Goal: Information Seeking & Learning: Learn about a topic

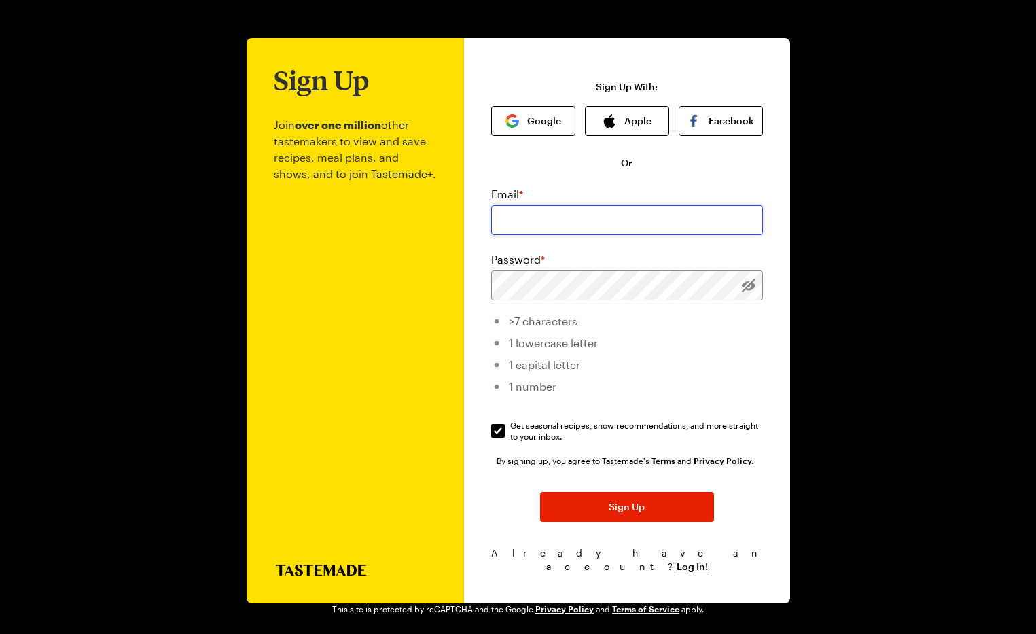
click at [577, 228] on input "email" at bounding box center [627, 220] width 272 height 30
type input "johnsilenceaz@hotmail.com"
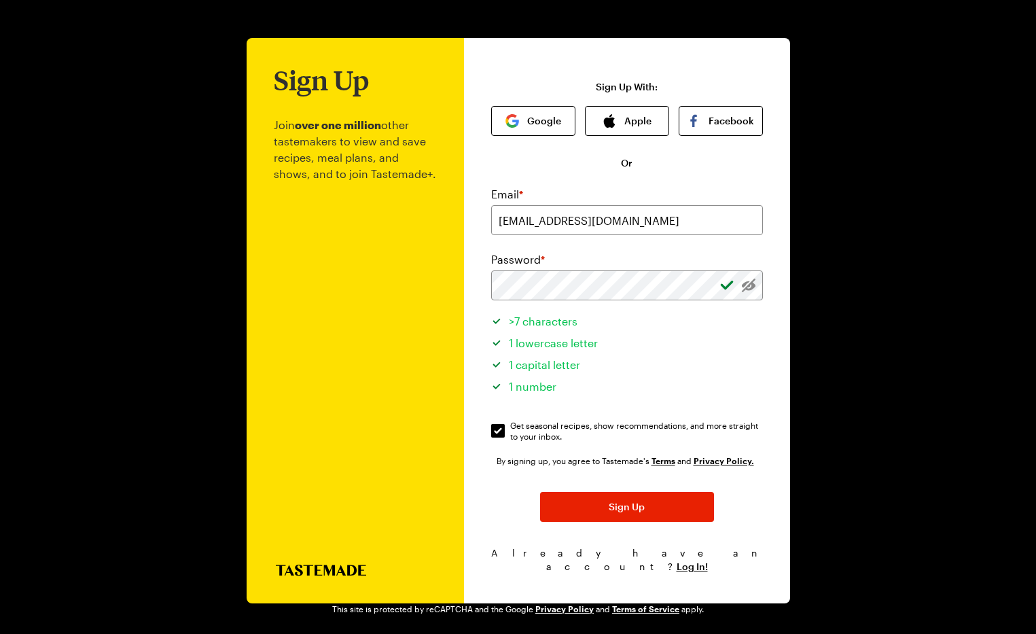
click at [607, 192] on div "Email *" at bounding box center [627, 194] width 272 height 16
click at [594, 505] on button "Sign Up" at bounding box center [627, 507] width 174 height 30
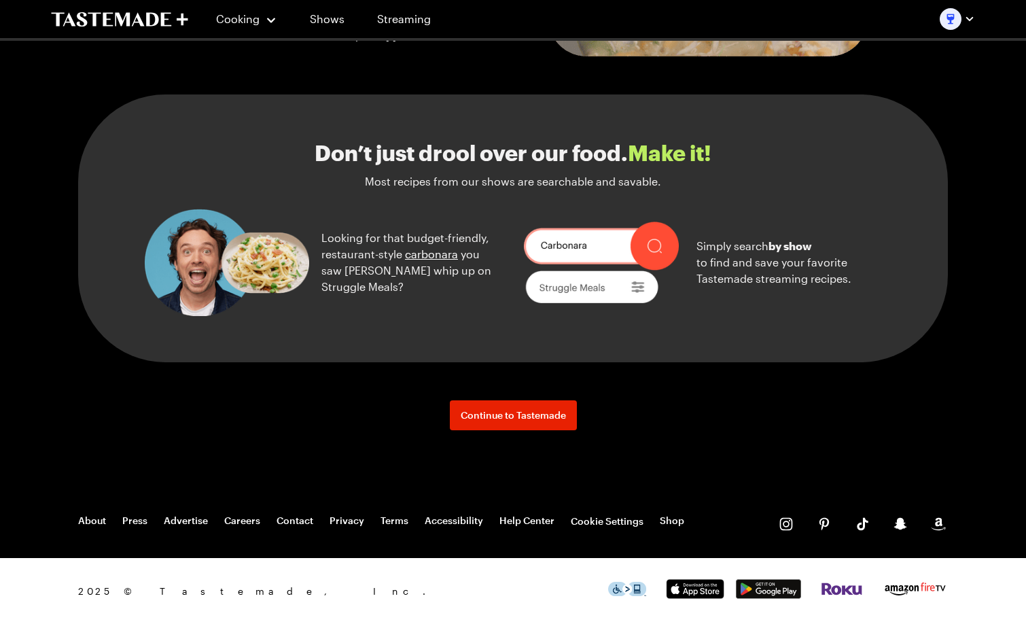
scroll to position [1476, 0]
click at [463, 421] on span "Continue to Tastemade" at bounding box center [513, 415] width 105 height 14
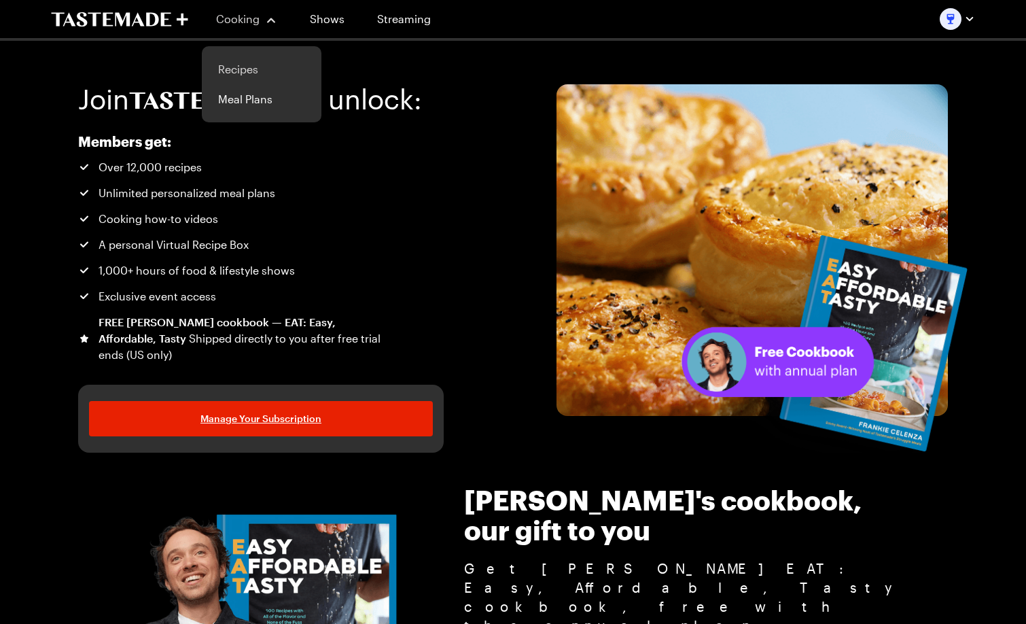
click at [251, 69] on link "Recipes" at bounding box center [261, 69] width 103 height 30
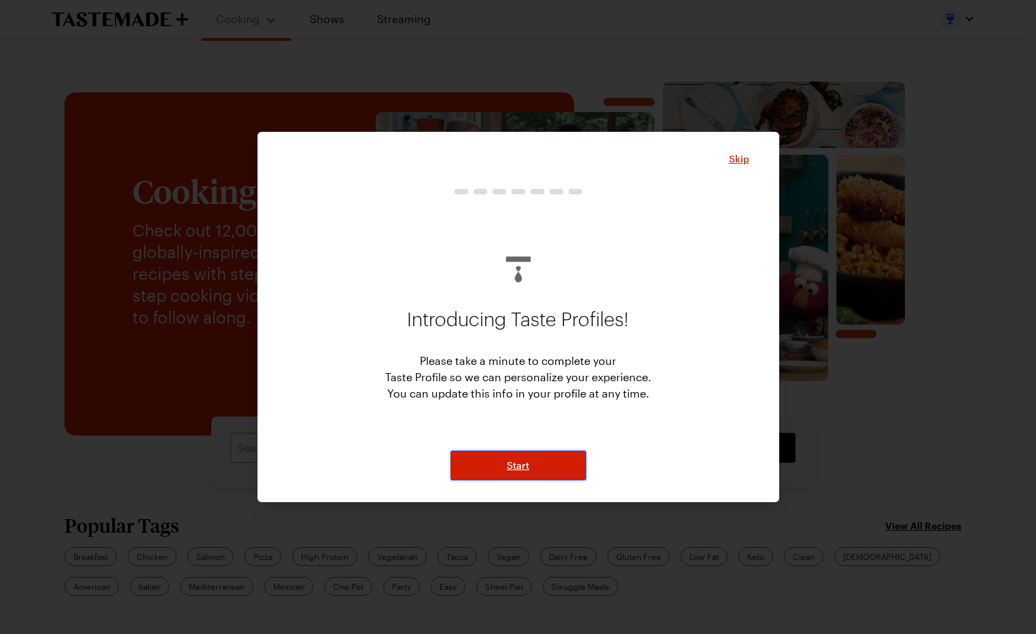
click at [520, 459] on span "Start" at bounding box center [518, 466] width 22 height 14
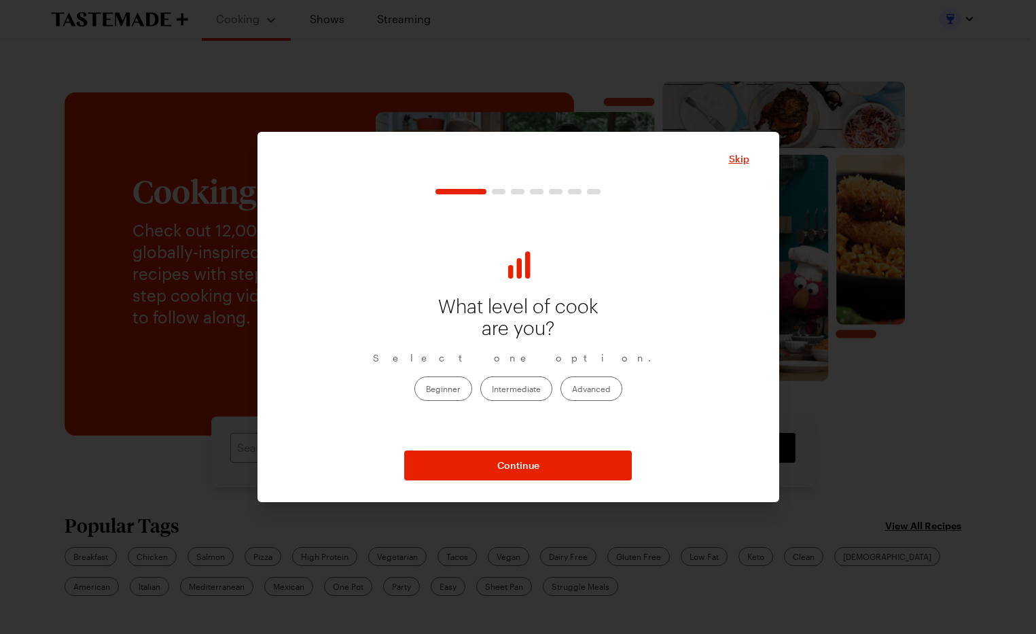
click at [457, 395] on label "Beginner" at bounding box center [444, 388] width 58 height 24
click at [426, 389] on input "Beginner" at bounding box center [426, 389] width 0 height 0
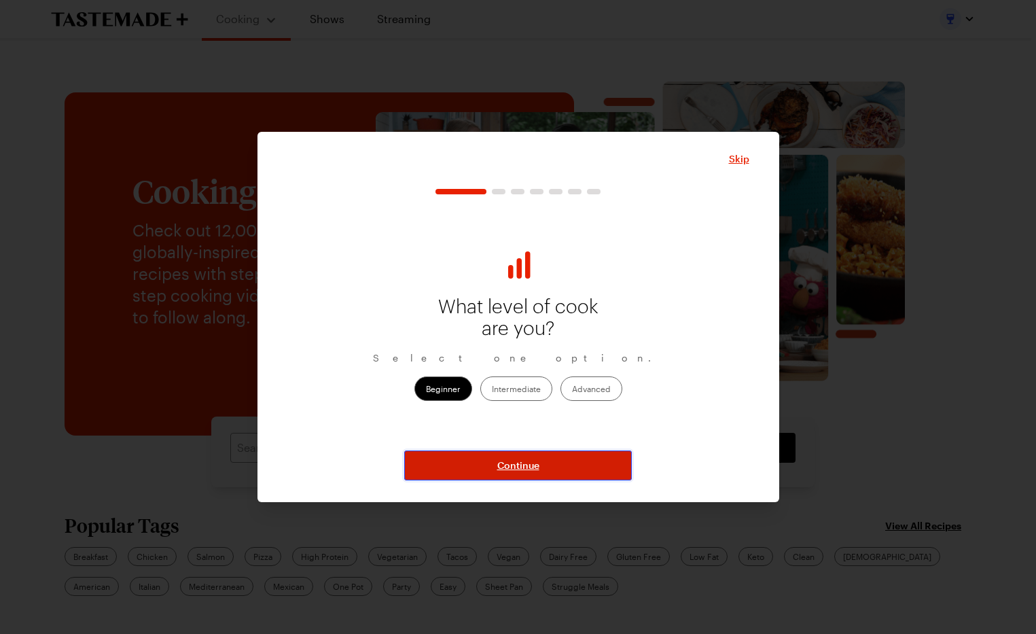
click at [528, 455] on button "Continue" at bounding box center [518, 466] width 228 height 30
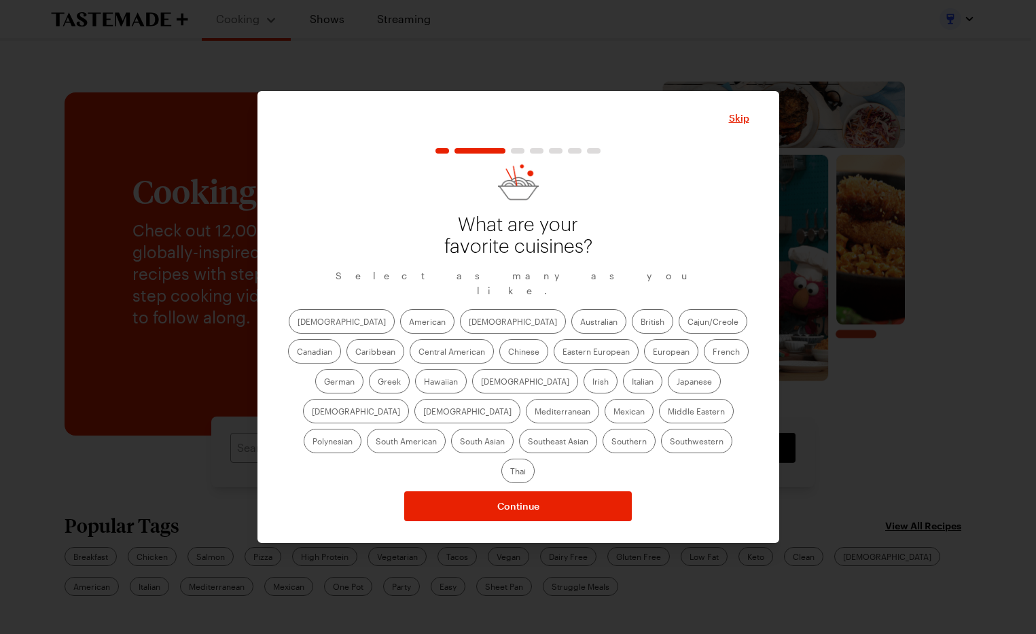
click at [460, 331] on label "[DEMOGRAPHIC_DATA]" at bounding box center [513, 321] width 106 height 24
click at [469, 323] on input "[DEMOGRAPHIC_DATA]" at bounding box center [469, 323] width 0 height 0
click at [499, 359] on label "Chinese" at bounding box center [523, 351] width 49 height 24
click at [508, 353] on input "Chinese" at bounding box center [508, 353] width 0 height 0
click at [704, 362] on label "French" at bounding box center [726, 351] width 45 height 24
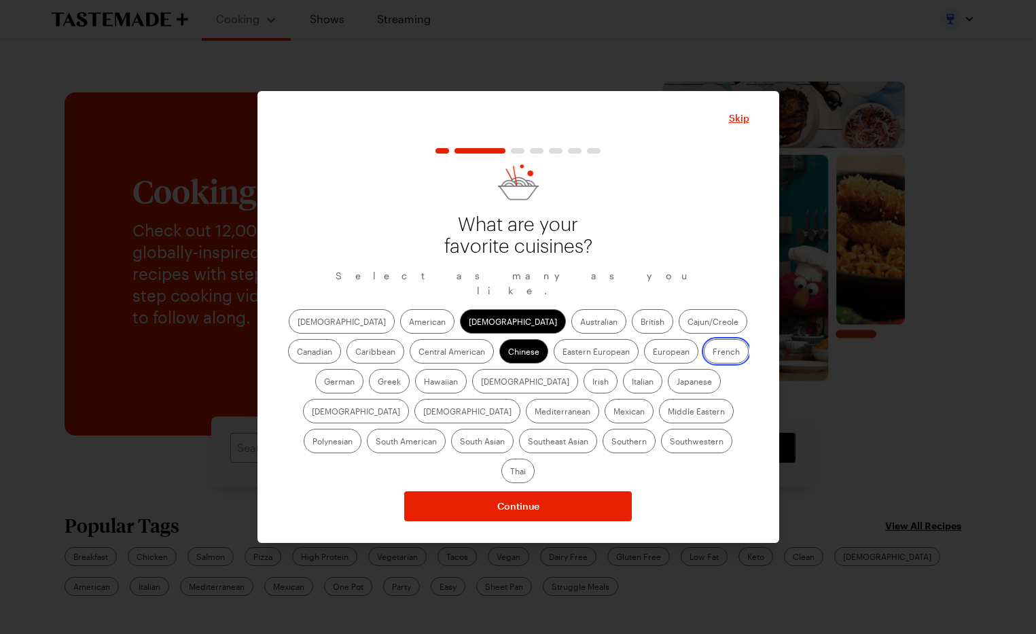
click at [713, 353] on input "French" at bounding box center [713, 353] width 0 height 0
click at [364, 369] on label "German" at bounding box center [339, 381] width 48 height 24
click at [324, 383] on input "German" at bounding box center [324, 383] width 0 height 0
click at [623, 389] on label "Italian" at bounding box center [642, 381] width 39 height 24
click at [632, 383] on input "Italian" at bounding box center [632, 383] width 0 height 0
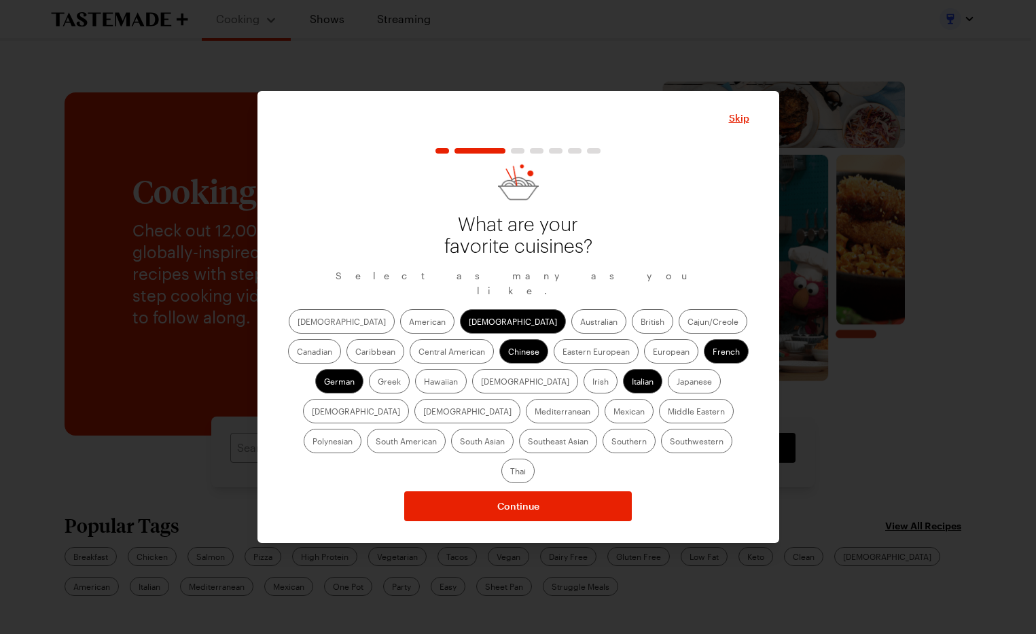
click at [668, 390] on label "Japanese" at bounding box center [694, 381] width 53 height 24
click at [677, 383] on input "Japanese" at bounding box center [677, 383] width 0 height 0
click at [521, 399] on label "Korean" at bounding box center [468, 411] width 106 height 24
click at [423, 412] on input "Korean" at bounding box center [423, 412] width 0 height 0
click at [599, 399] on label "Mediterranean" at bounding box center [562, 411] width 73 height 24
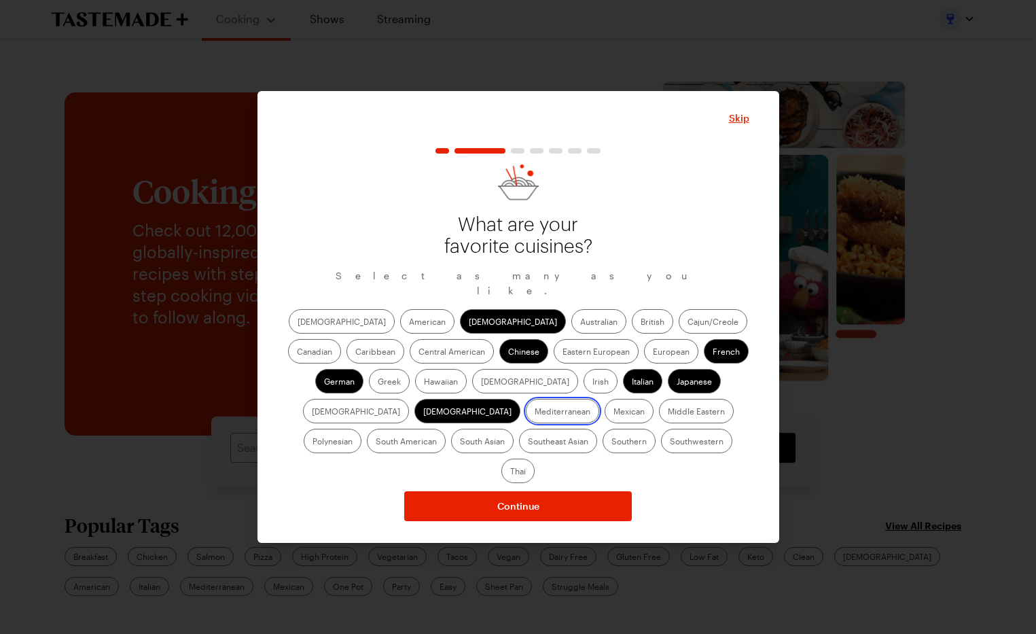
click at [535, 412] on input "Mediterranean" at bounding box center [535, 412] width 0 height 0
click at [605, 423] on label "Mexican" at bounding box center [629, 411] width 49 height 24
click at [614, 412] on input "Mexican" at bounding box center [614, 412] width 0 height 0
click at [362, 429] on label "Polynesian" at bounding box center [333, 441] width 58 height 24
click at [313, 442] on input "Polynesian" at bounding box center [313, 442] width 0 height 0
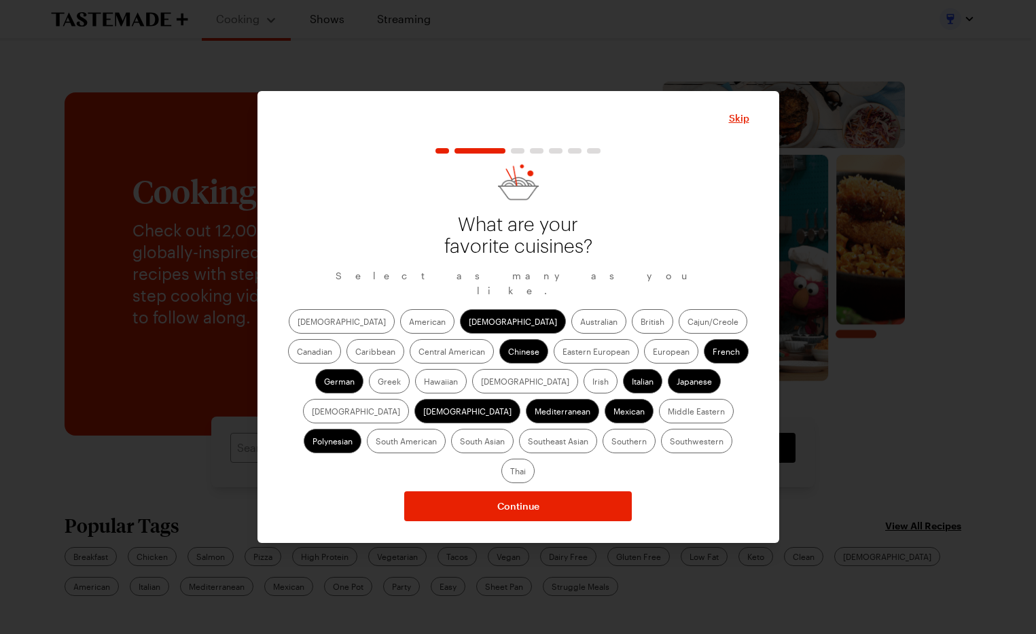
drag, startPoint x: 605, startPoint y: 422, endPoint x: 631, endPoint y: 421, distance: 25.8
click at [514, 429] on label "South Asian" at bounding box center [482, 441] width 63 height 24
click at [460, 442] on Asian "South Asian" at bounding box center [460, 442] width 0 height 0
click at [597, 429] on label "Southeast Asian" at bounding box center [558, 441] width 78 height 24
click at [528, 442] on Asian "Southeast Asian" at bounding box center [528, 442] width 0 height 0
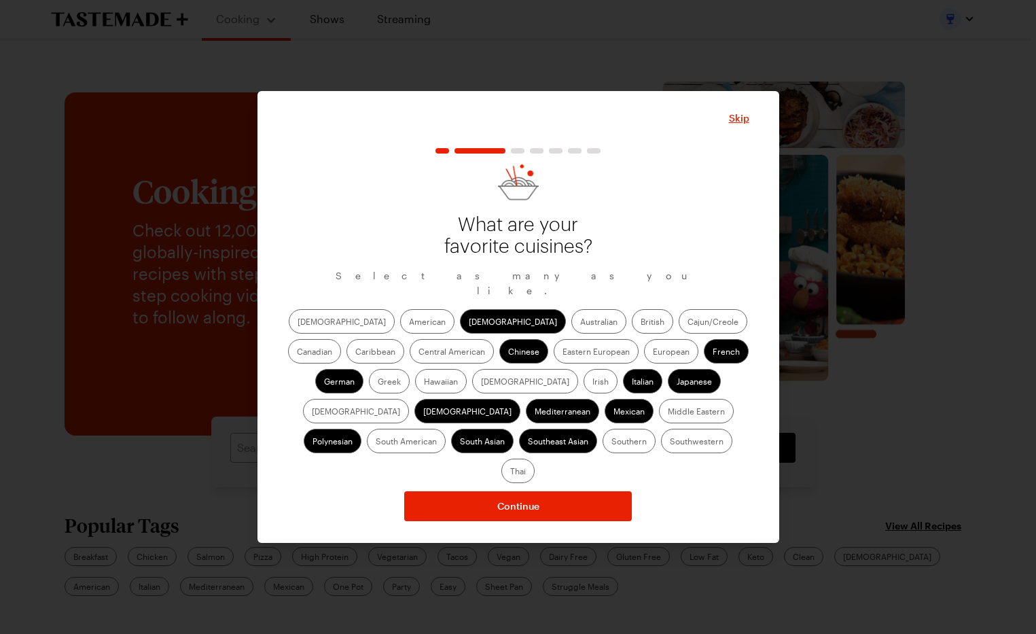
drag, startPoint x: 510, startPoint y: 446, endPoint x: 561, endPoint y: 447, distance: 50.3
click at [661, 446] on label "Southwestern" at bounding box center [696, 441] width 71 height 24
click at [670, 442] on input "Southwestern" at bounding box center [670, 442] width 0 height 0
click at [535, 459] on label "Thai" at bounding box center [518, 471] width 33 height 24
click at [510, 472] on input "Thai" at bounding box center [510, 472] width 0 height 0
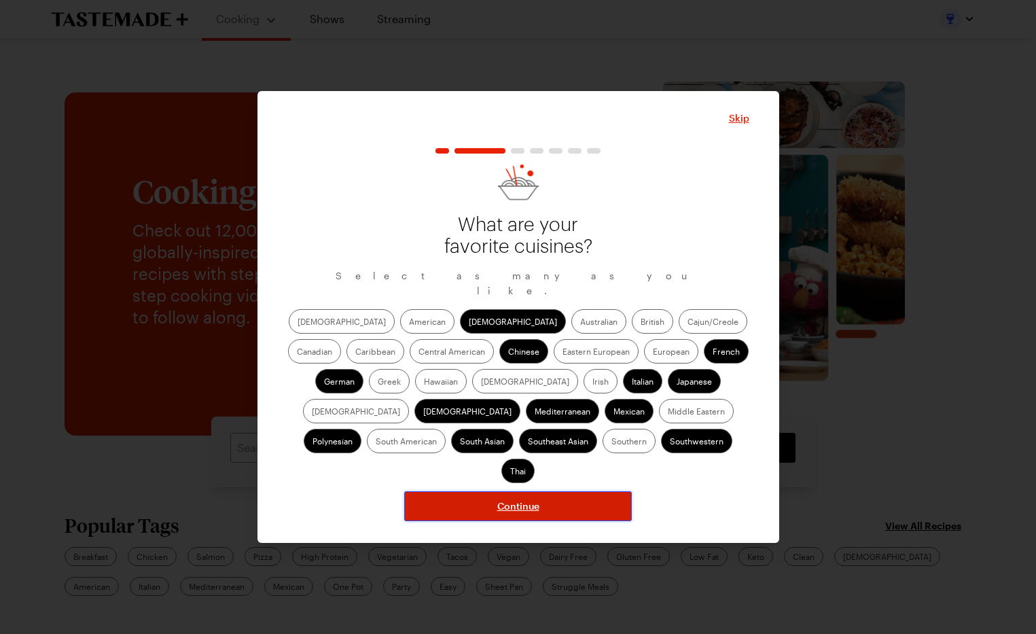
click at [558, 491] on button "Continue" at bounding box center [518, 506] width 228 height 30
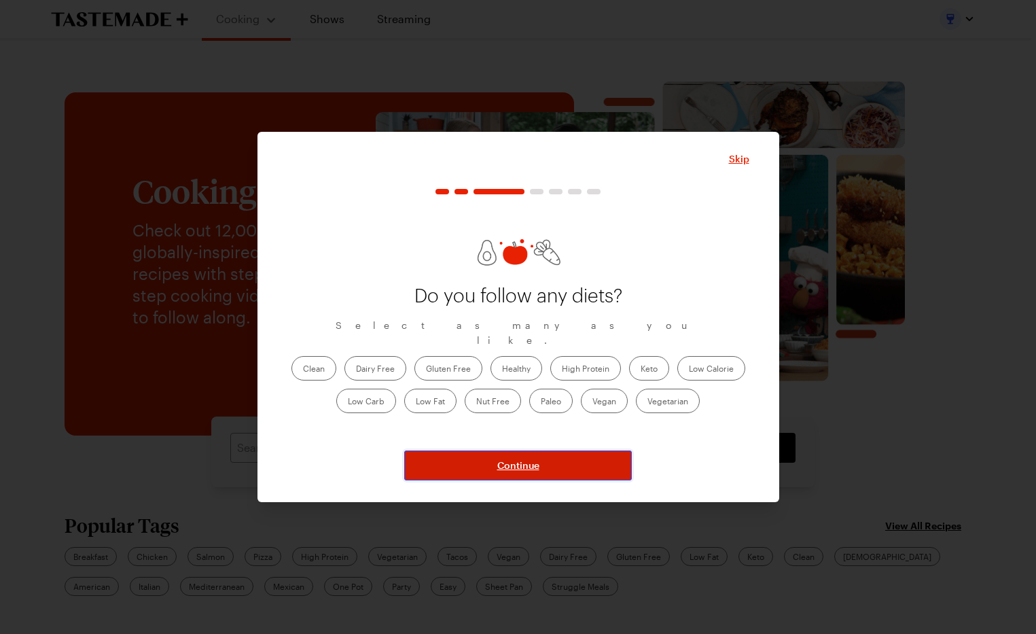
click at [512, 460] on span "Continue" at bounding box center [518, 466] width 42 height 14
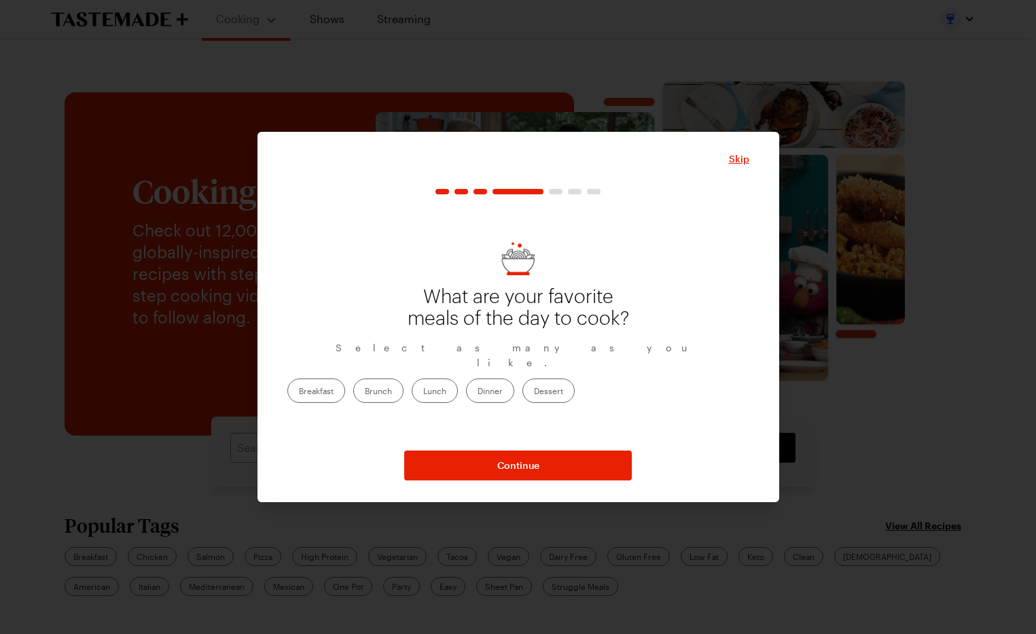
click at [514, 379] on label "Dinner" at bounding box center [490, 391] width 48 height 24
click at [478, 392] on input "Dinner" at bounding box center [478, 392] width 0 height 0
click at [458, 382] on label "Lunch" at bounding box center [435, 391] width 46 height 24
click at [423, 392] on input "Lunch" at bounding box center [423, 392] width 0 height 0
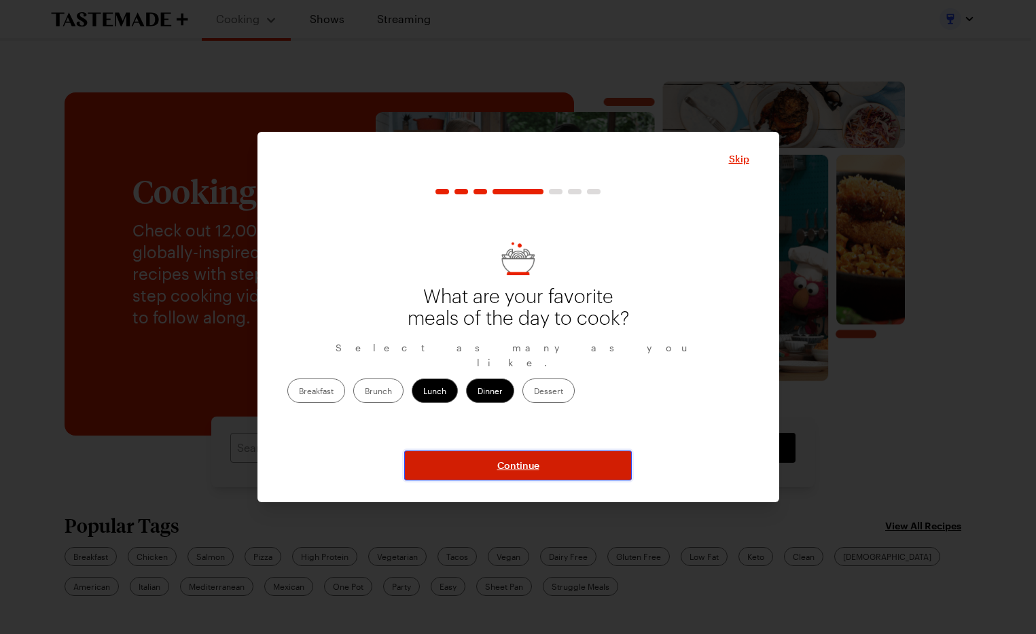
click at [513, 461] on span "Continue" at bounding box center [518, 466] width 42 height 14
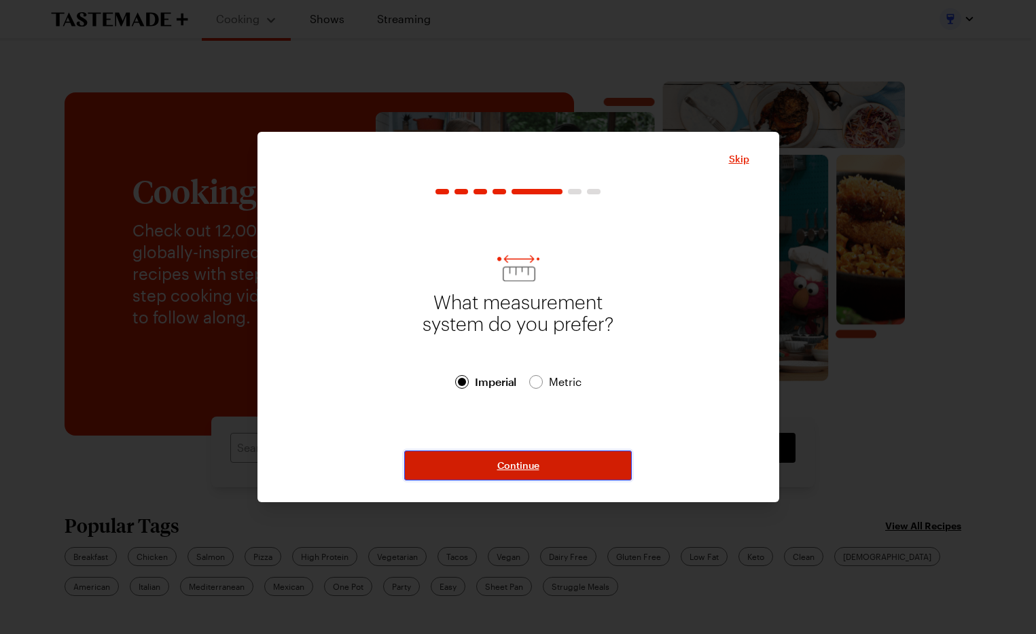
click at [518, 463] on span "Continue" at bounding box center [518, 466] width 42 height 14
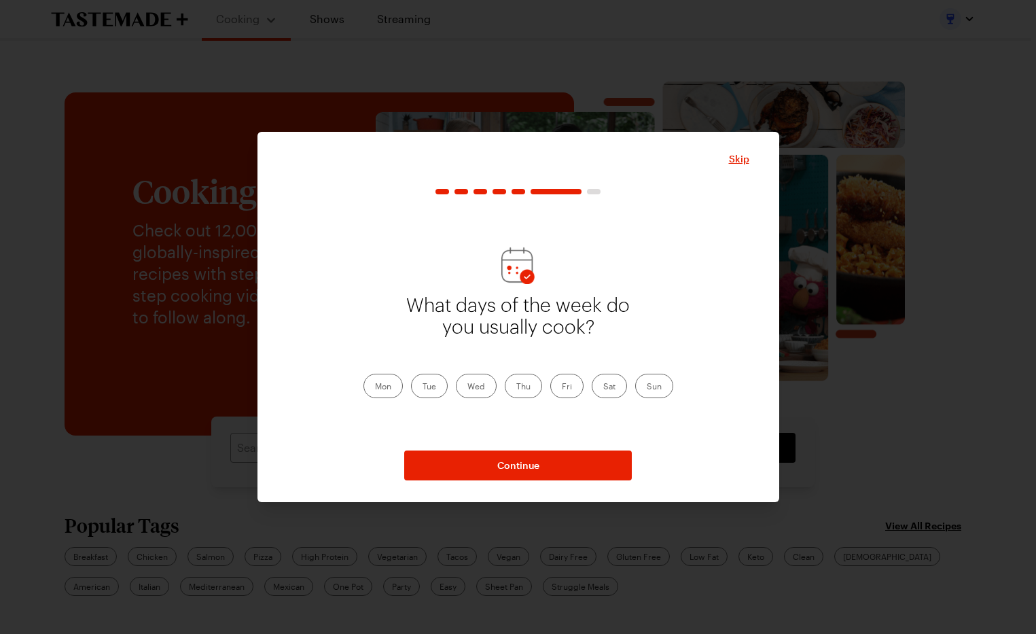
click at [398, 383] on label "Mon" at bounding box center [383, 386] width 39 height 24
click at [375, 387] on input "Mon" at bounding box center [375, 387] width 0 height 0
drag, startPoint x: 434, startPoint y: 383, endPoint x: 452, endPoint y: 385, distance: 17.7
click at [435, 384] on label "Tue" at bounding box center [429, 386] width 37 height 24
click at [495, 387] on label "Wed" at bounding box center [476, 386] width 41 height 24
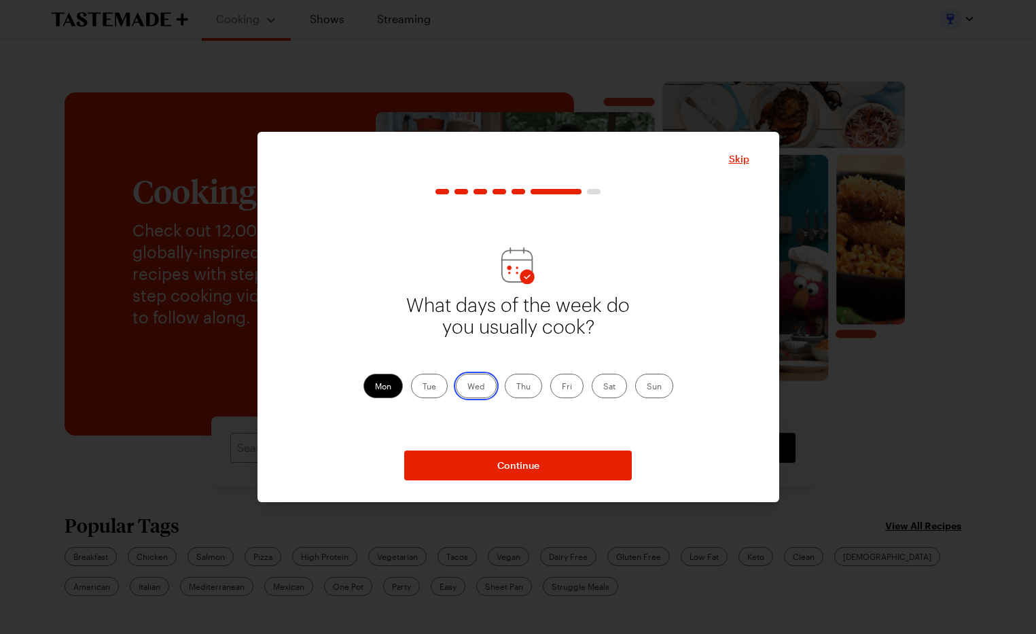
click at [468, 387] on input "Wed" at bounding box center [468, 387] width 0 height 0
click at [440, 387] on label "Tue" at bounding box center [429, 386] width 37 height 24
click at [423, 387] on input "Tue" at bounding box center [423, 387] width 0 height 0
click at [522, 387] on label "Thu" at bounding box center [523, 386] width 37 height 24
click at [516, 387] on input "Thu" at bounding box center [516, 387] width 0 height 0
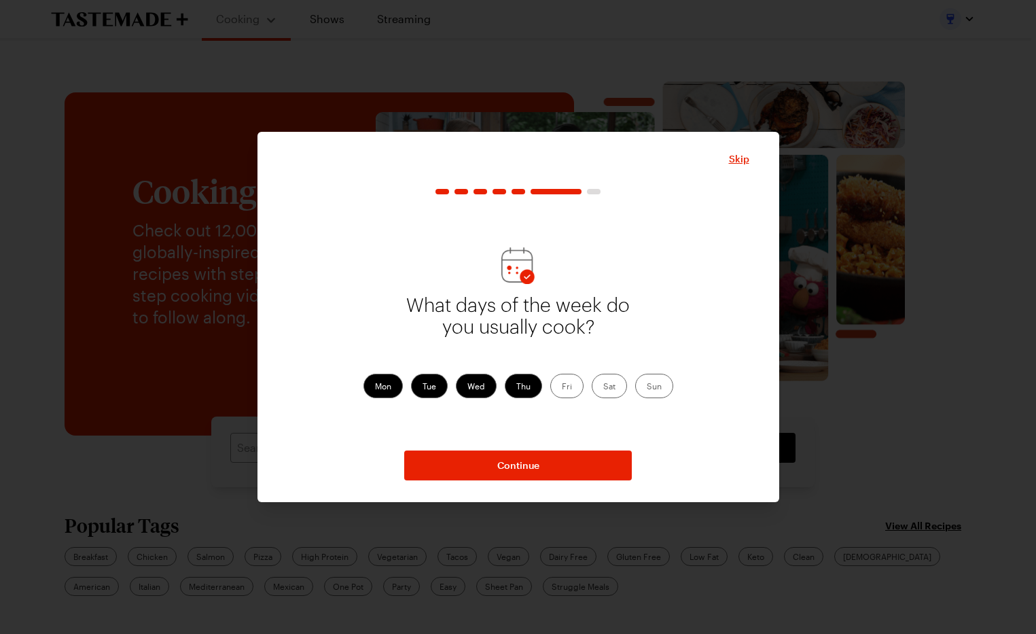
drag, startPoint x: 558, startPoint y: 387, endPoint x: 570, endPoint y: 387, distance: 12.2
click at [559, 387] on label "Fri" at bounding box center [566, 386] width 33 height 24
click at [562, 387] on input "Fri" at bounding box center [562, 387] width 0 height 0
drag, startPoint x: 603, startPoint y: 387, endPoint x: 627, endPoint y: 387, distance: 24.5
click at [604, 387] on label "Sat" at bounding box center [609, 386] width 35 height 24
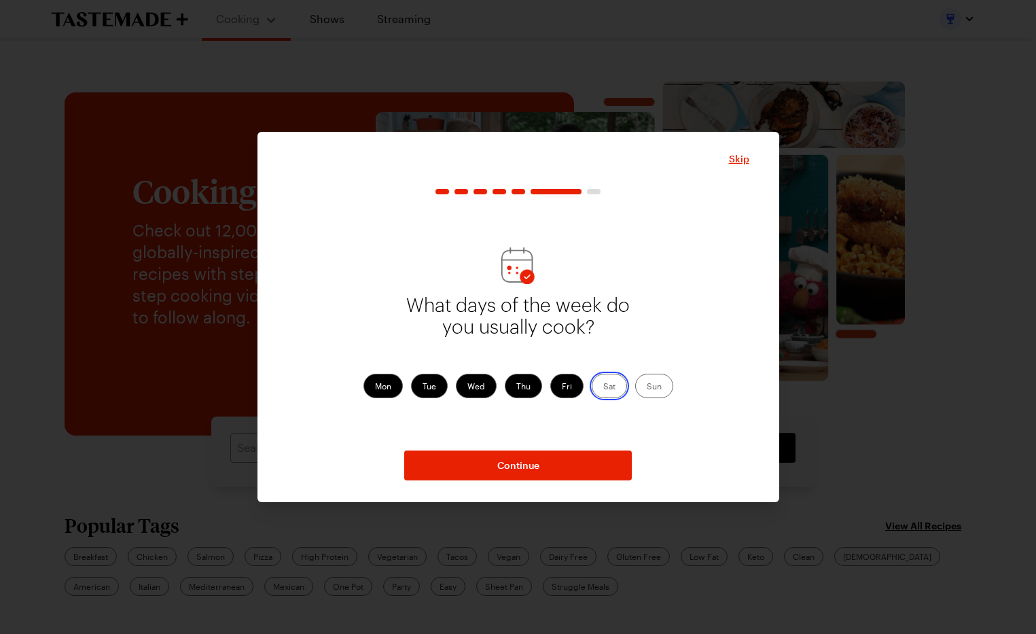
click at [603, 387] on input "Sat" at bounding box center [603, 387] width 0 height 0
click at [651, 387] on label "Sun" at bounding box center [654, 386] width 38 height 24
click at [647, 387] on input "Sun" at bounding box center [647, 387] width 0 height 0
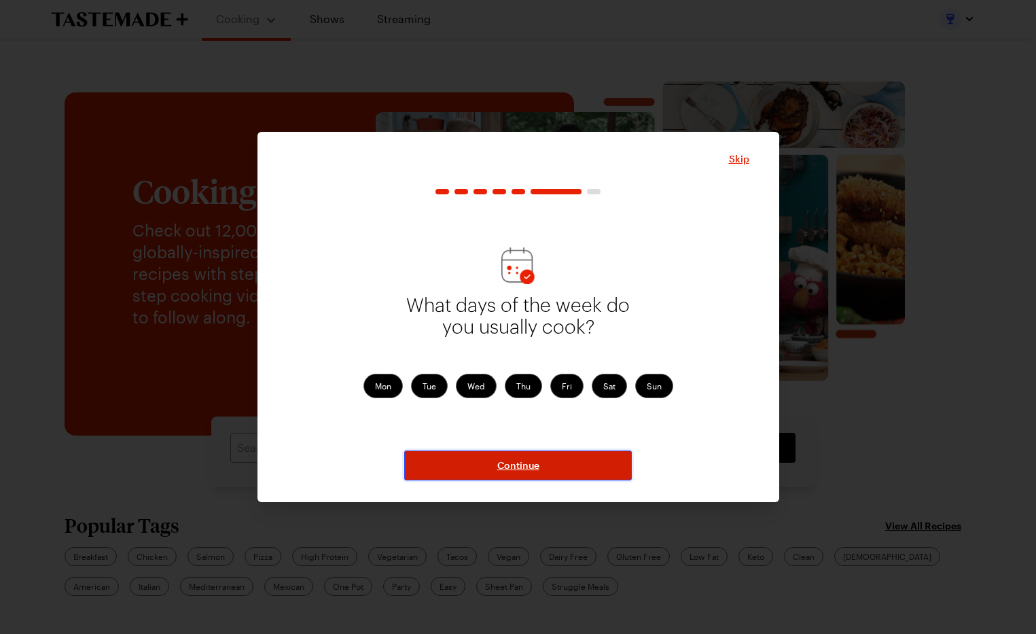
click at [556, 461] on button "Continue" at bounding box center [518, 466] width 228 height 30
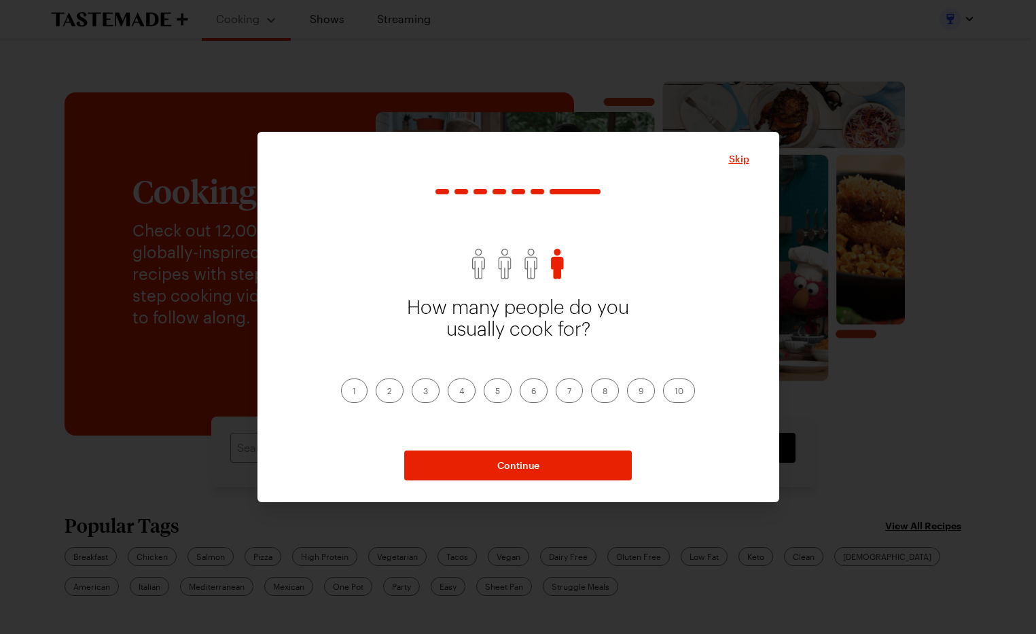
click at [386, 393] on label "2" at bounding box center [390, 391] width 28 height 24
click at [387, 392] on input "2" at bounding box center [387, 392] width 0 height 0
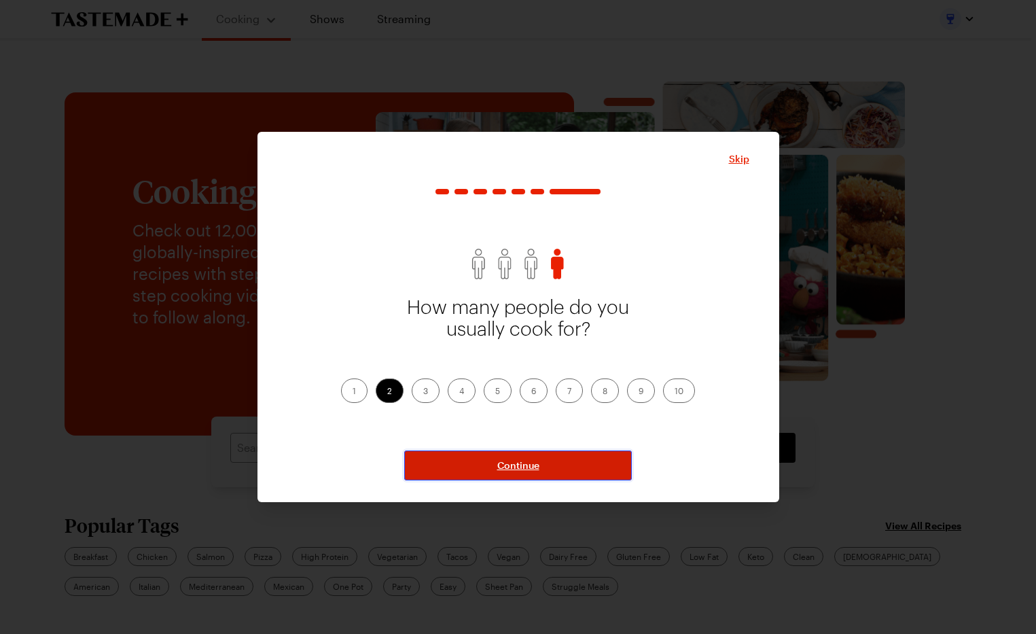
click at [542, 469] on button "Continue" at bounding box center [518, 466] width 228 height 30
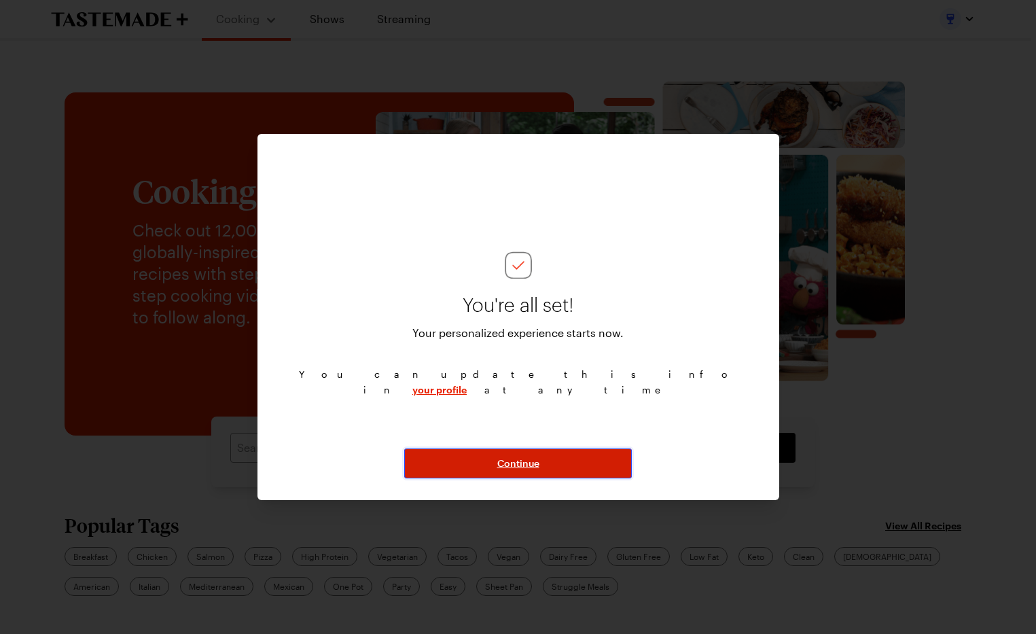
click at [533, 466] on span "Continue" at bounding box center [518, 464] width 42 height 14
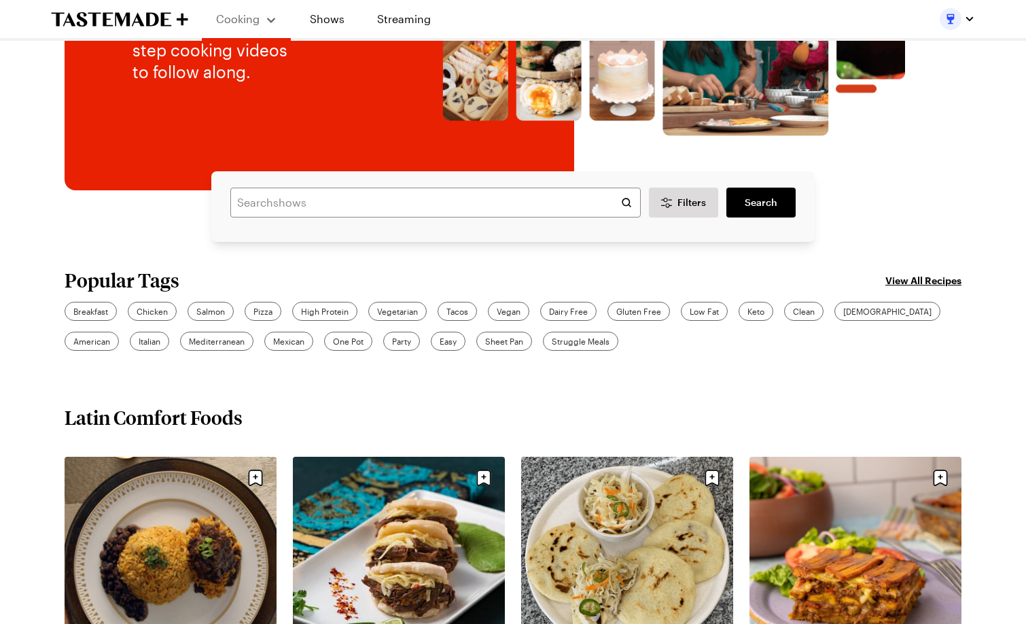
scroll to position [272, 0]
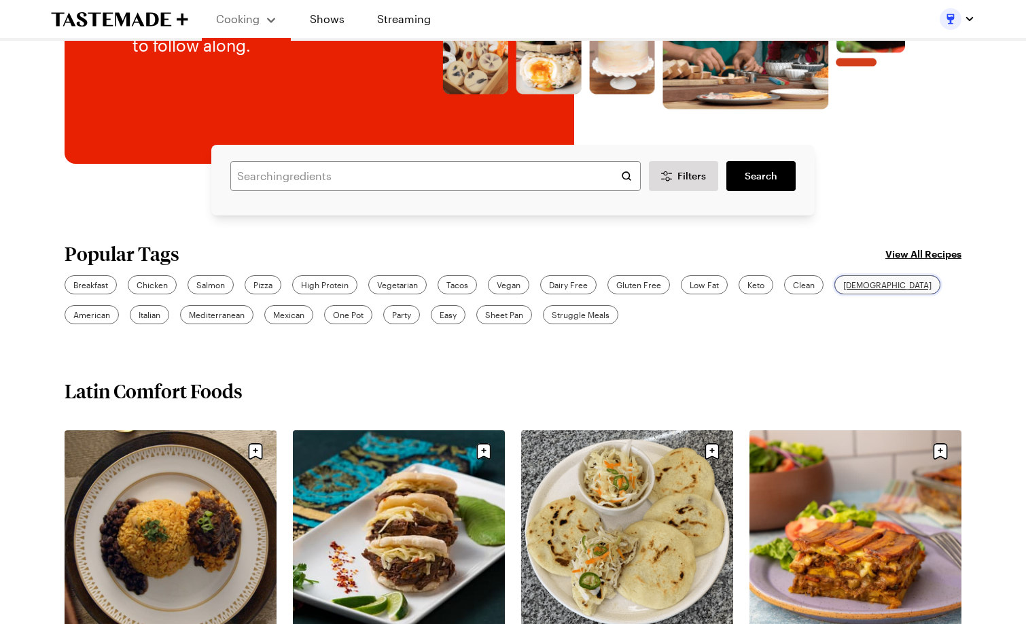
click at [852, 286] on span "[DEMOGRAPHIC_DATA]" at bounding box center [887, 285] width 88 height 12
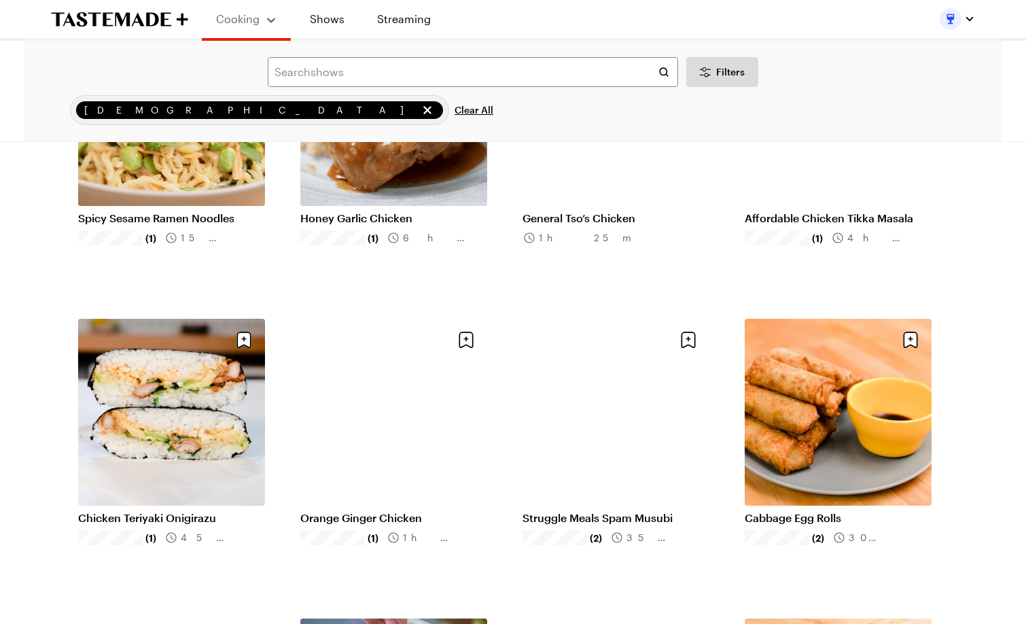
scroll to position [544, 0]
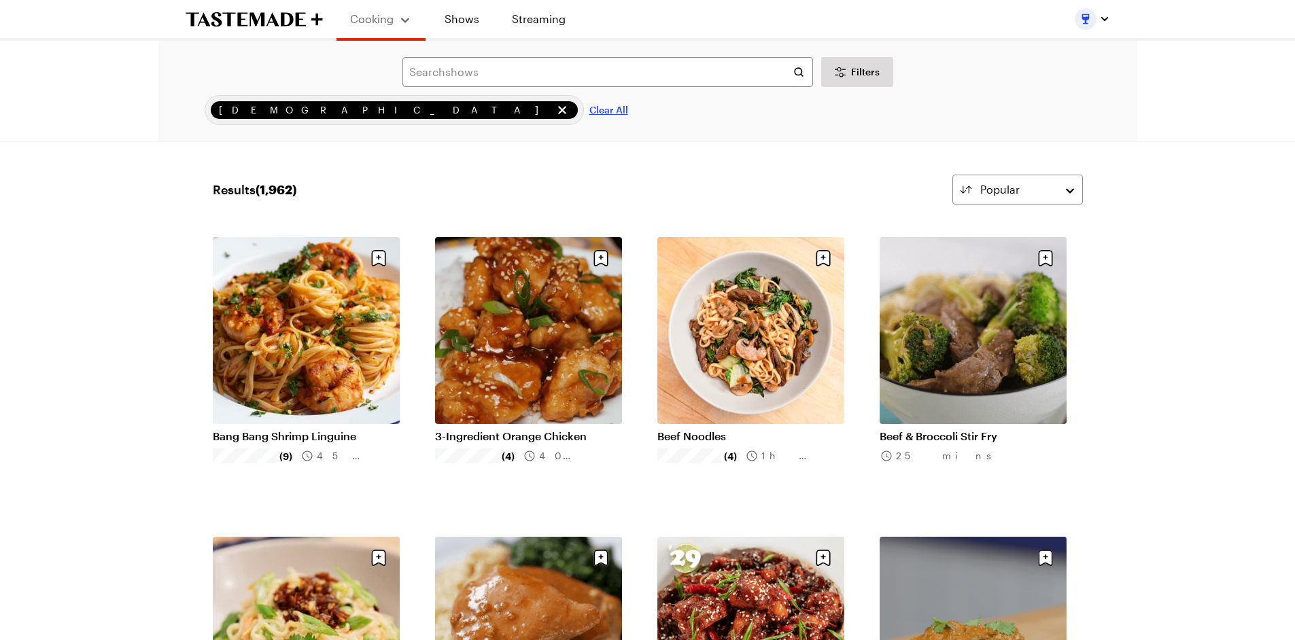
click at [589, 109] on span "Clear All" at bounding box center [608, 110] width 39 height 14
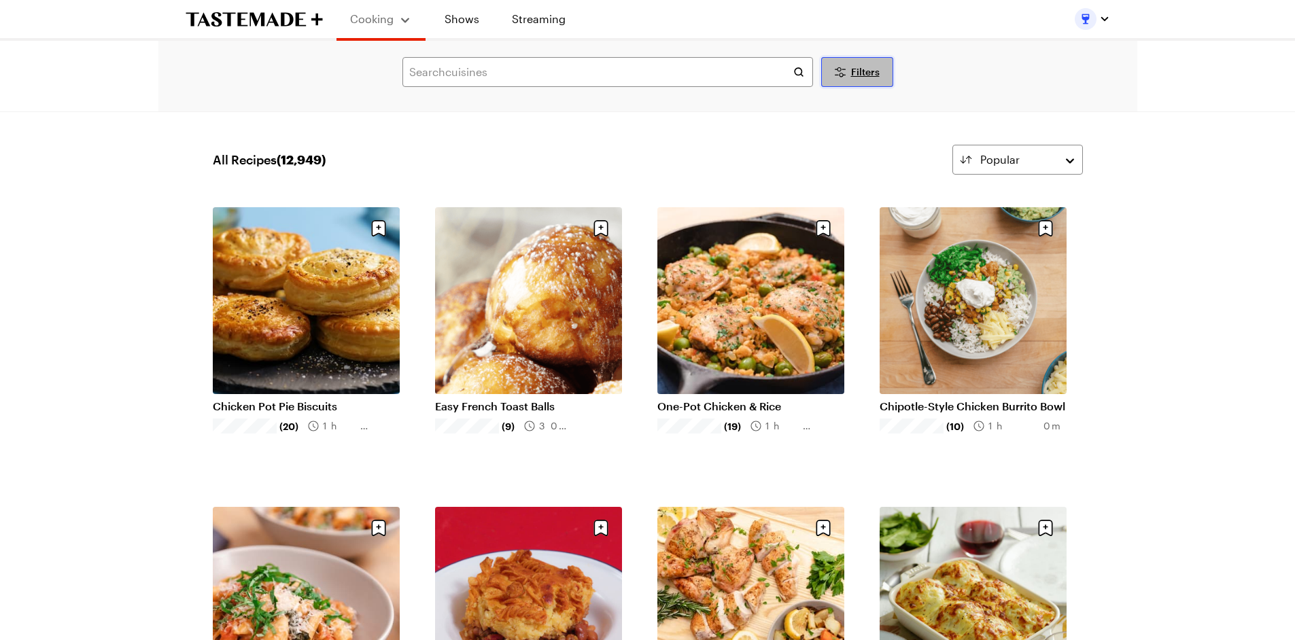
click at [868, 75] on span "Filters" at bounding box center [865, 72] width 29 height 14
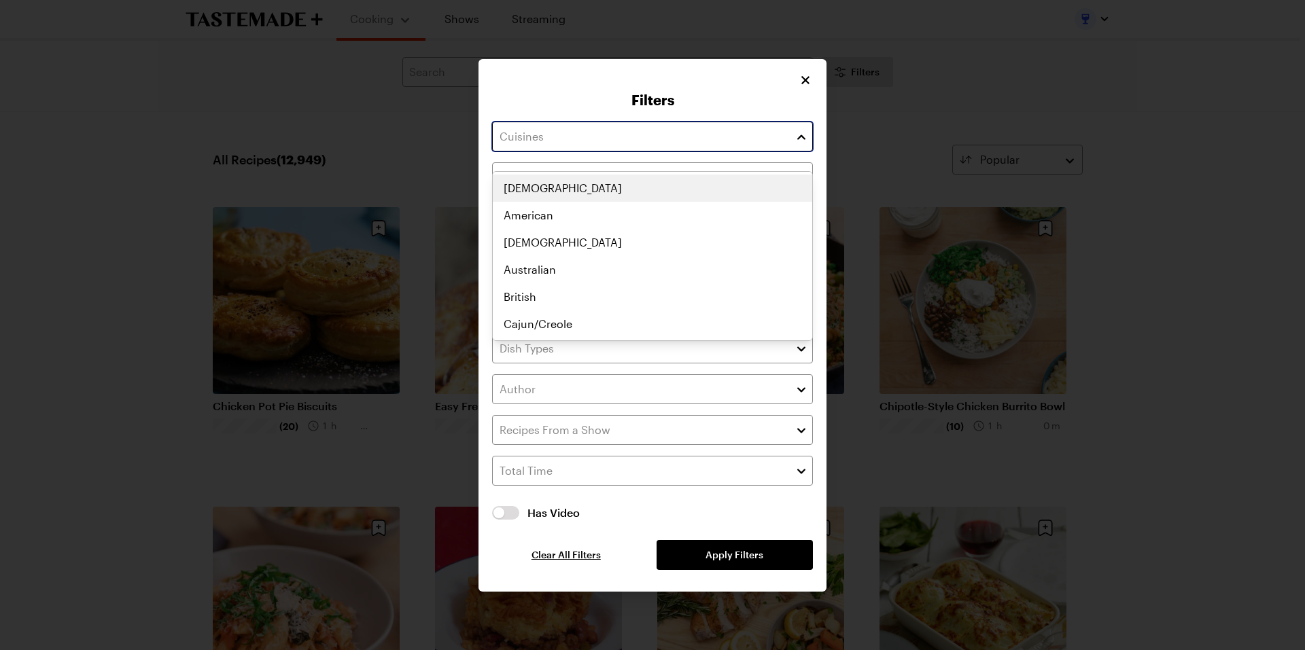
click at [758, 152] on input "text" at bounding box center [652, 137] width 321 height 30
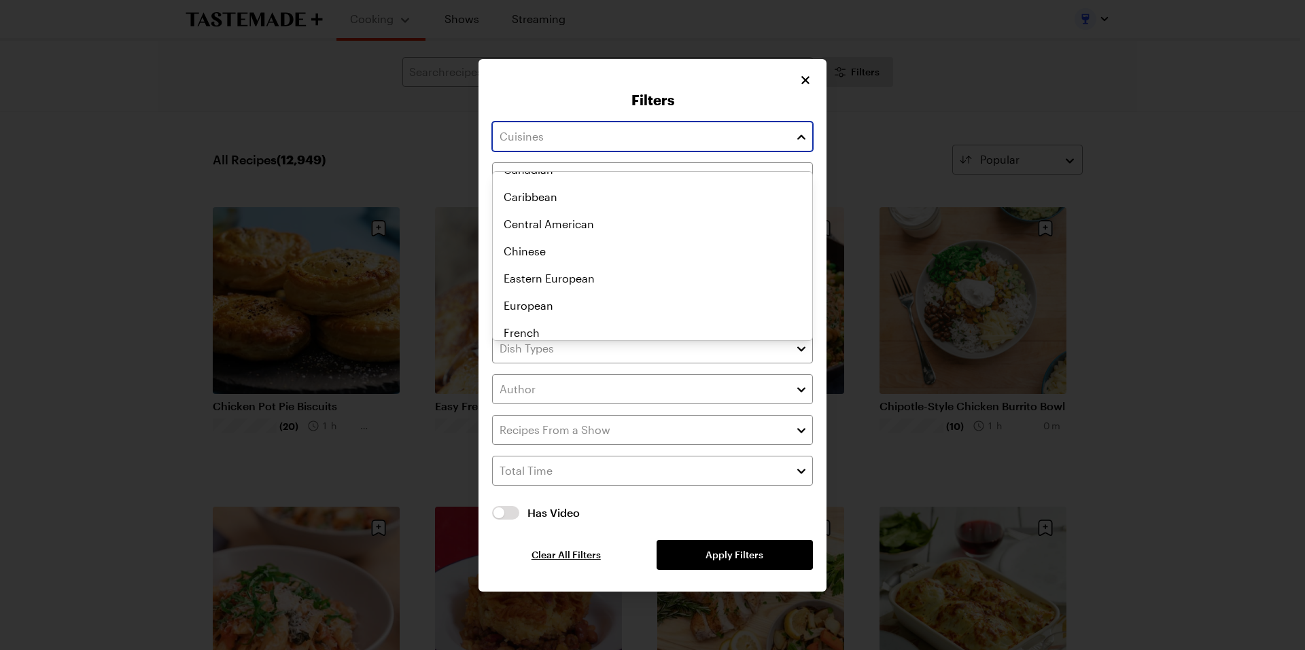
scroll to position [272, 0]
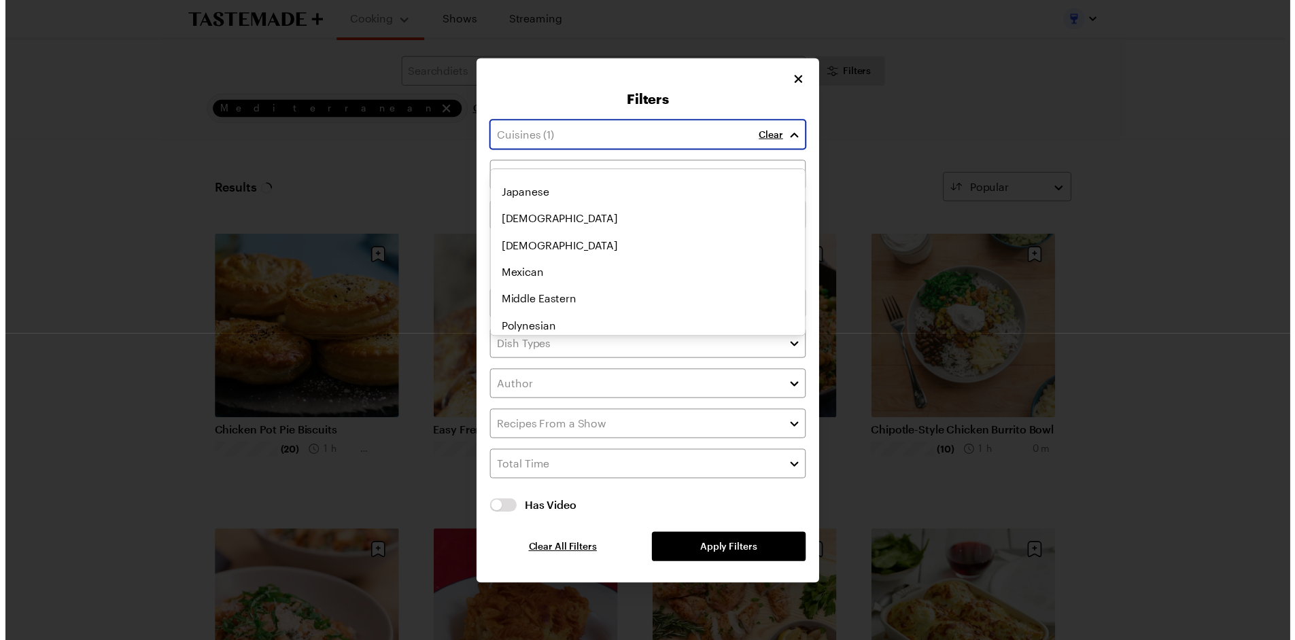
scroll to position [577, 0]
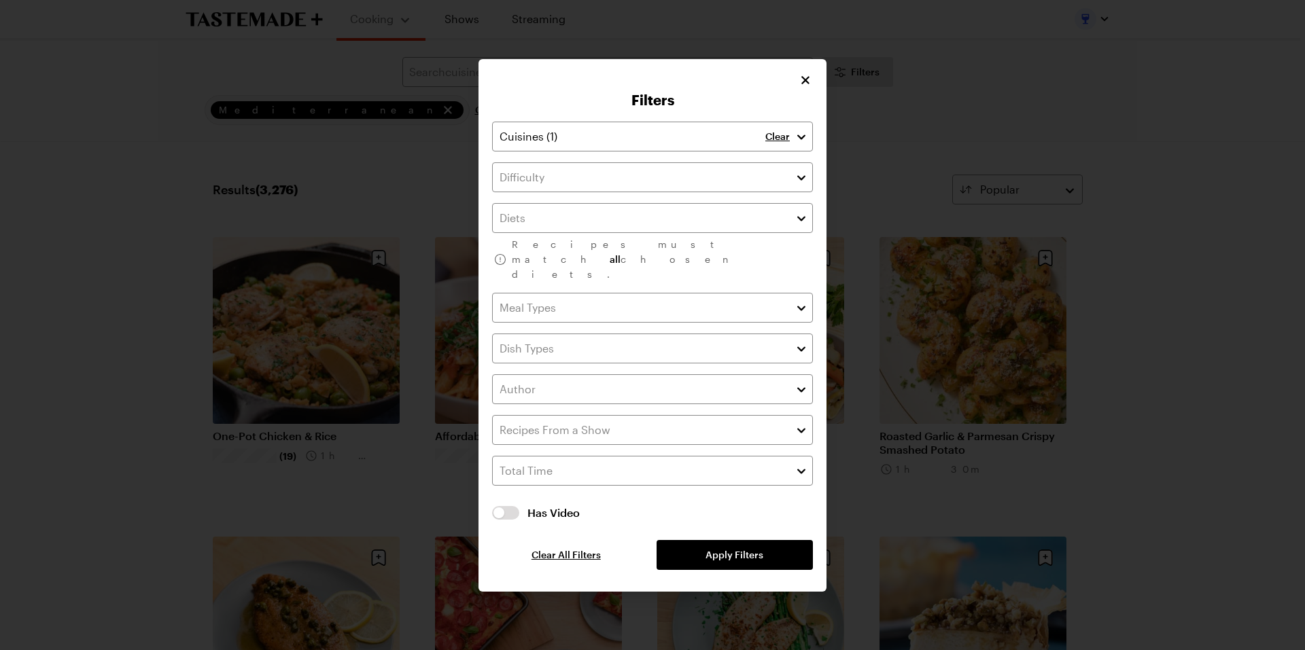
click at [701, 544] on div "Clear Recipes must match all chosen diets. Has Video Has Video Clear All Filter…" at bounding box center [652, 346] width 321 height 449
click at [800, 86] on icon "Close" at bounding box center [806, 80] width 14 height 14
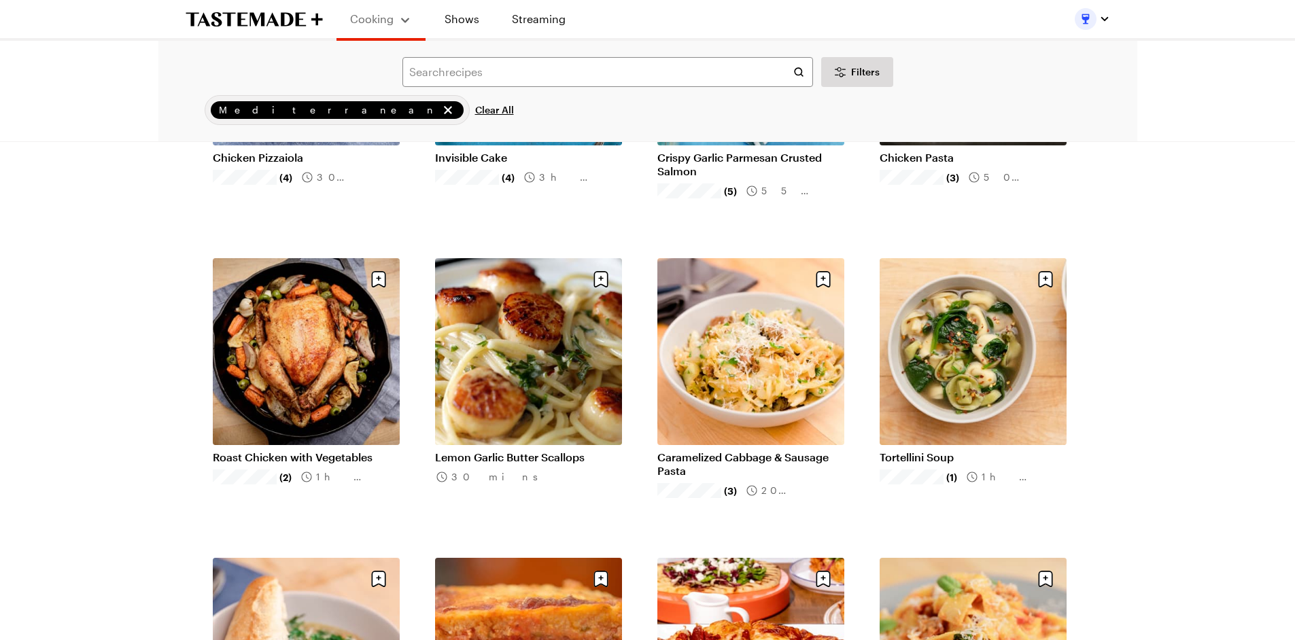
scroll to position [1269, 0]
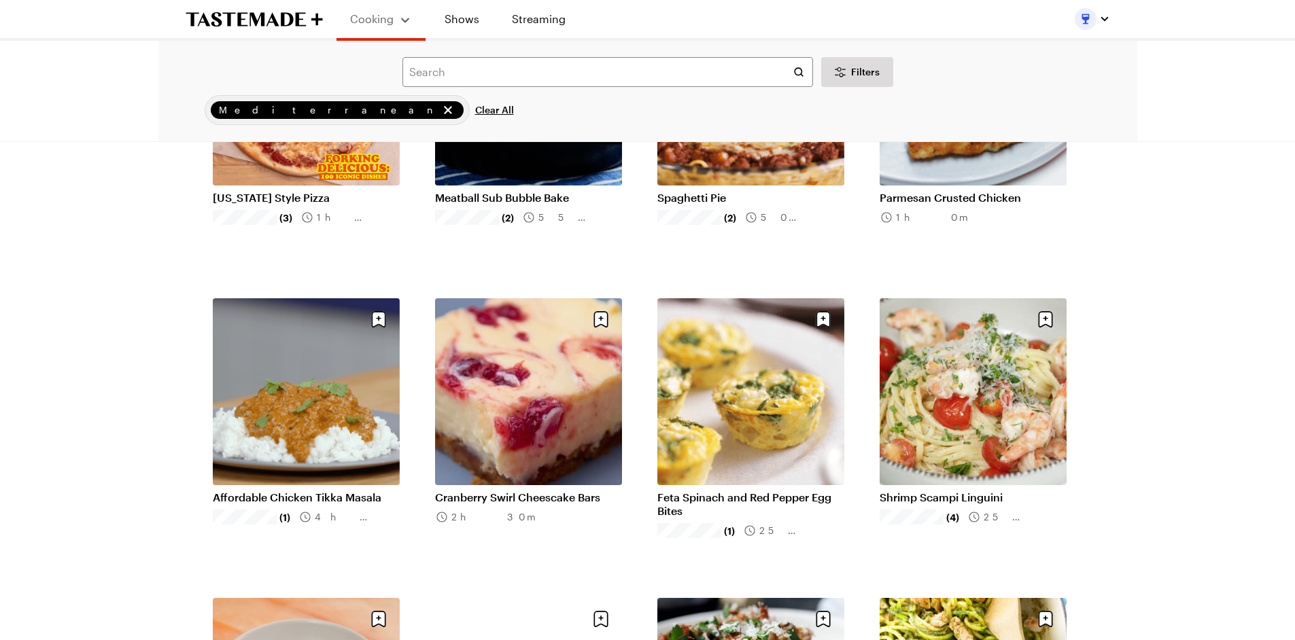
scroll to position [2356, 0]
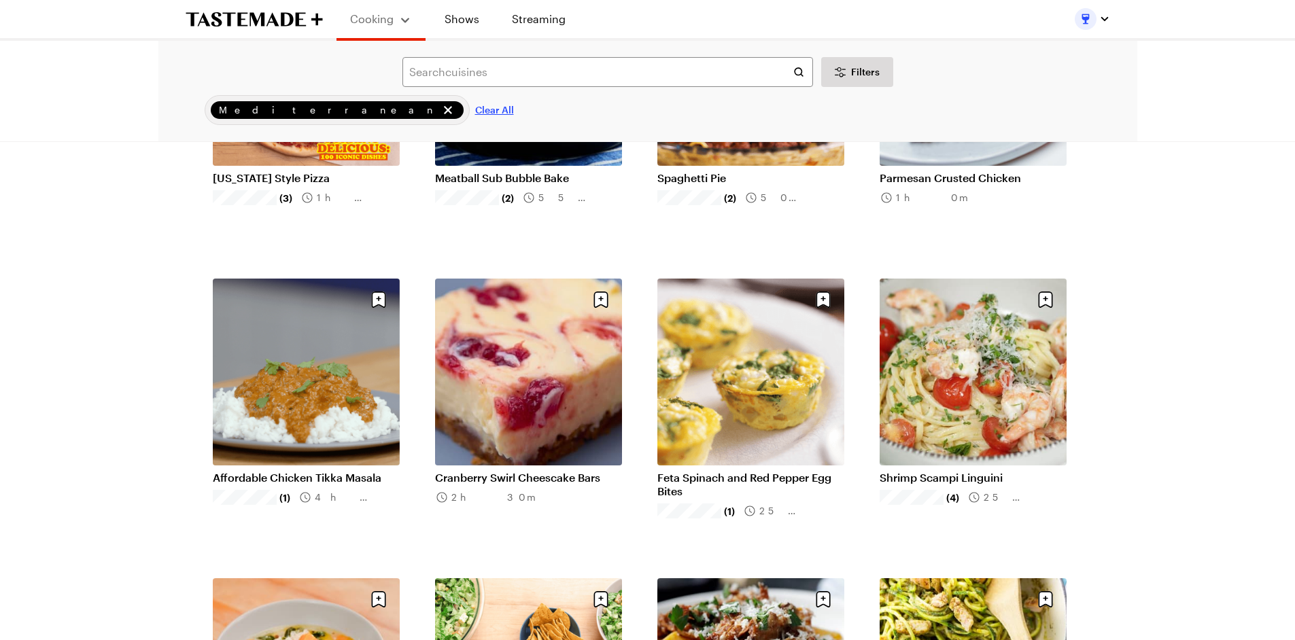
click at [475, 109] on span "Clear All" at bounding box center [494, 110] width 39 height 14
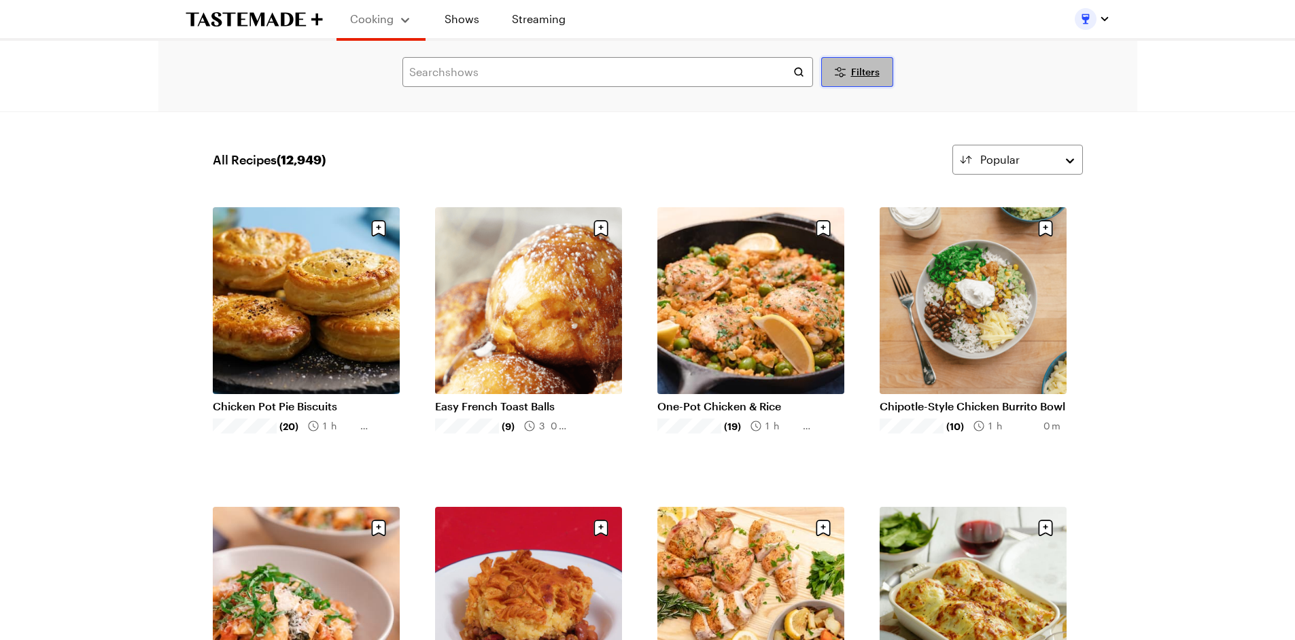
click at [877, 69] on span "Filters" at bounding box center [865, 72] width 29 height 14
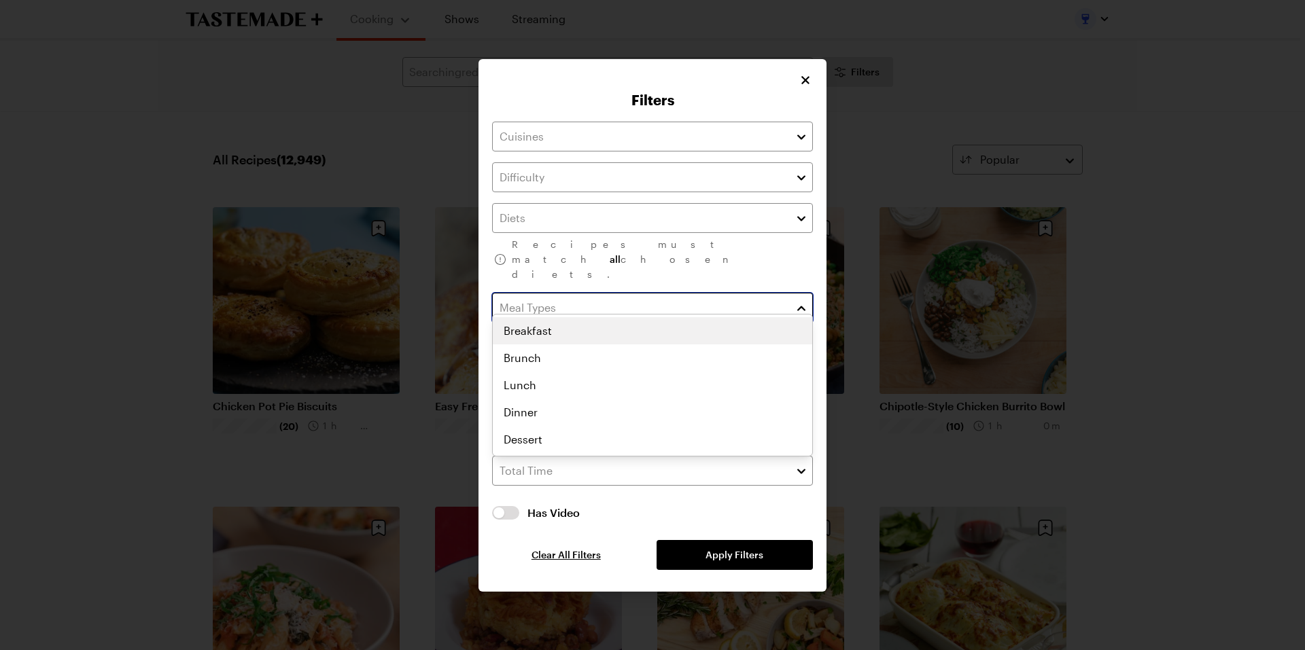
click at [702, 293] on input "text" at bounding box center [652, 308] width 321 height 30
click at [596, 434] on div "Breakfast Brunch Lunch Dinner Dessert" at bounding box center [652, 385] width 319 height 136
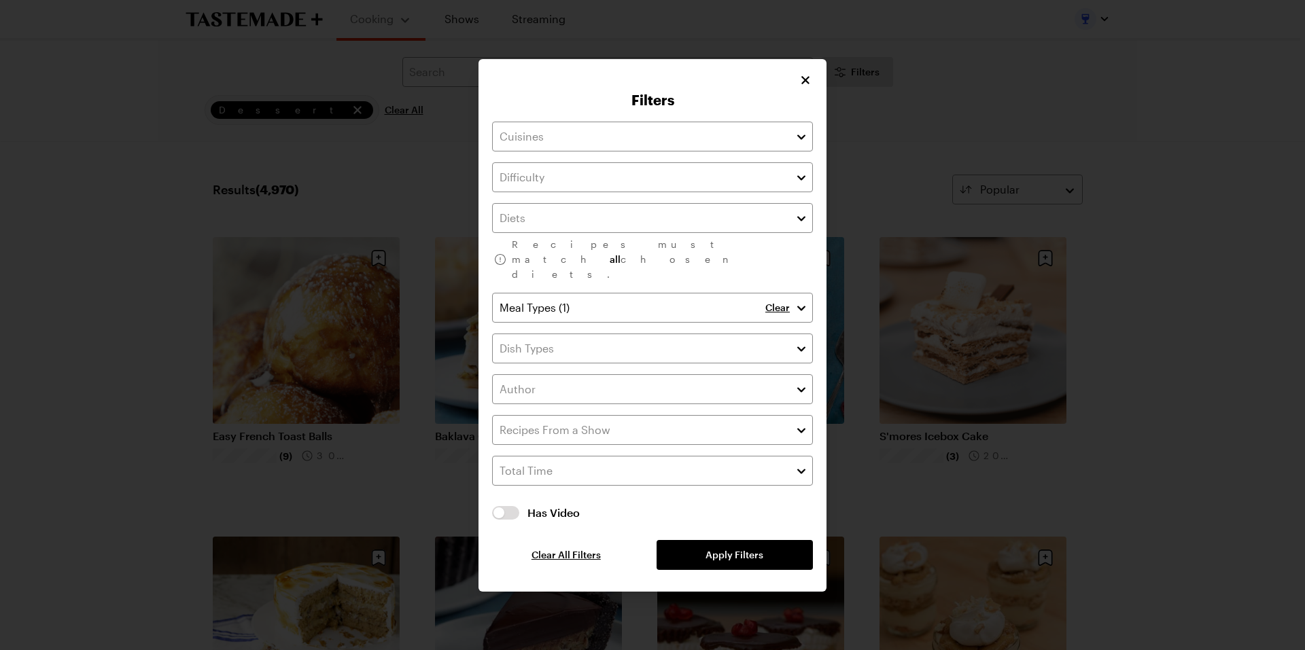
click at [713, 540] on div "Recipes must match all chosen diets. Clear Has Video Has Video Clear All Filter…" at bounding box center [652, 346] width 321 height 449
click at [804, 84] on icon "Close" at bounding box center [806, 79] width 8 height 8
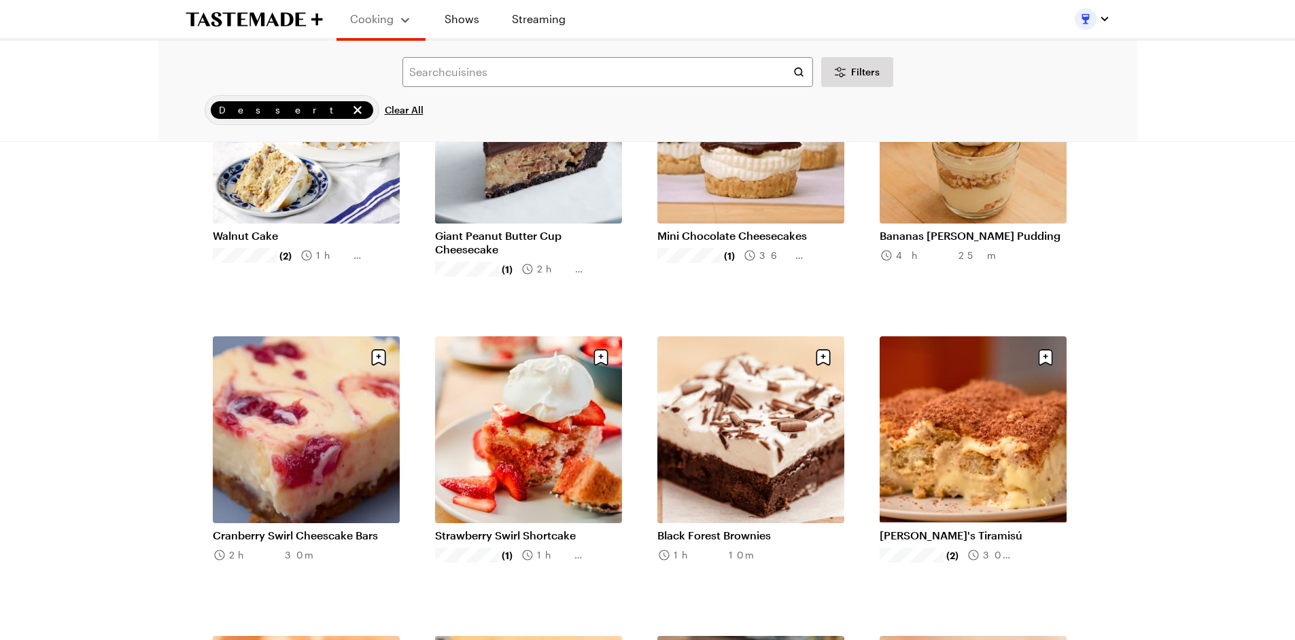
scroll to position [544, 0]
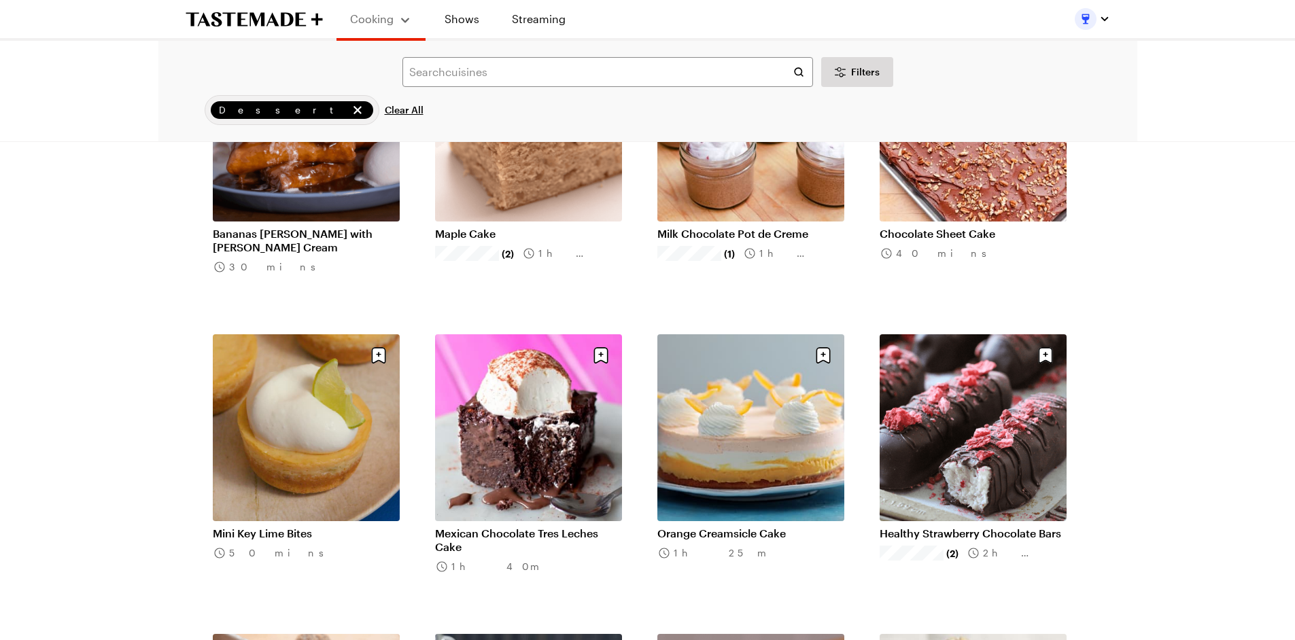
scroll to position [3080, 0]
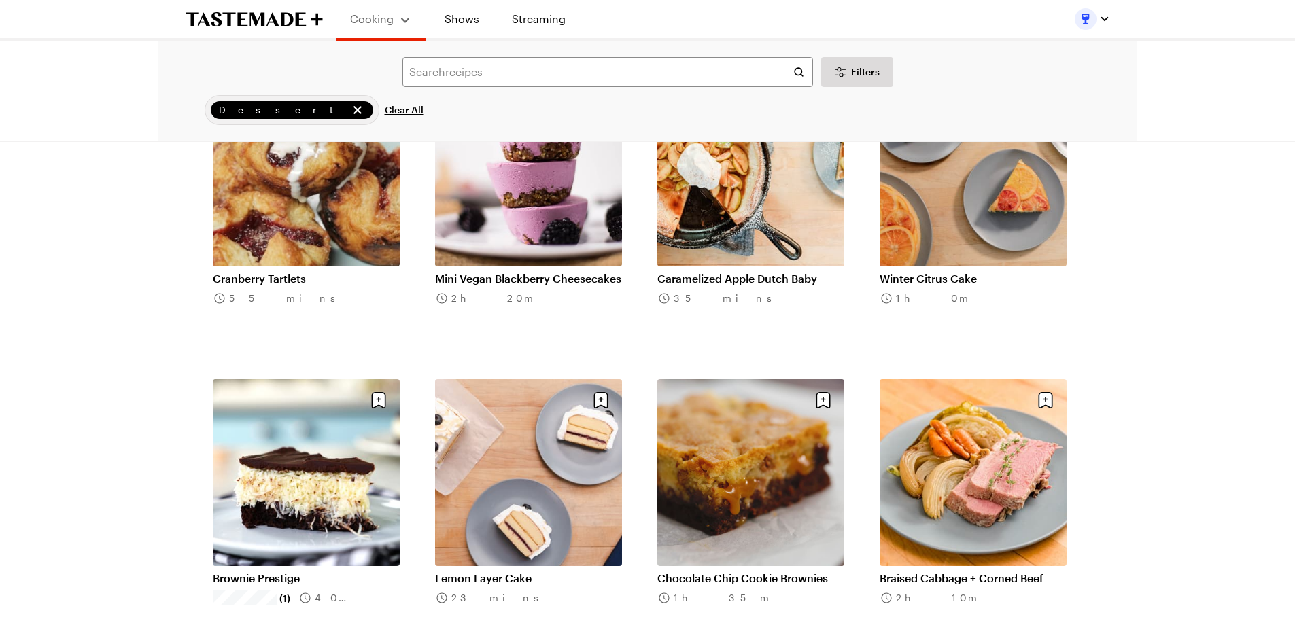
scroll to position [4983, 0]
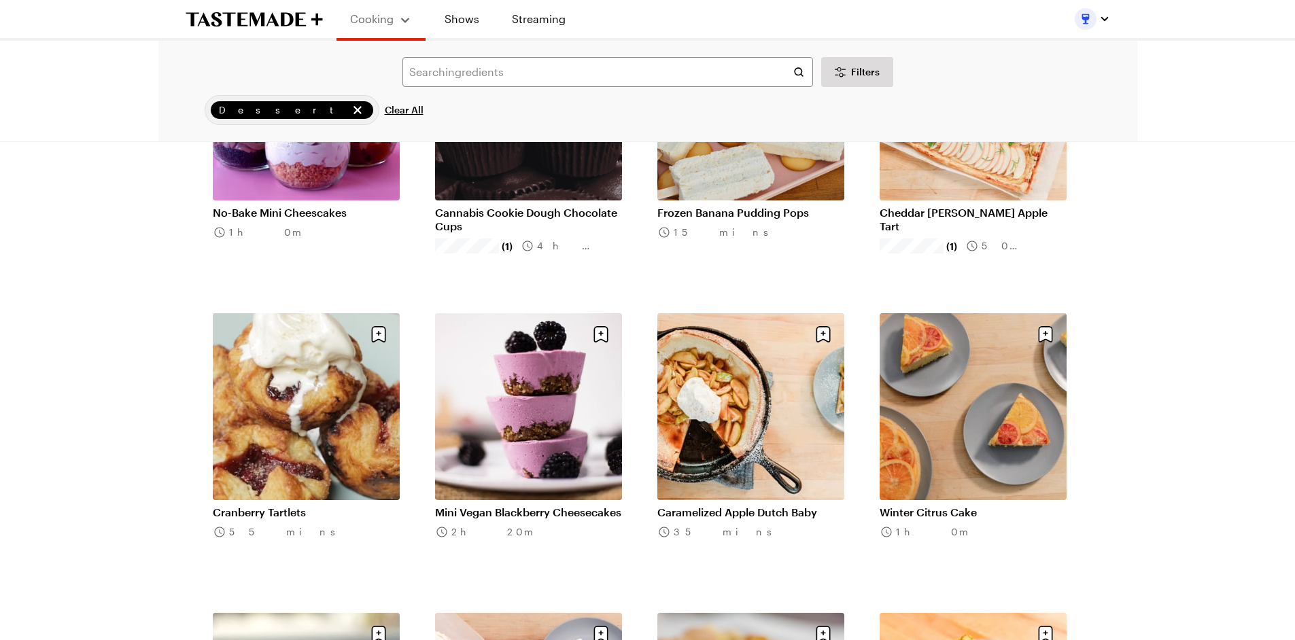
scroll to position [4621, 0]
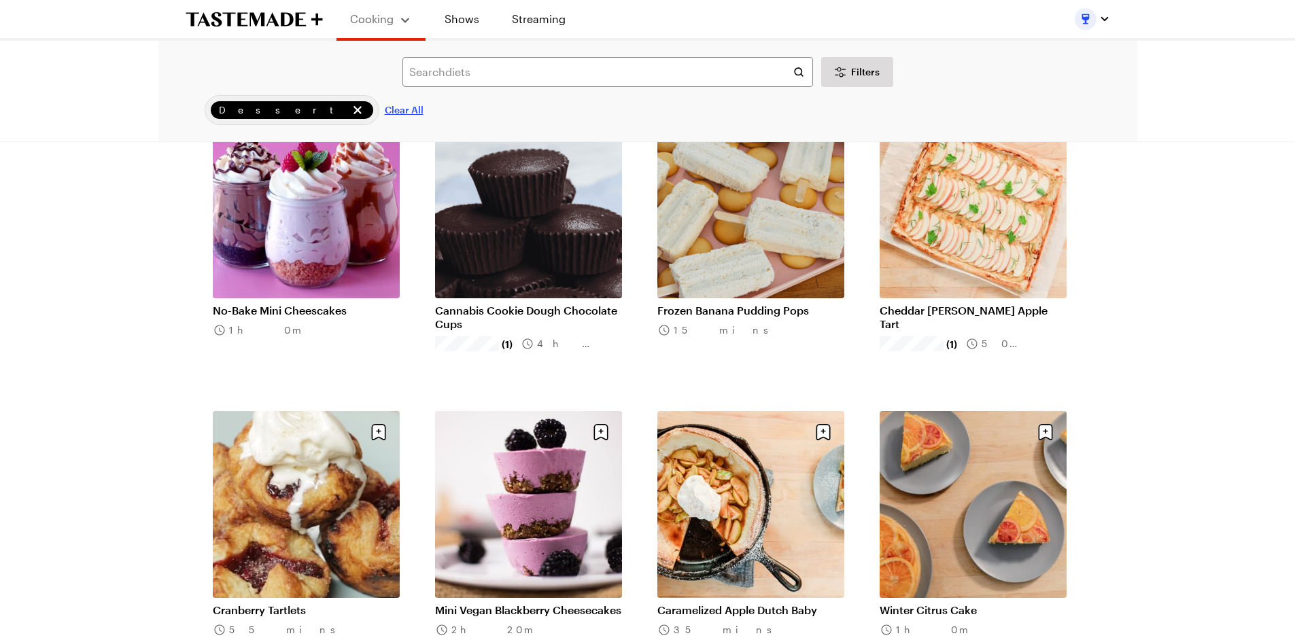
click at [385, 106] on span "Clear All" at bounding box center [404, 110] width 39 height 14
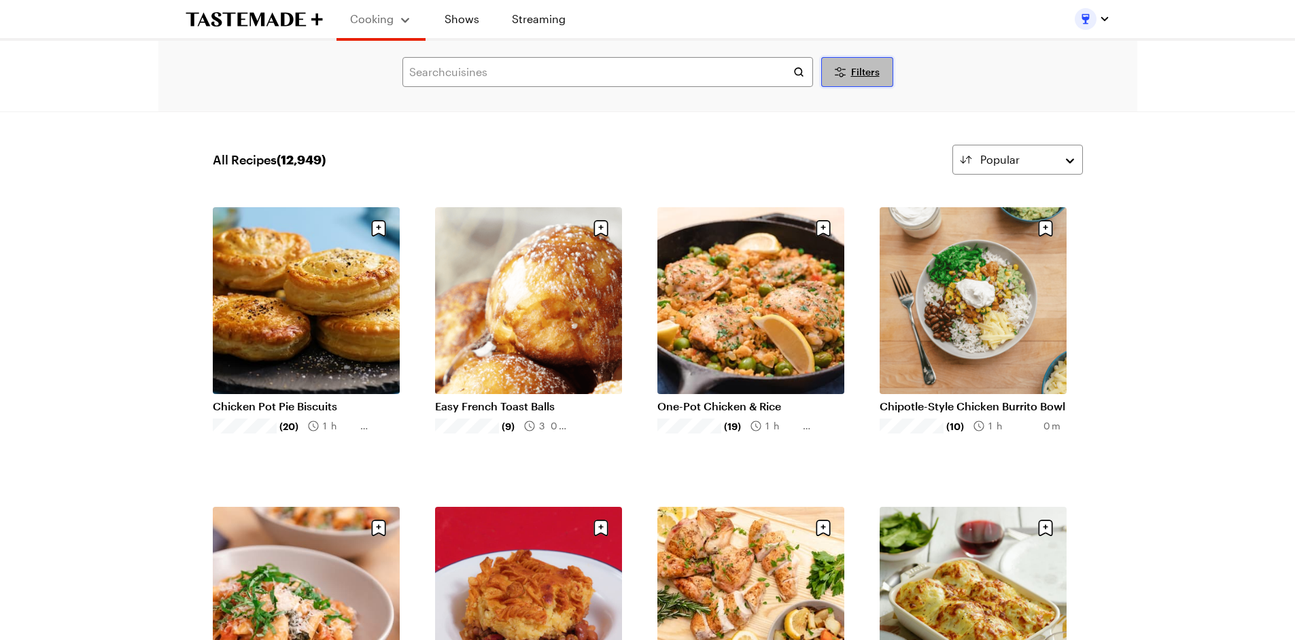
click at [866, 73] on span "Filters" at bounding box center [865, 72] width 29 height 14
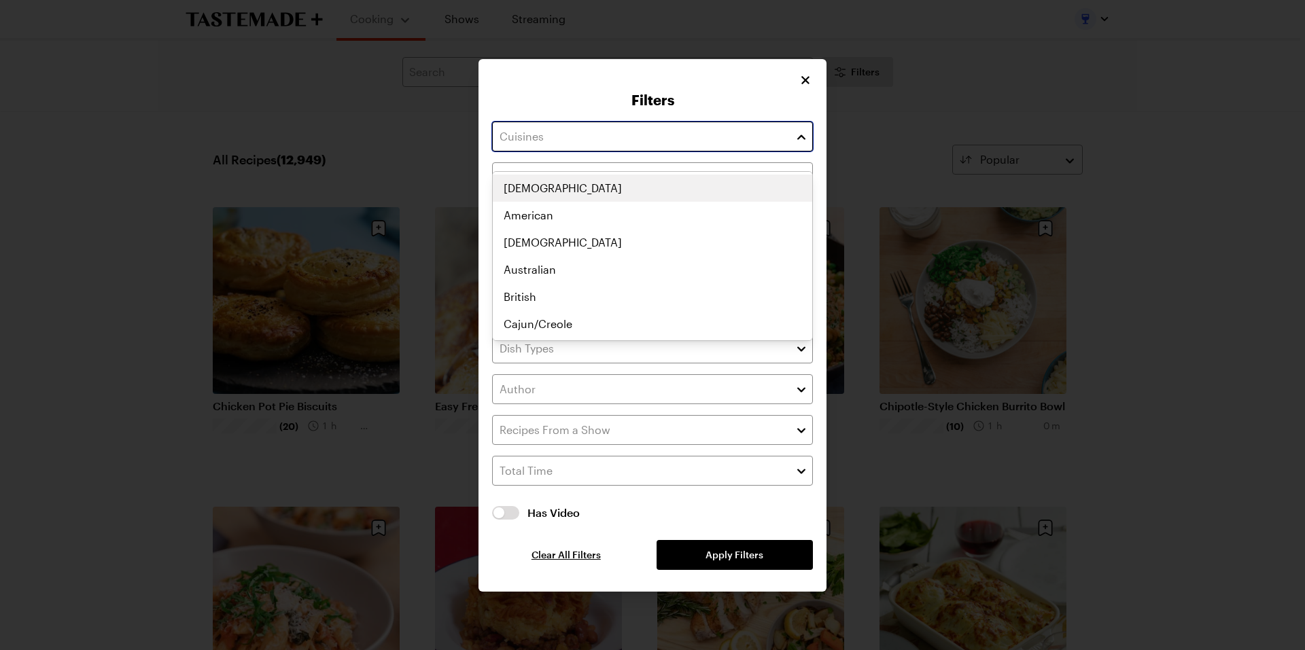
click at [790, 148] on input "text" at bounding box center [652, 137] width 321 height 30
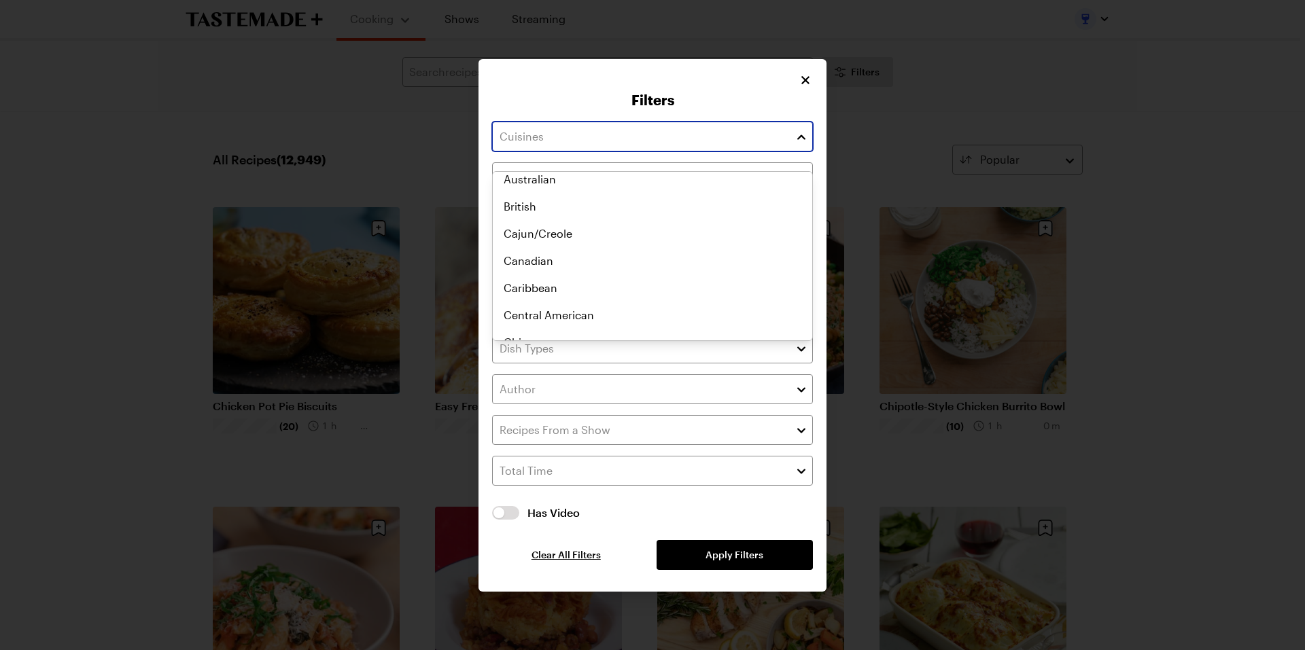
scroll to position [181, 0]
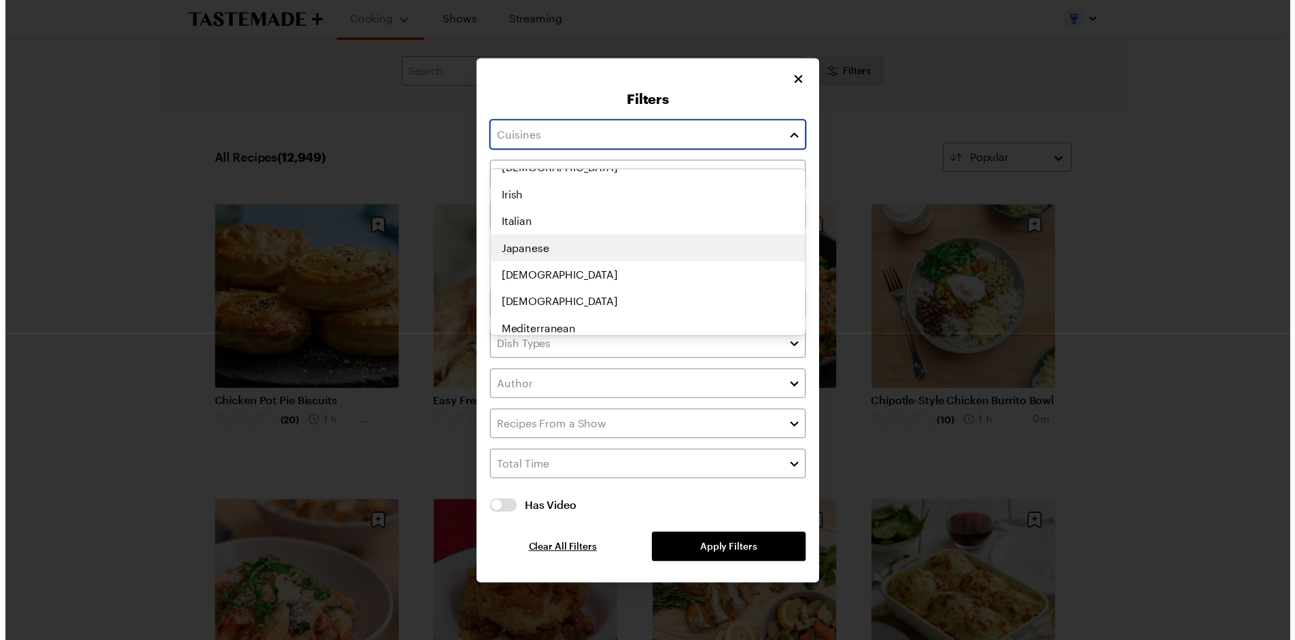
scroll to position [487, 0]
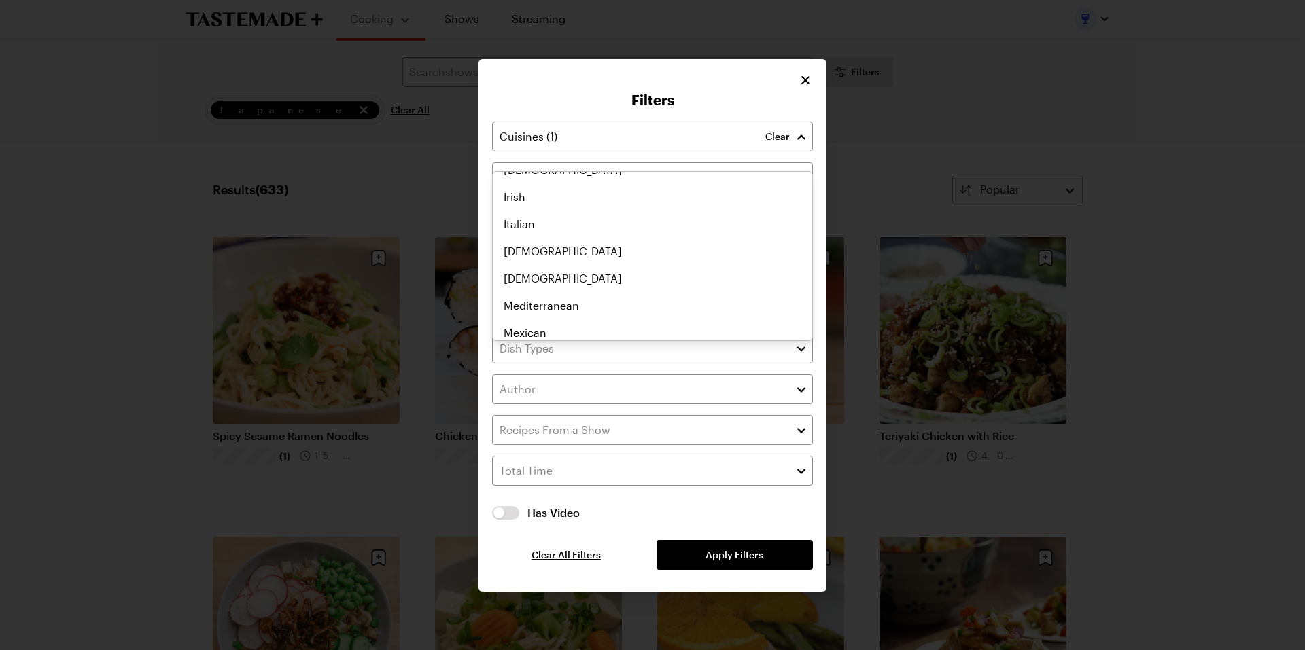
click at [748, 540] on div "Clear Recipes must match all chosen diets. Has Video Has Video Clear All Filter…" at bounding box center [652, 346] width 321 height 449
click at [809, 86] on icon "Close" at bounding box center [806, 80] width 14 height 14
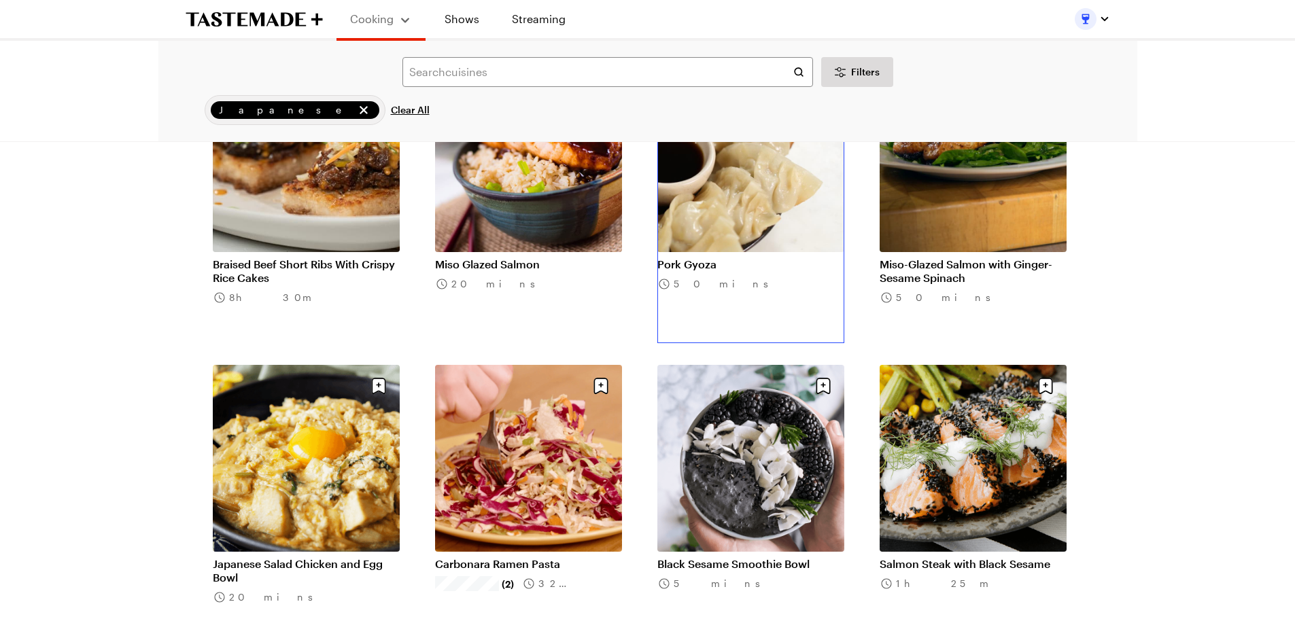
scroll to position [1087, 0]
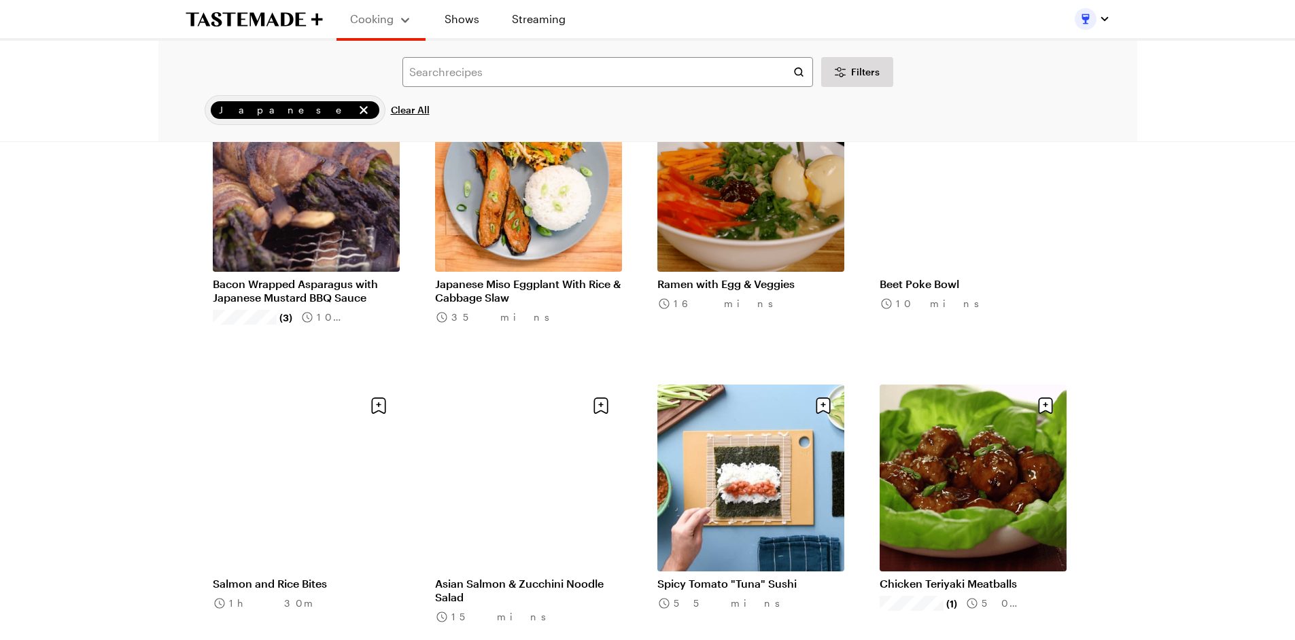
scroll to position [3171, 0]
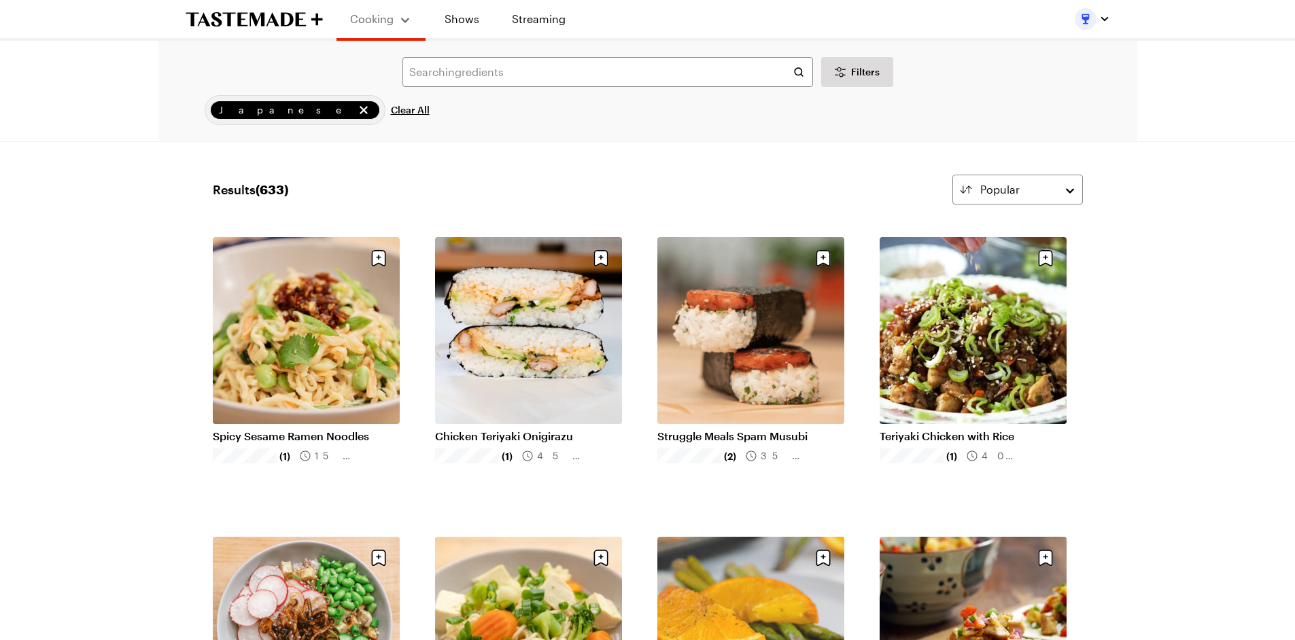
scroll to position [0, 5]
click at [391, 110] on span "Clear All" at bounding box center [410, 110] width 39 height 14
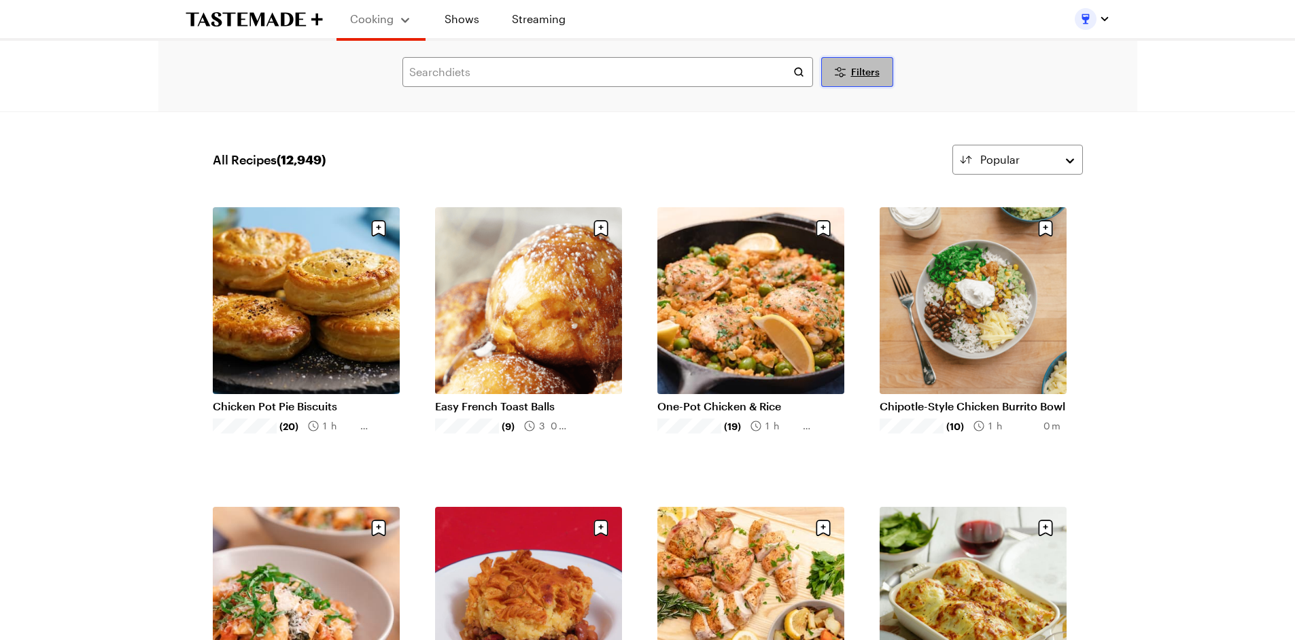
click at [859, 79] on button "Filters" at bounding box center [857, 72] width 72 height 30
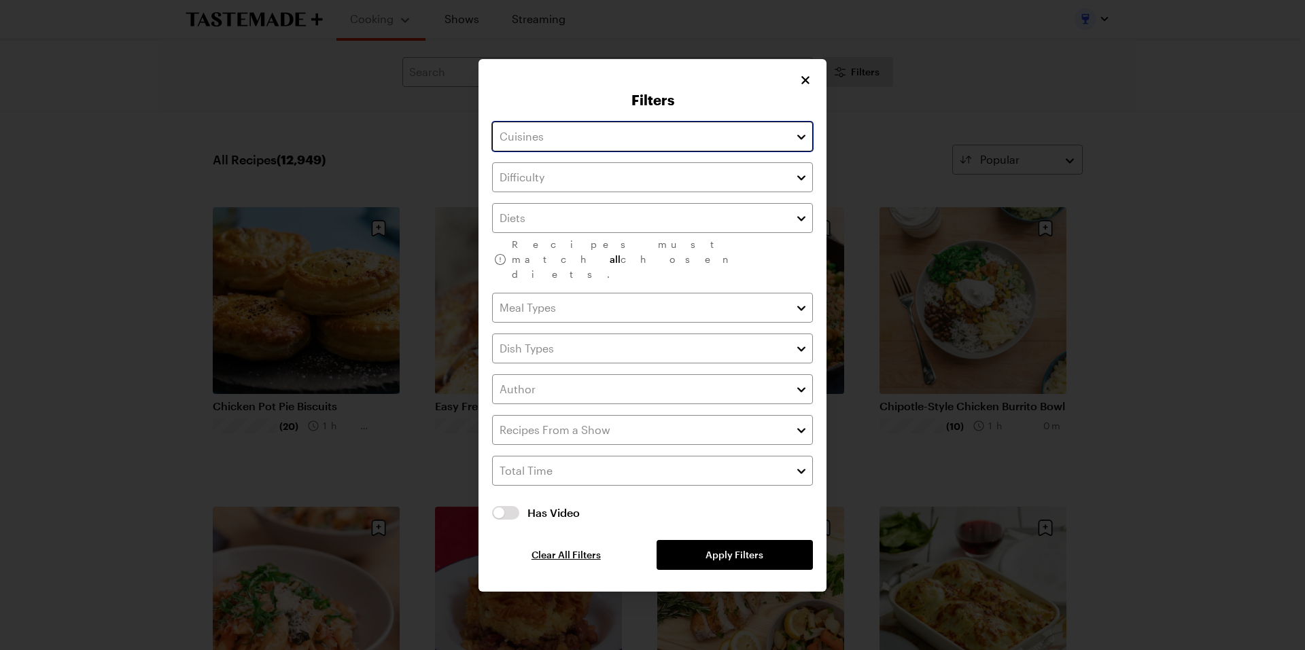
click at [788, 152] on input "text" at bounding box center [652, 137] width 321 height 30
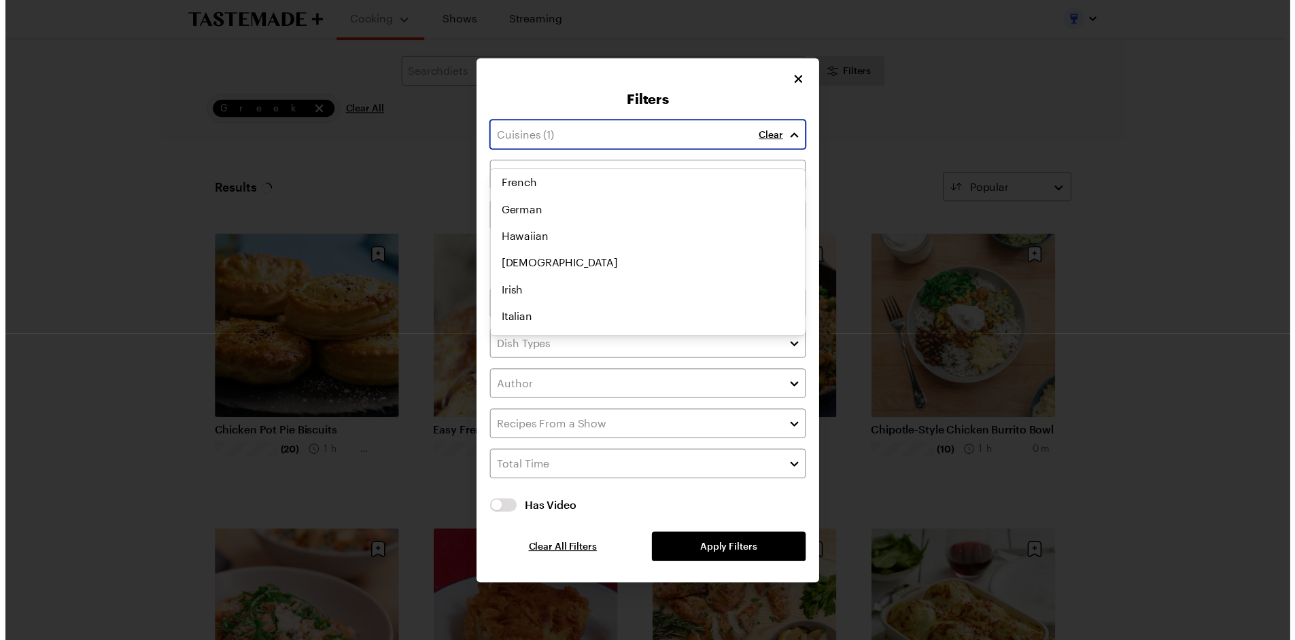
scroll to position [395, 0]
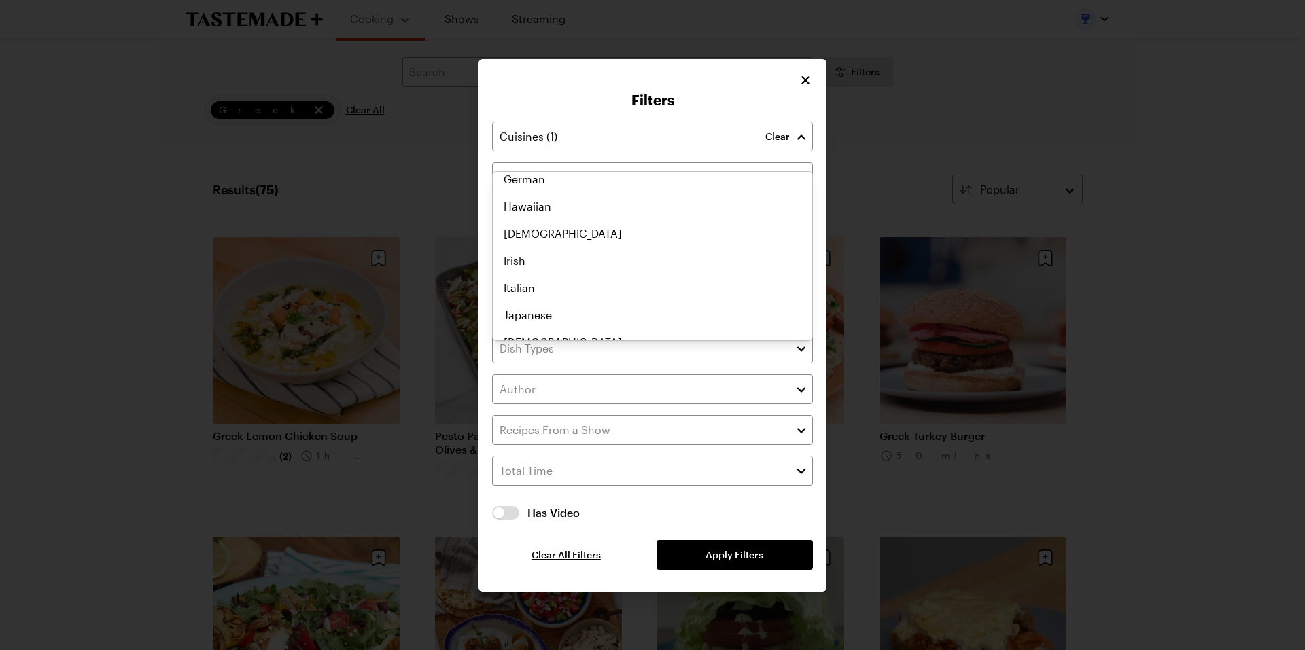
click at [741, 542] on div "Clear Recipes must match all chosen diets. Has Video Has Video Clear All Filter…" at bounding box center [652, 346] width 321 height 449
click at [811, 101] on div "Filters Clear Recipes must match all chosen diets. Has Video Has Video Clear Al…" at bounding box center [652, 325] width 348 height 533
click at [806, 86] on icon "Close" at bounding box center [806, 80] width 14 height 14
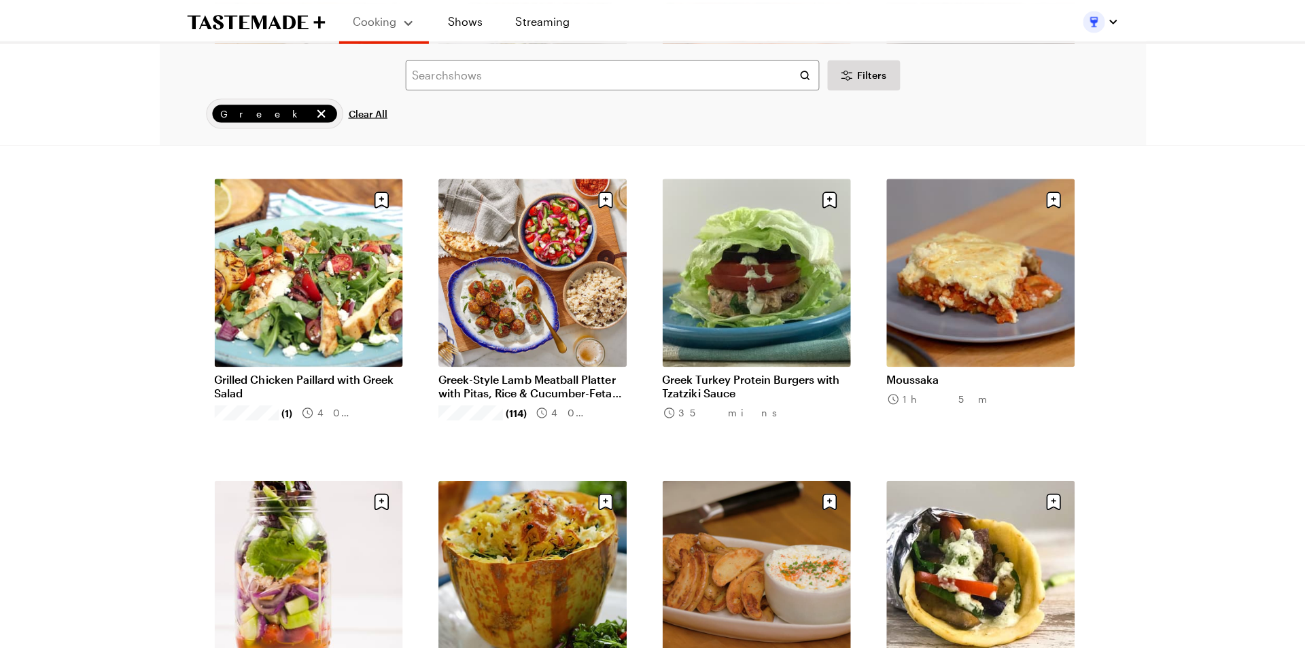
scroll to position [0, 0]
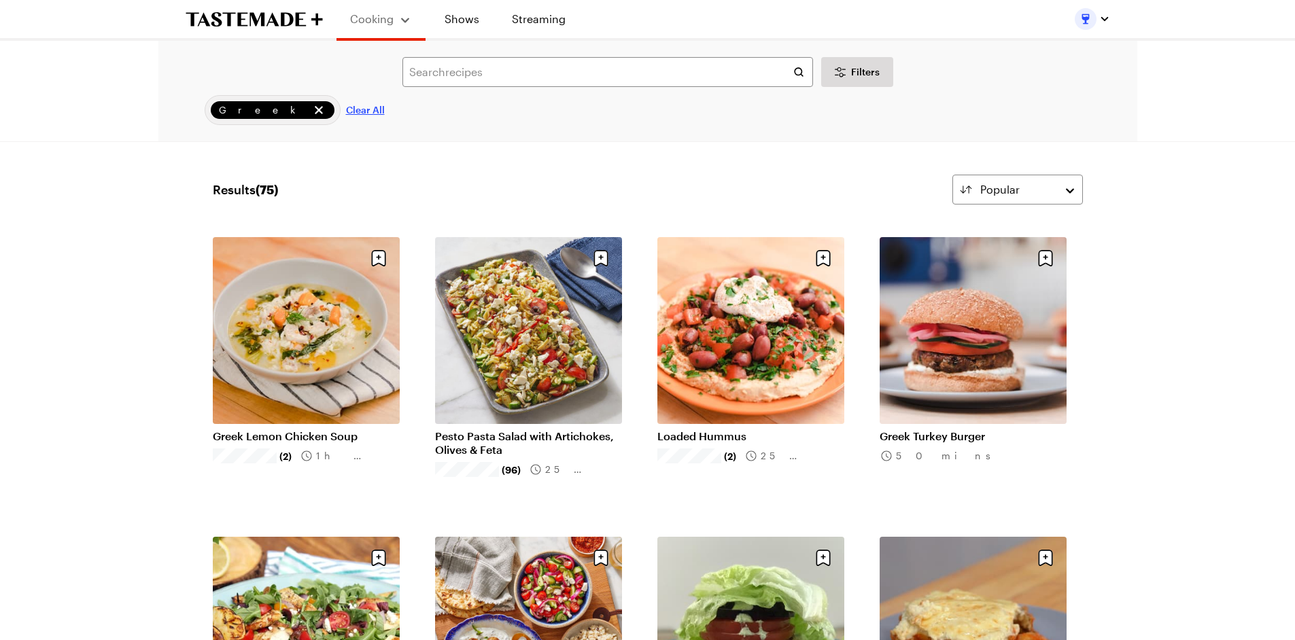
click at [346, 109] on span "Clear All" at bounding box center [365, 110] width 39 height 14
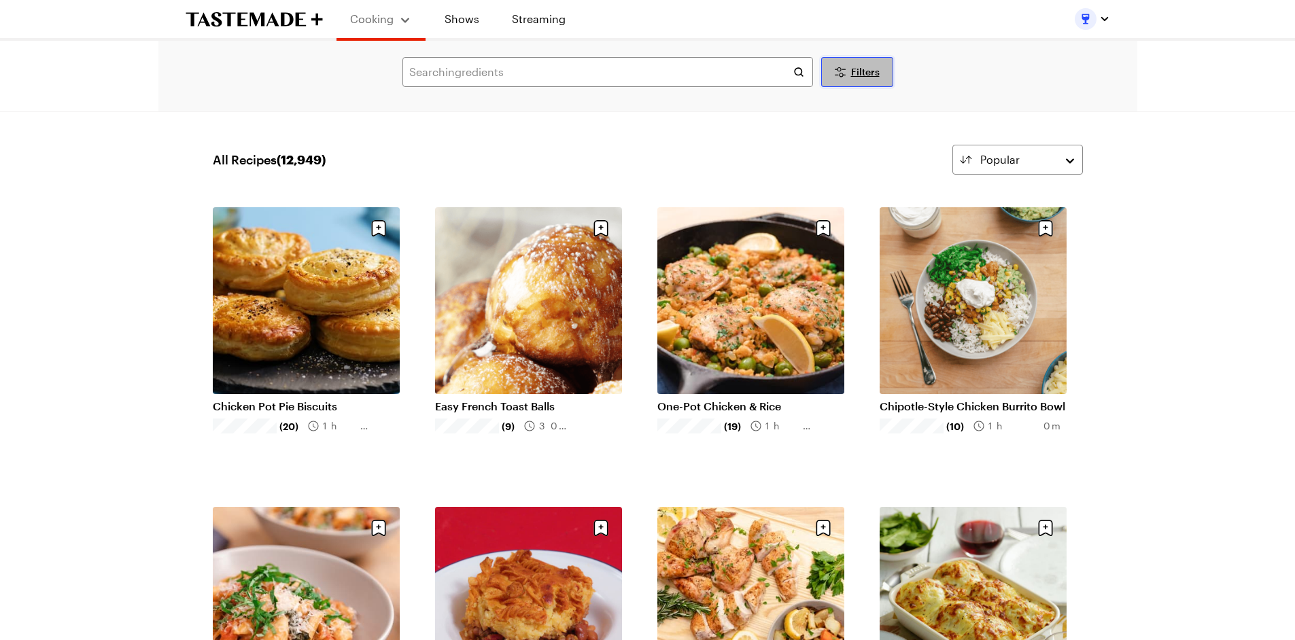
click at [877, 68] on span "Filters" at bounding box center [865, 72] width 29 height 14
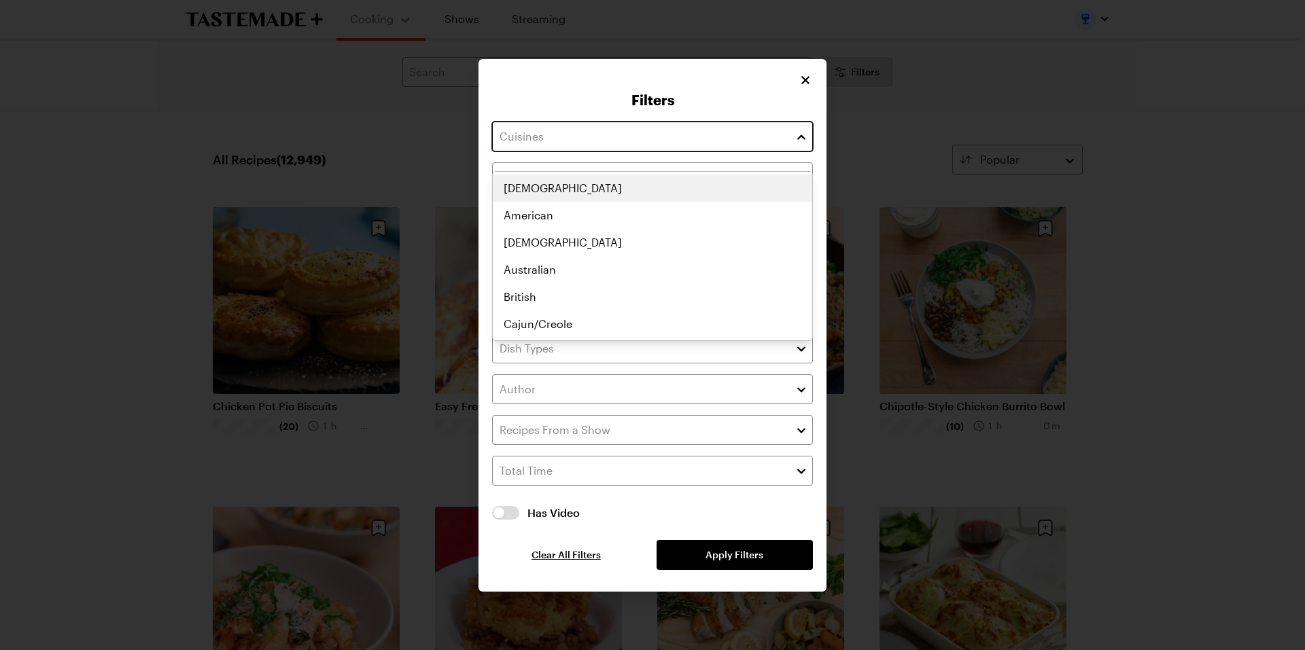
click at [794, 145] on input "text" at bounding box center [652, 137] width 321 height 30
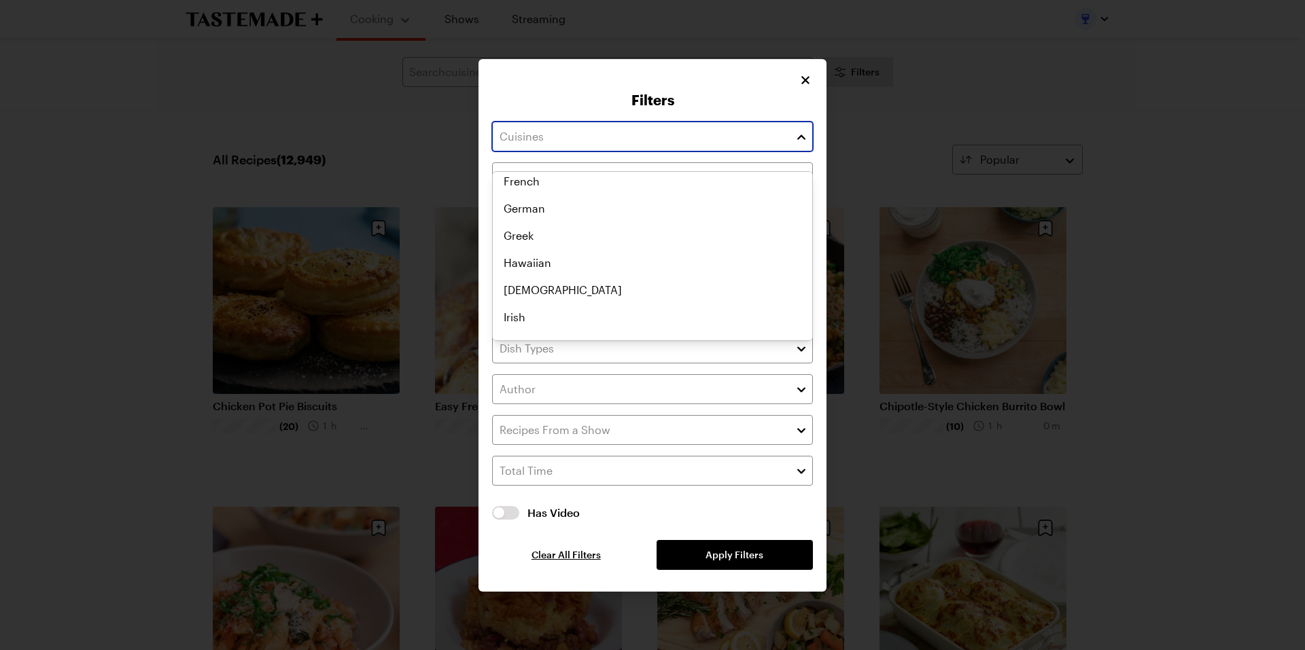
scroll to position [362, 0]
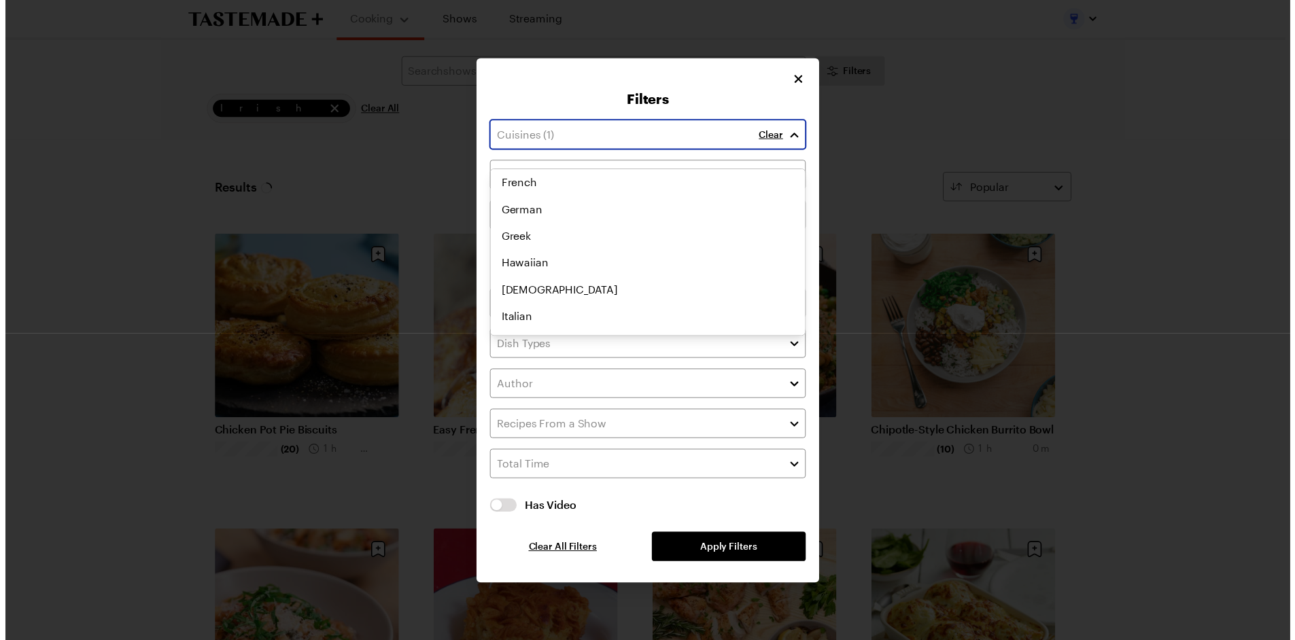
scroll to position [395, 0]
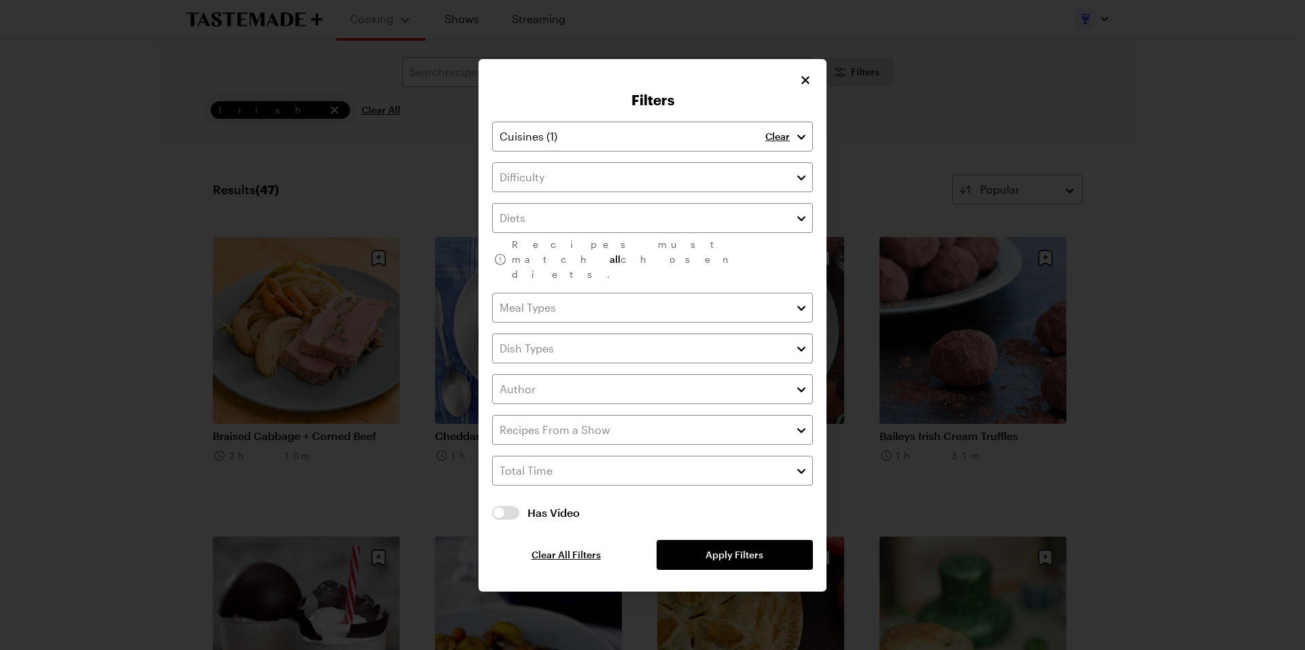
click at [716, 548] on div "Clear Recipes must match all chosen diets. Has Video Has Video Clear All Filter…" at bounding box center [652, 346] width 321 height 449
click at [802, 86] on icon "Close" at bounding box center [806, 80] width 14 height 14
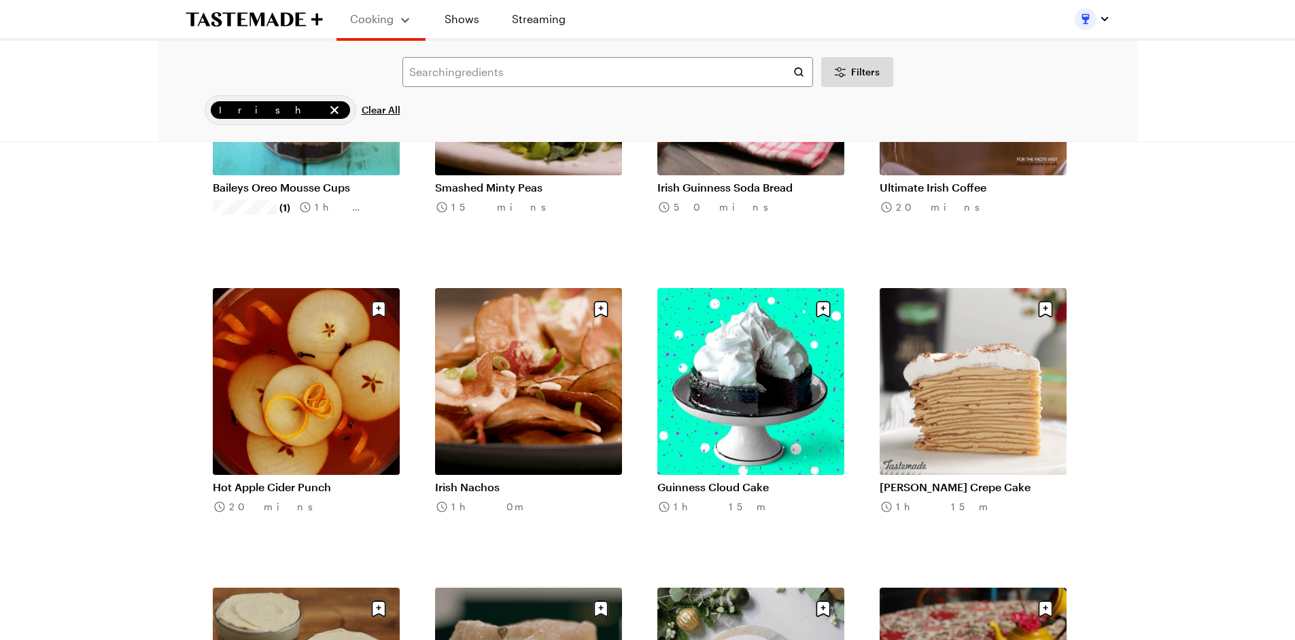
scroll to position [1178, 0]
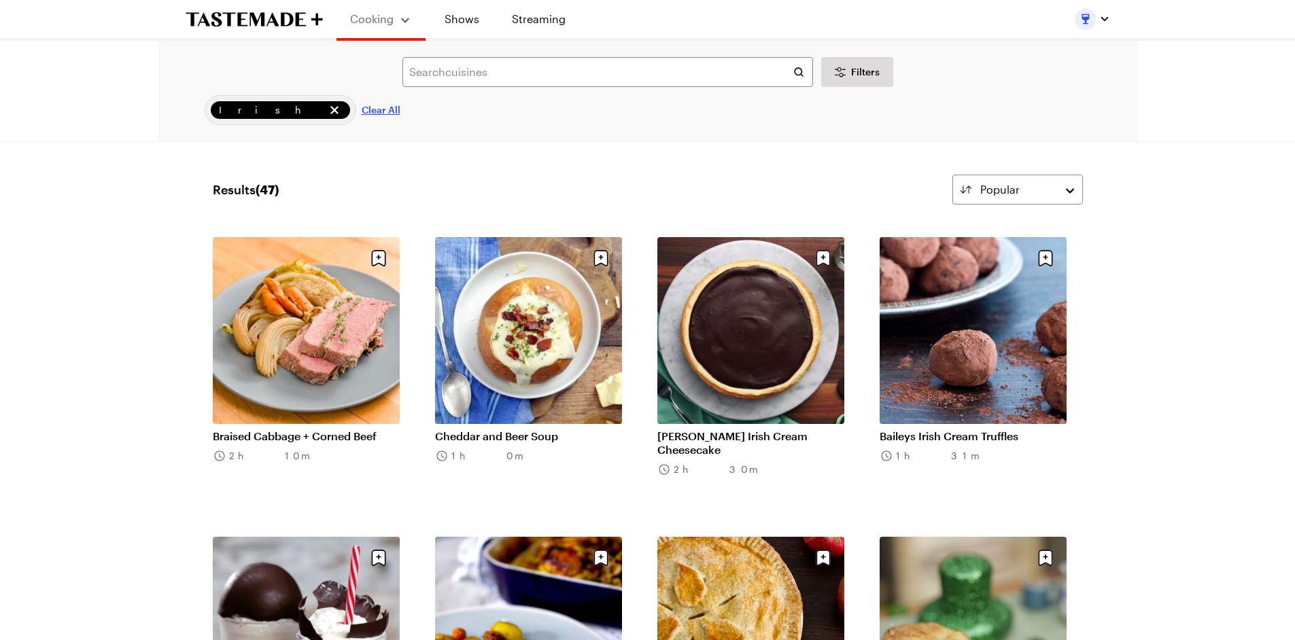
click at [362, 106] on span "Clear All" at bounding box center [381, 110] width 39 height 14
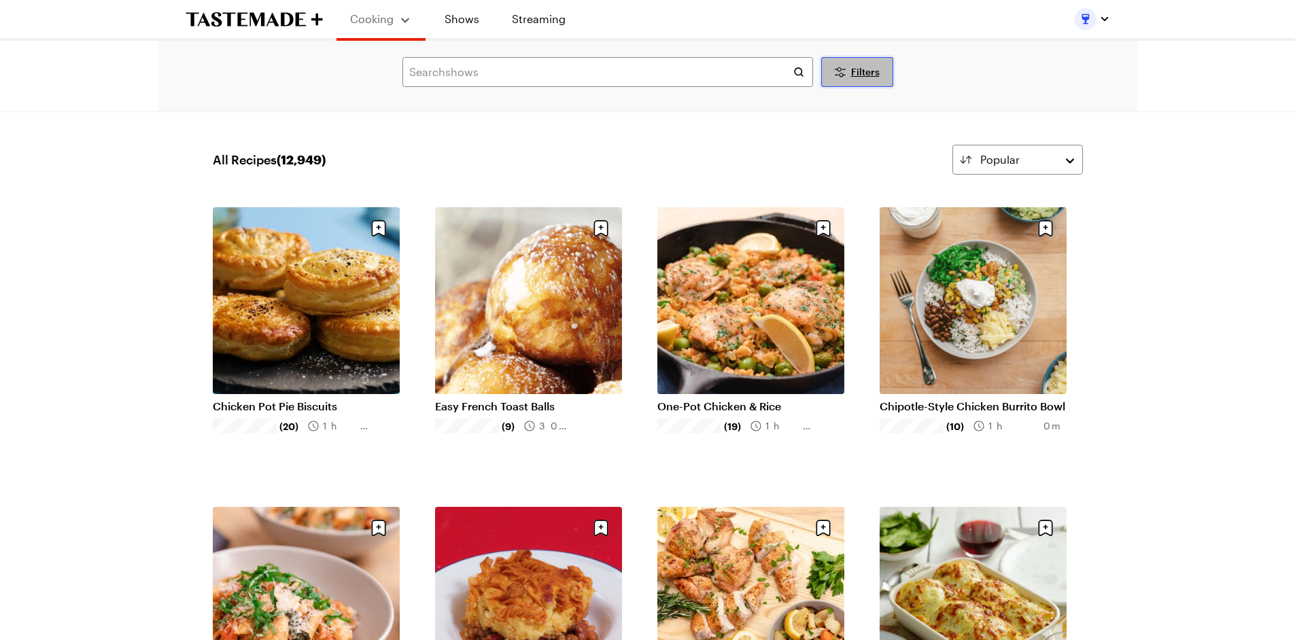
click at [864, 80] on button "Filters" at bounding box center [857, 72] width 72 height 30
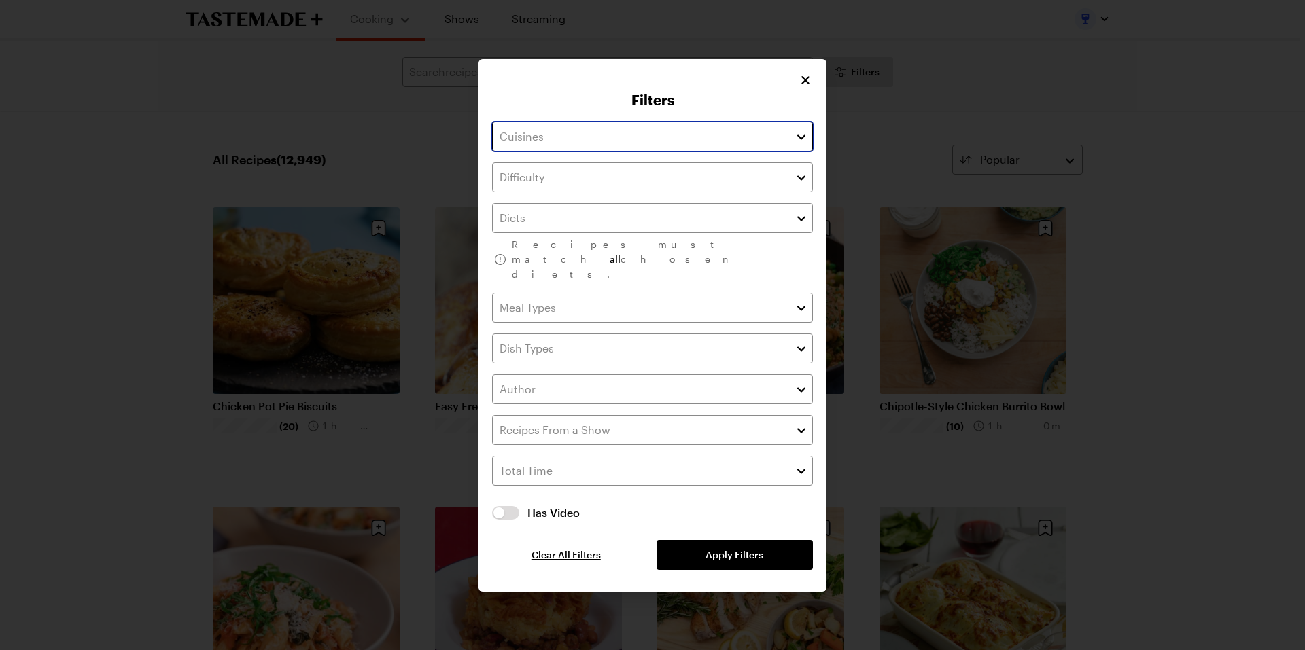
click at [680, 152] on input "text" at bounding box center [652, 137] width 321 height 30
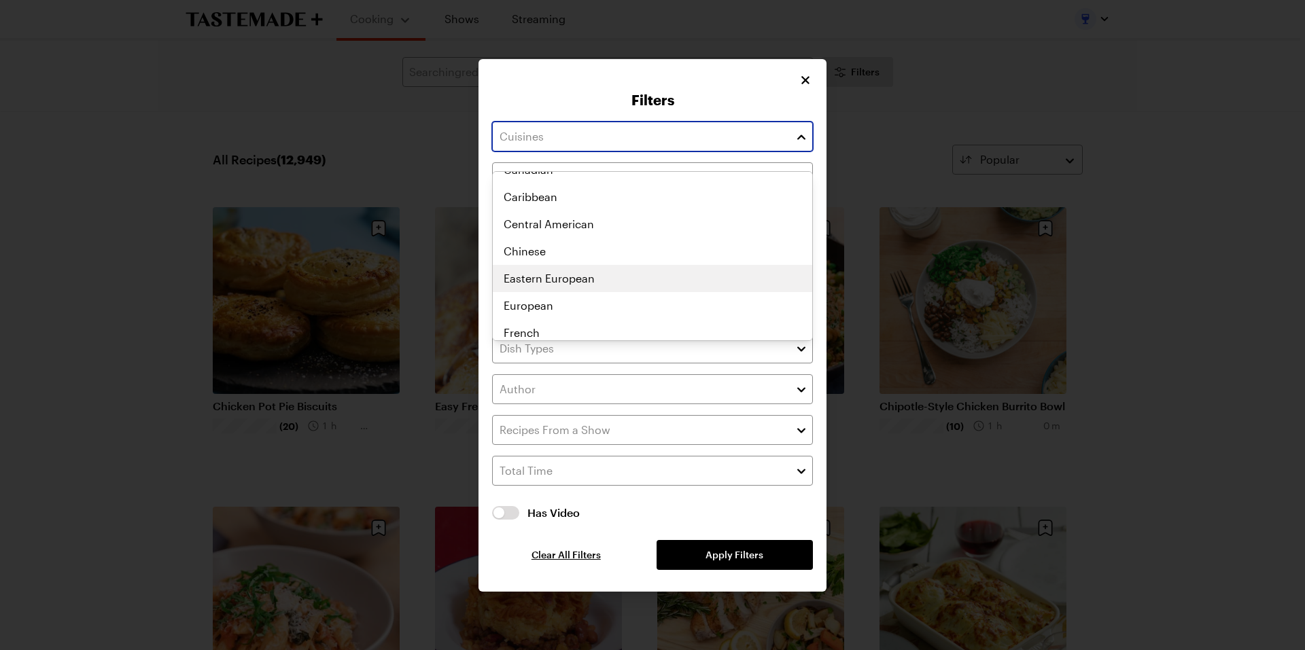
scroll to position [272, 0]
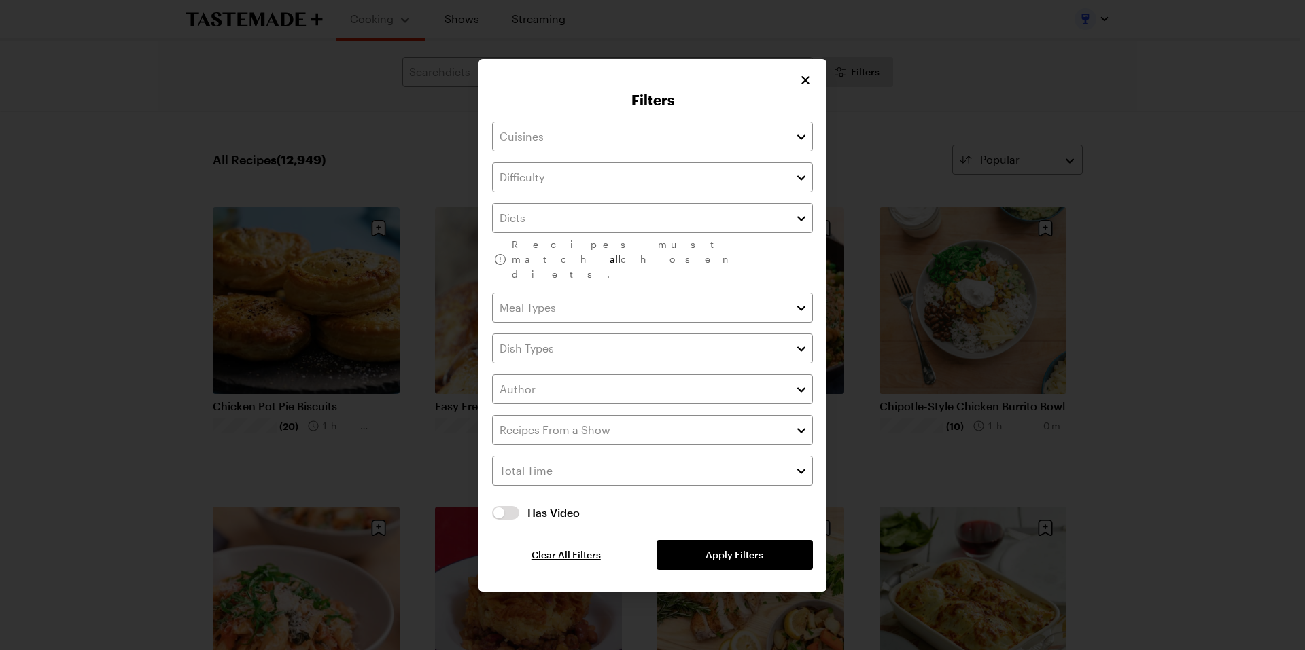
click at [540, 86] on div "Filters Recipes must match all chosen diets. Has Video Has Video Clear All Filt…" at bounding box center [652, 325] width 348 height 533
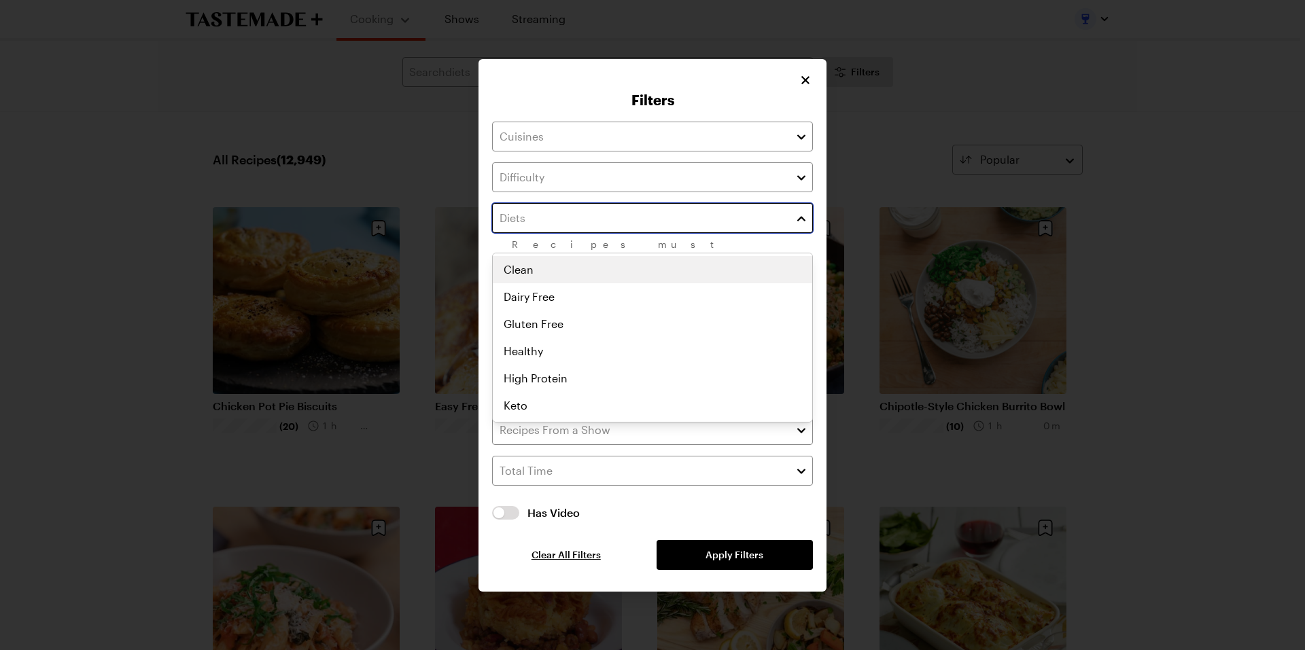
click at [711, 224] on input "text" at bounding box center [652, 218] width 321 height 30
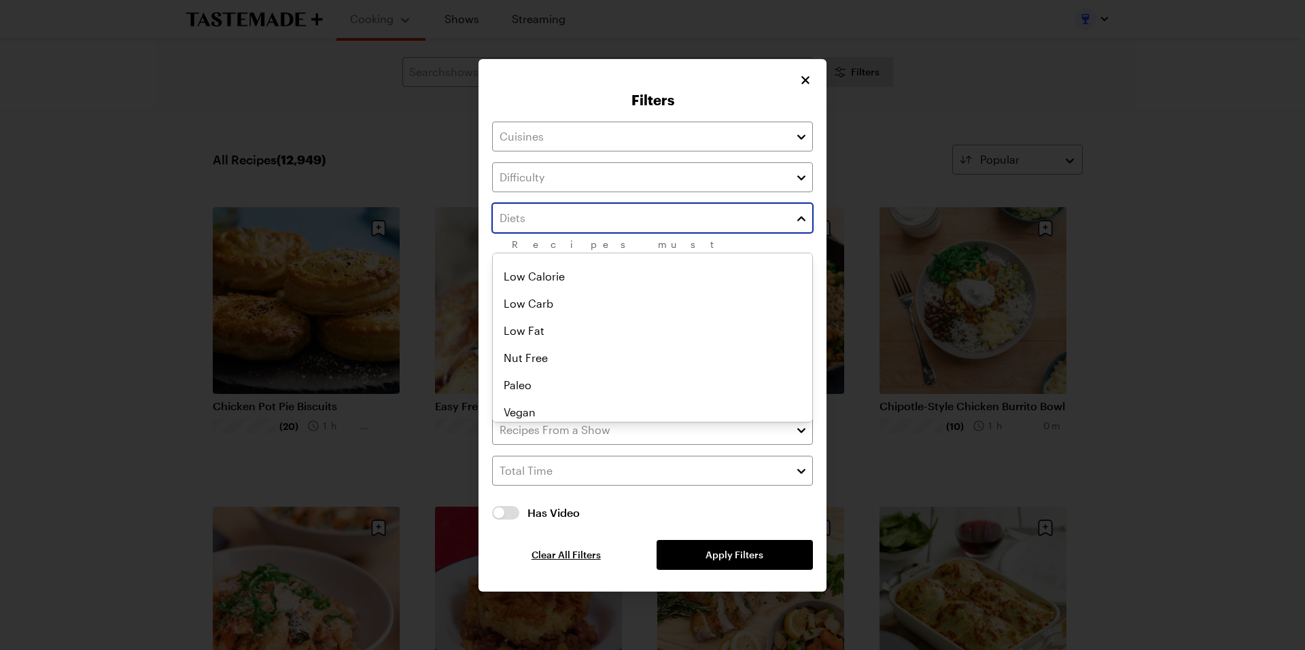
scroll to position [181, 0]
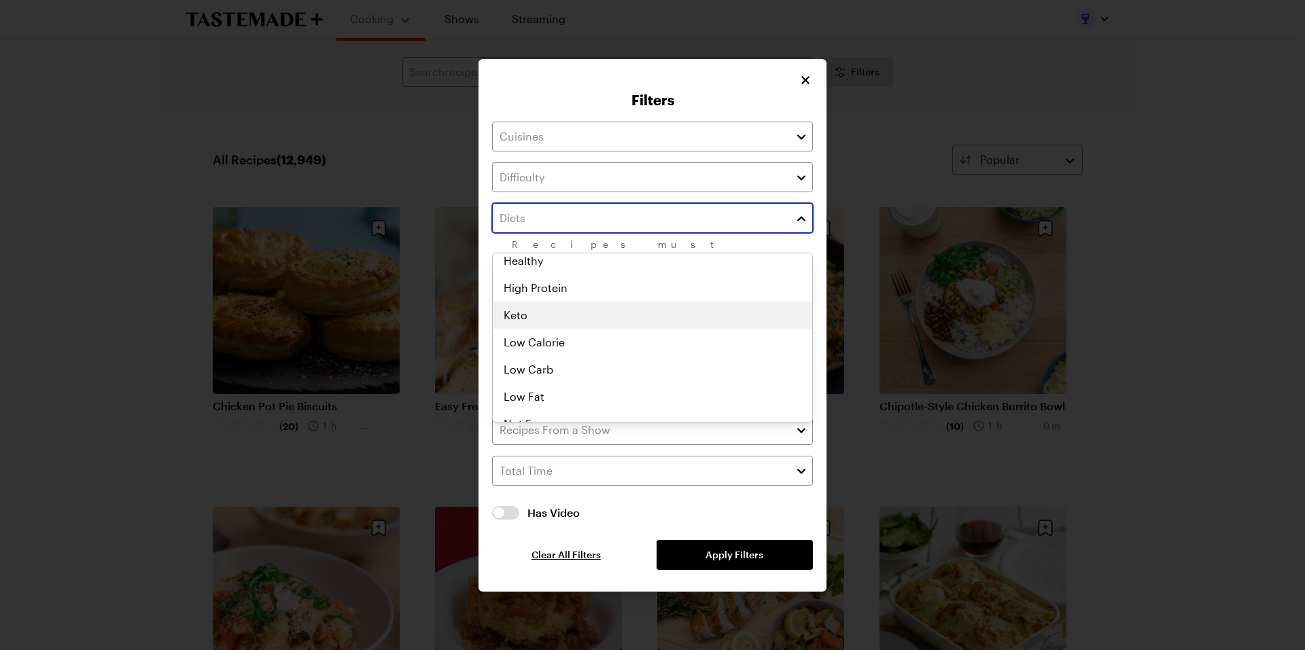
click at [572, 312] on div "Clean Dairy Free Gluten Free Healthy High Protein Keto Low Calorie Low Carb Low…" at bounding box center [652, 247] width 319 height 163
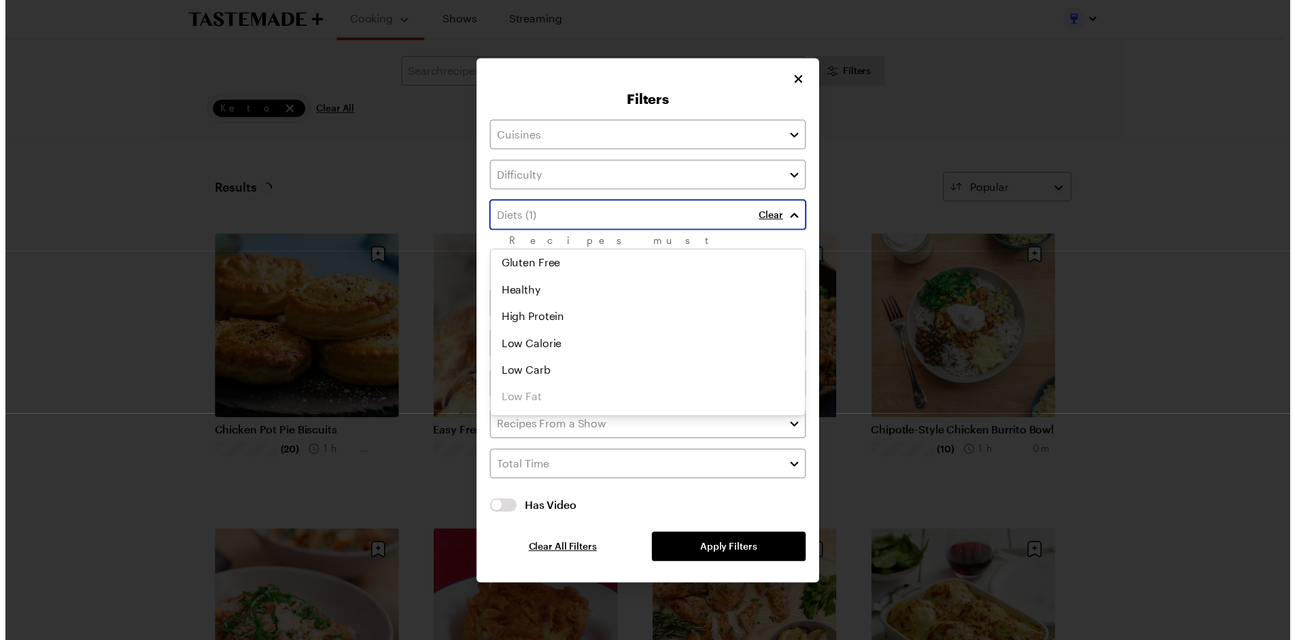
scroll to position [124, 0]
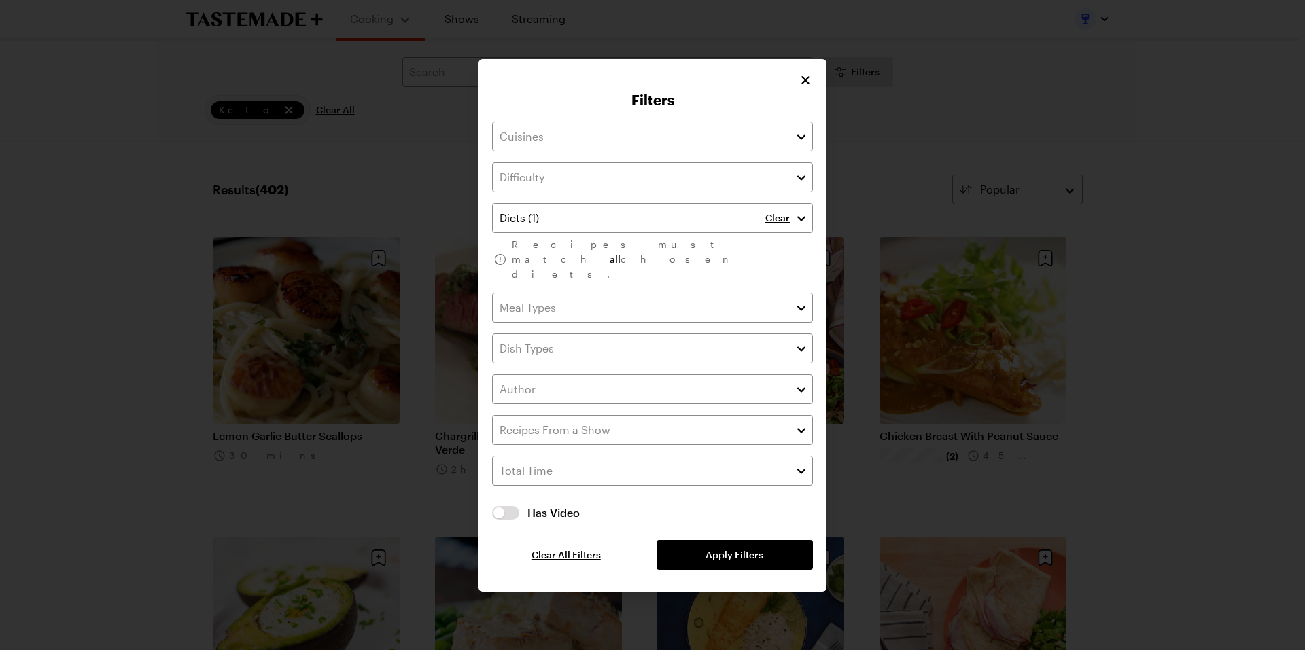
click at [767, 542] on div "Clear Recipes must match all chosen diets. Has Video Has Video Clear All Filter…" at bounding box center [652, 346] width 321 height 449
click at [803, 86] on icon "Close" at bounding box center [806, 80] width 14 height 14
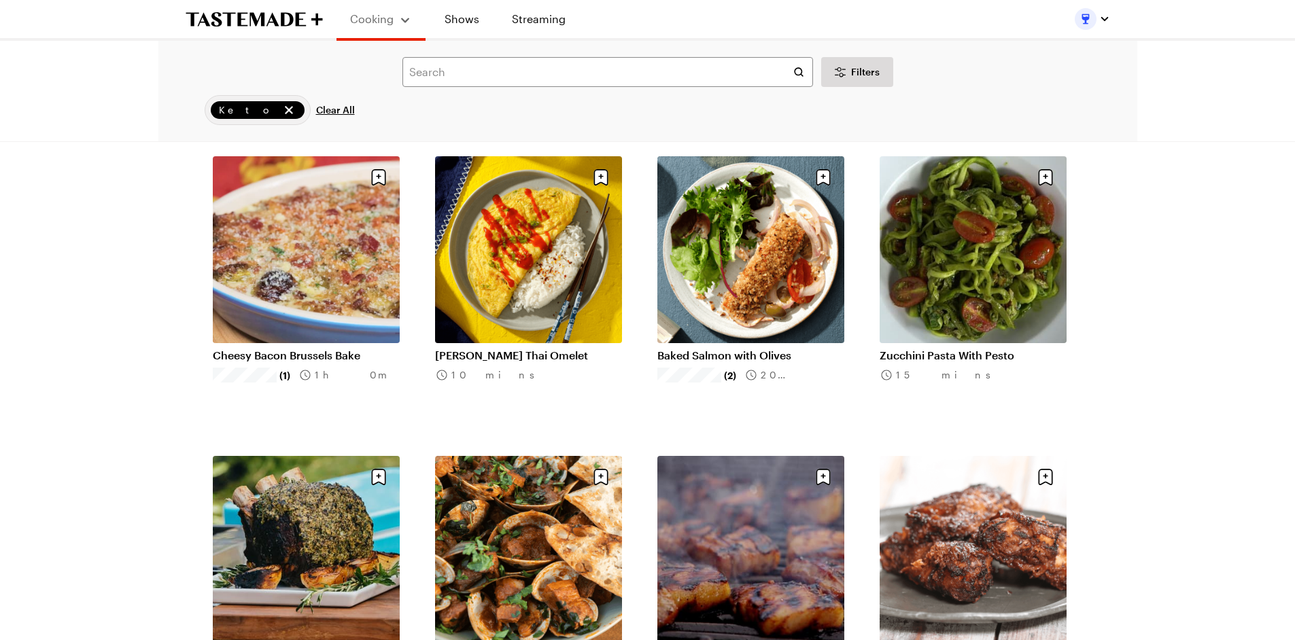
scroll to position [1087, 0]
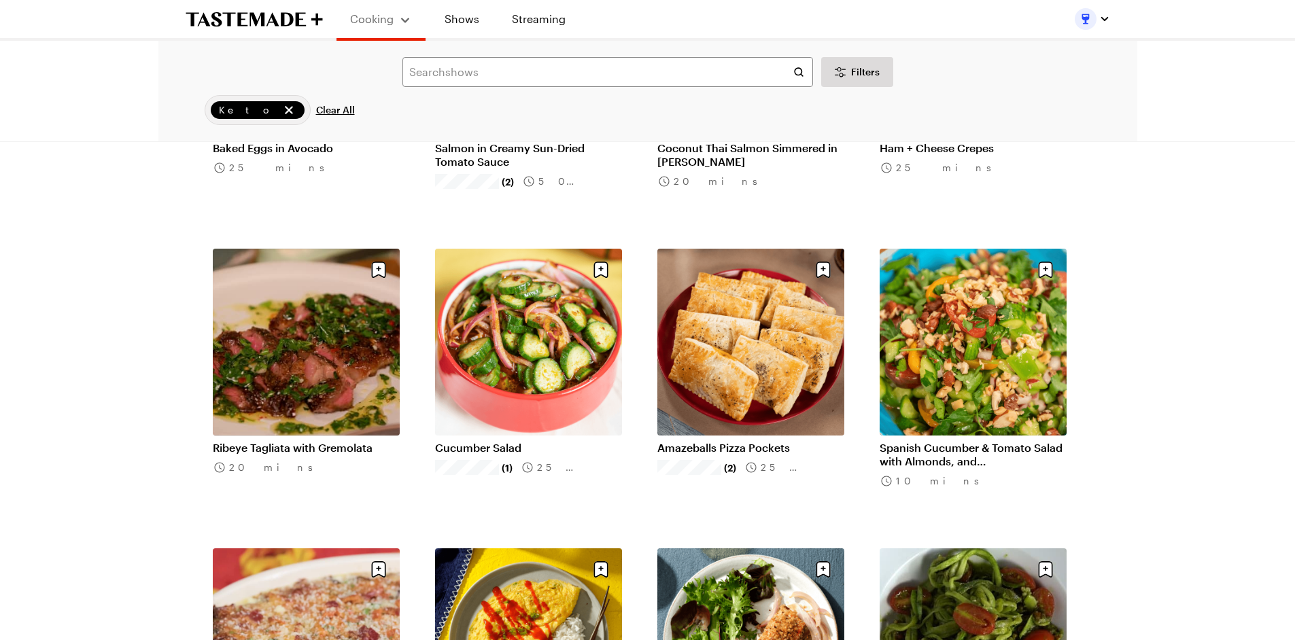
scroll to position [362, 0]
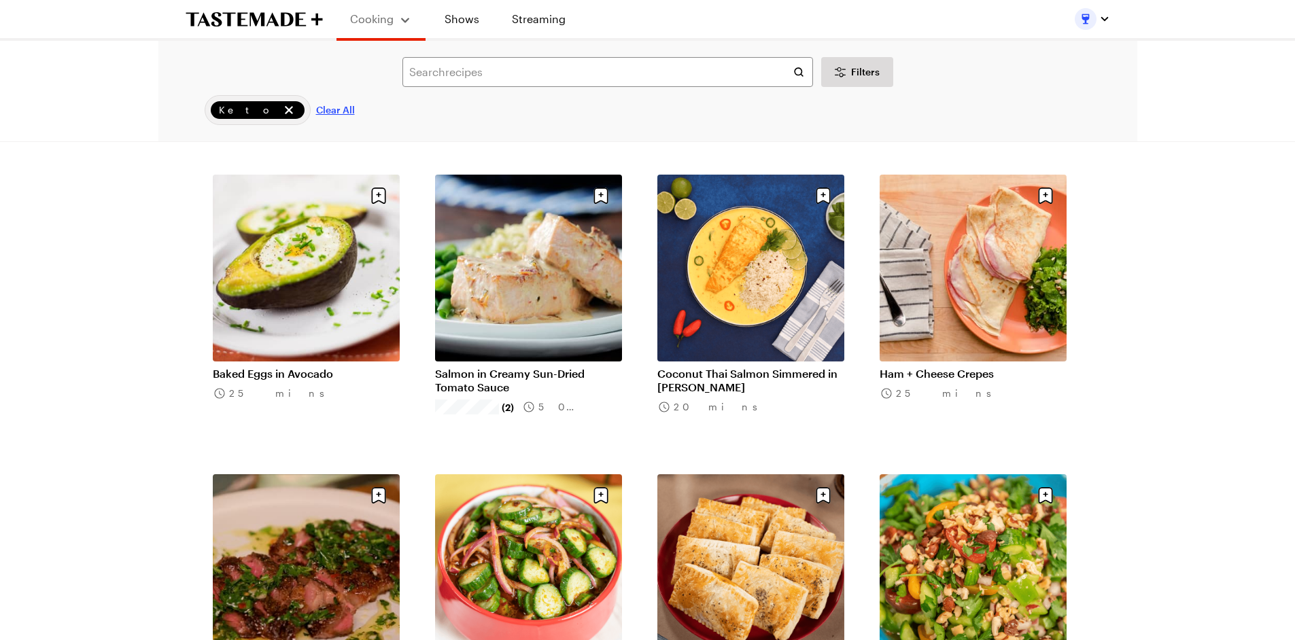
click at [316, 109] on span "Clear All" at bounding box center [335, 110] width 39 height 14
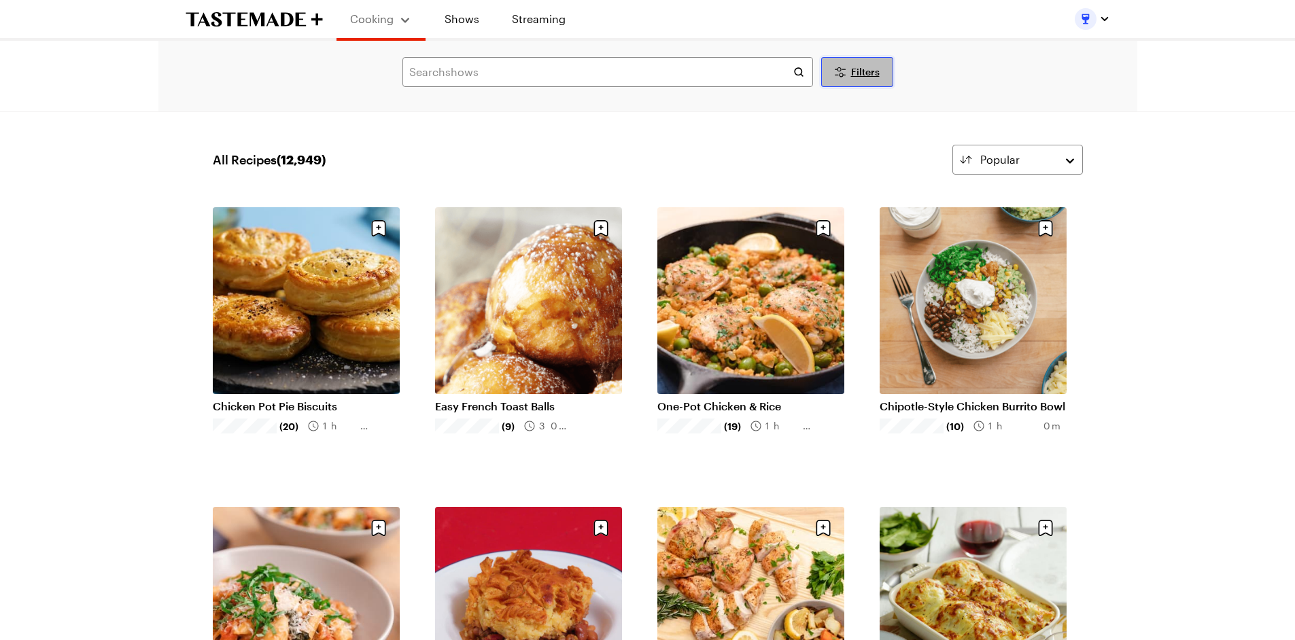
click at [843, 70] on icon "Desktop filters" at bounding box center [840, 72] width 16 height 16
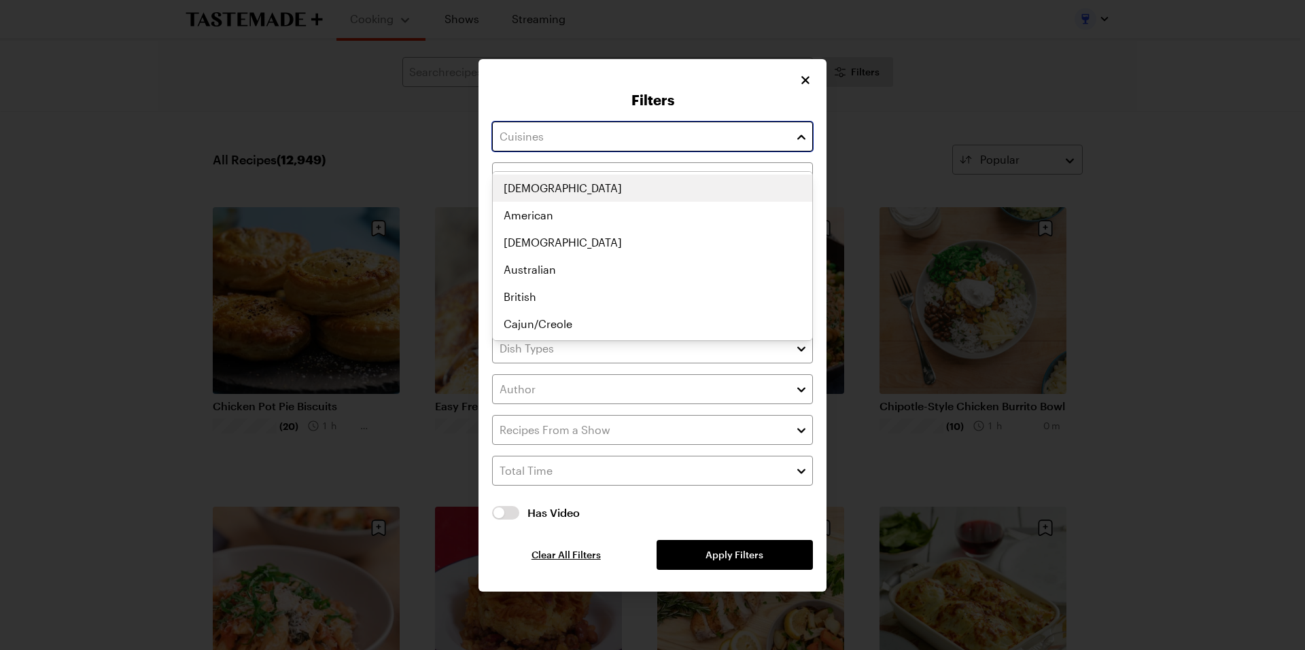
click at [736, 152] on input "text" at bounding box center [652, 137] width 321 height 30
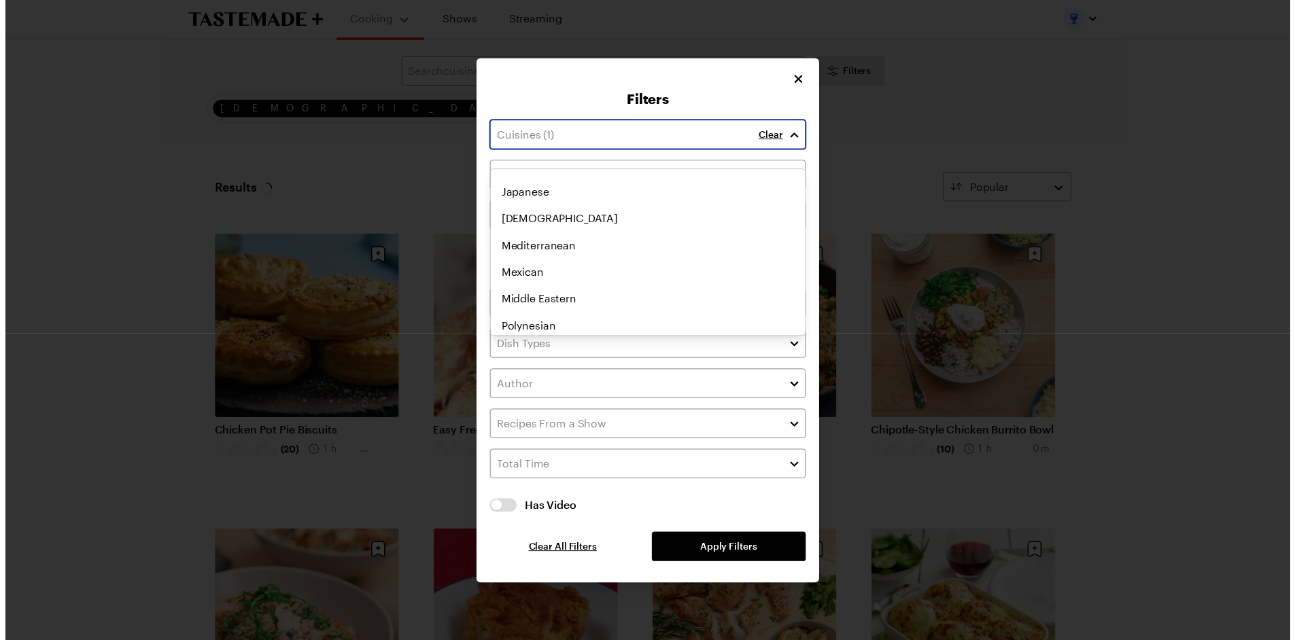
scroll to position [577, 0]
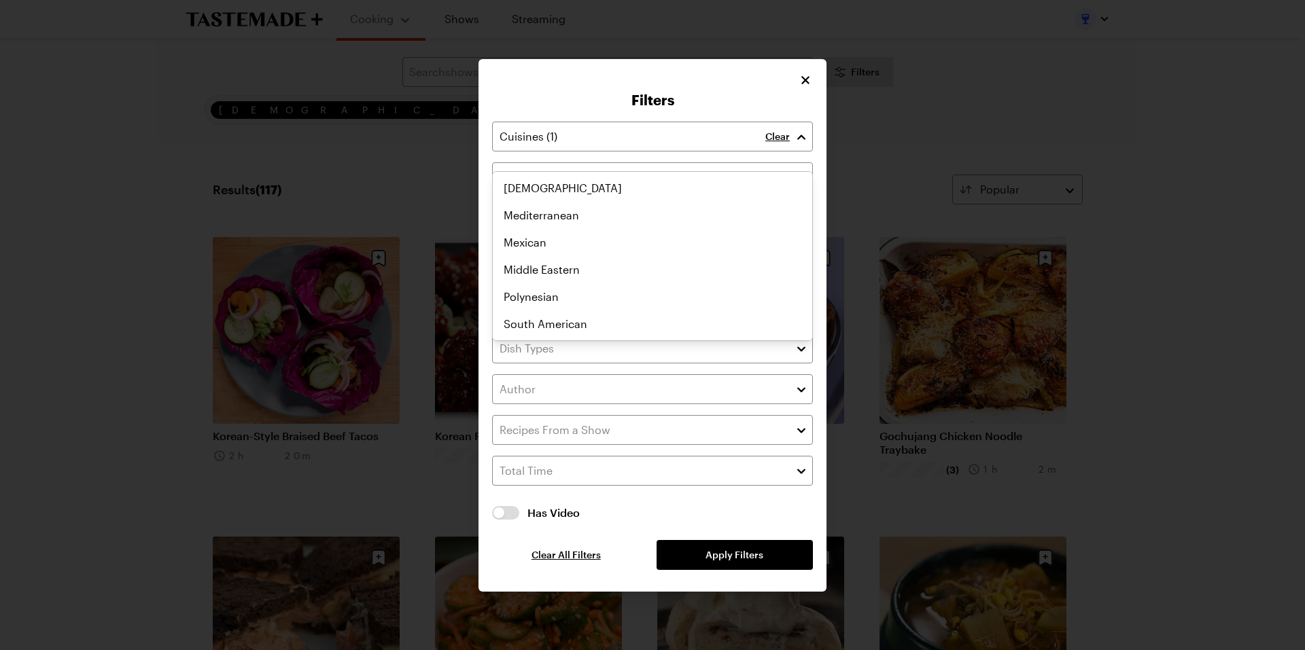
click at [729, 541] on div "Clear Recipes must match all chosen diets. Has Video Has Video Clear All Filter…" at bounding box center [652, 346] width 321 height 449
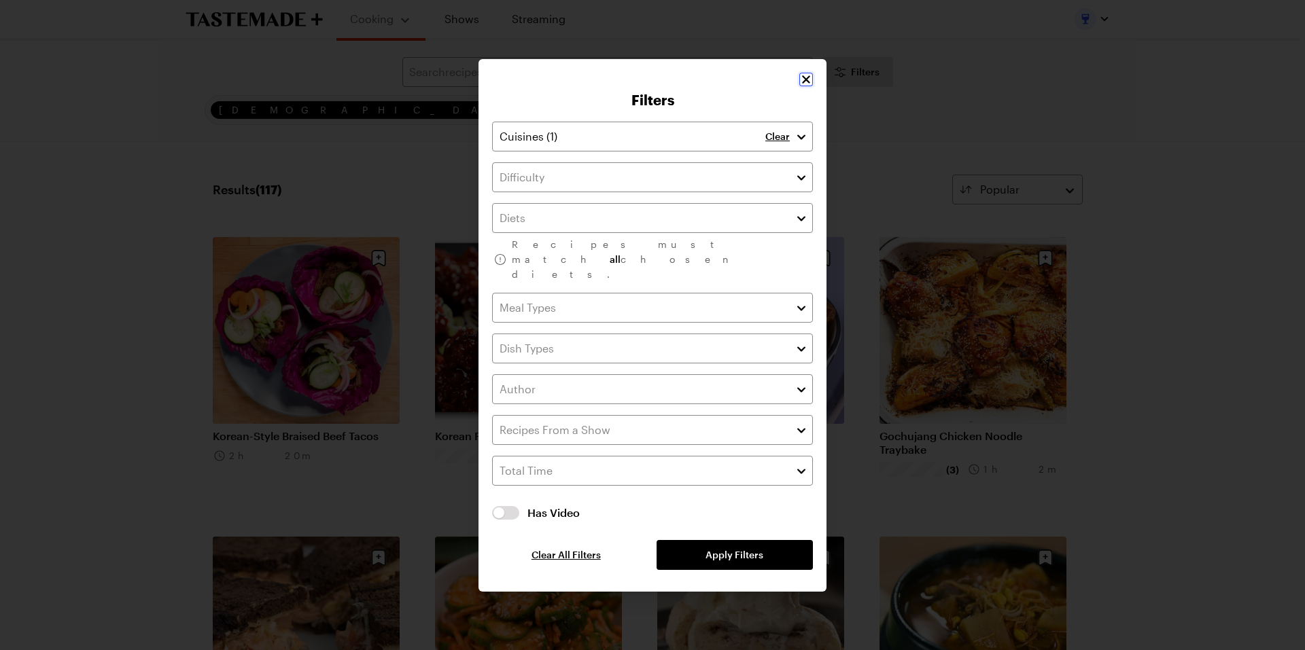
click at [805, 86] on icon "Close" at bounding box center [806, 80] width 14 height 14
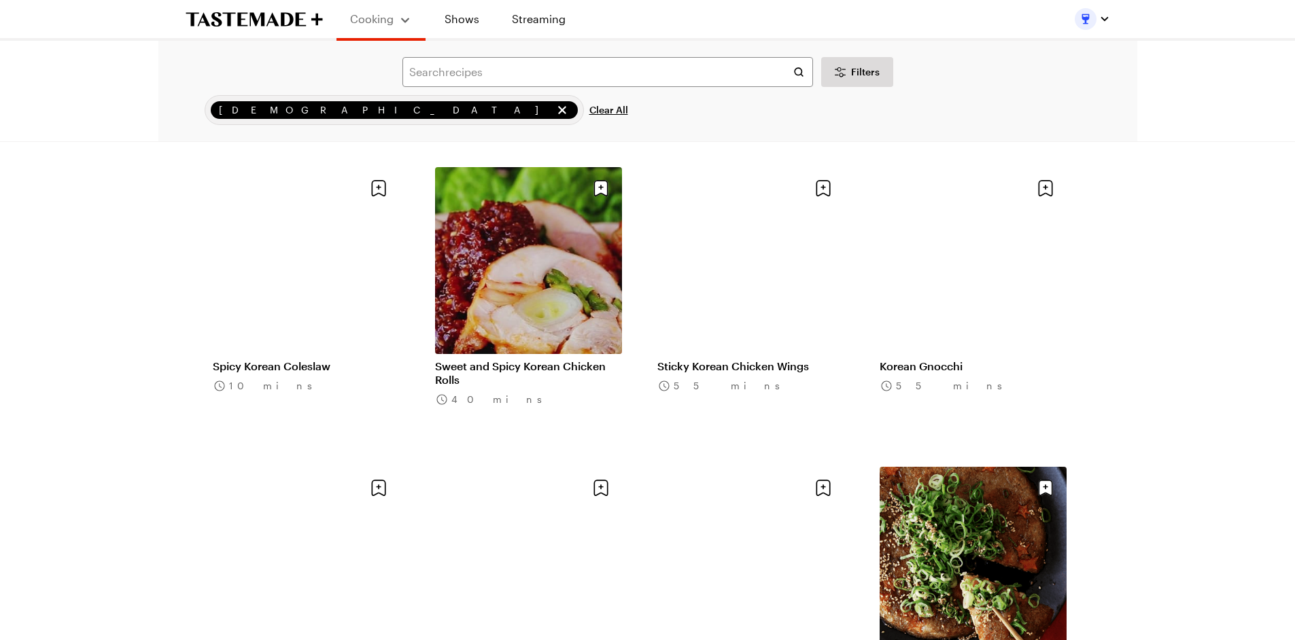
scroll to position [1359, 0]
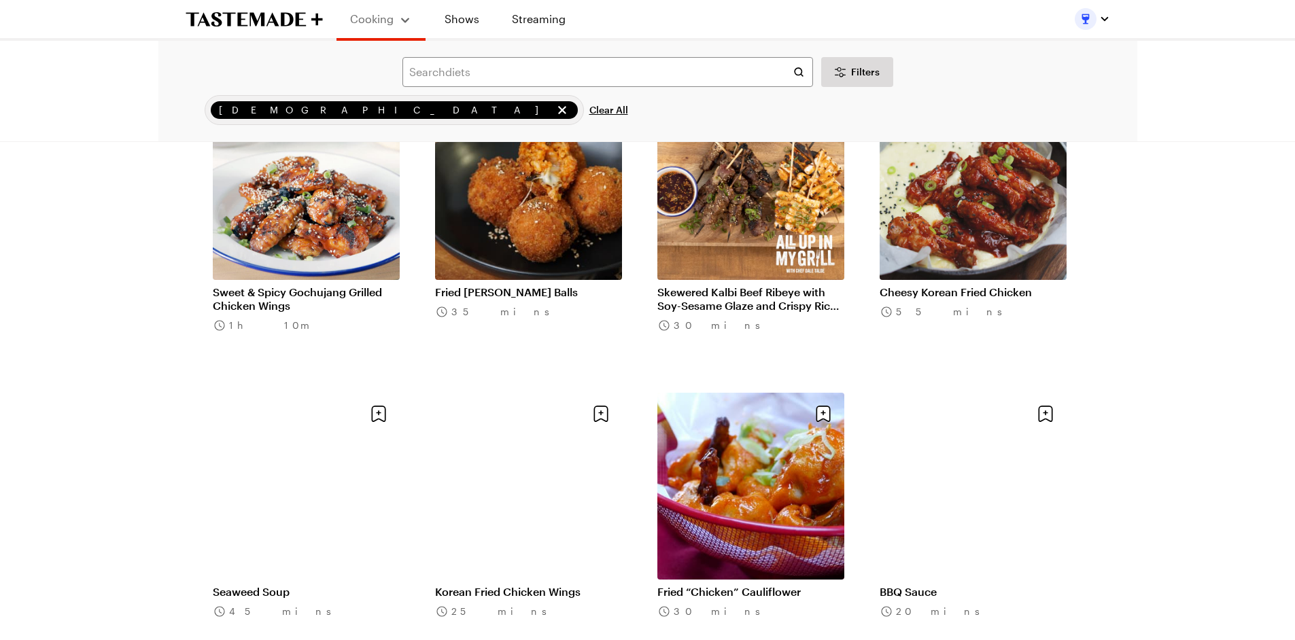
scroll to position [3171, 0]
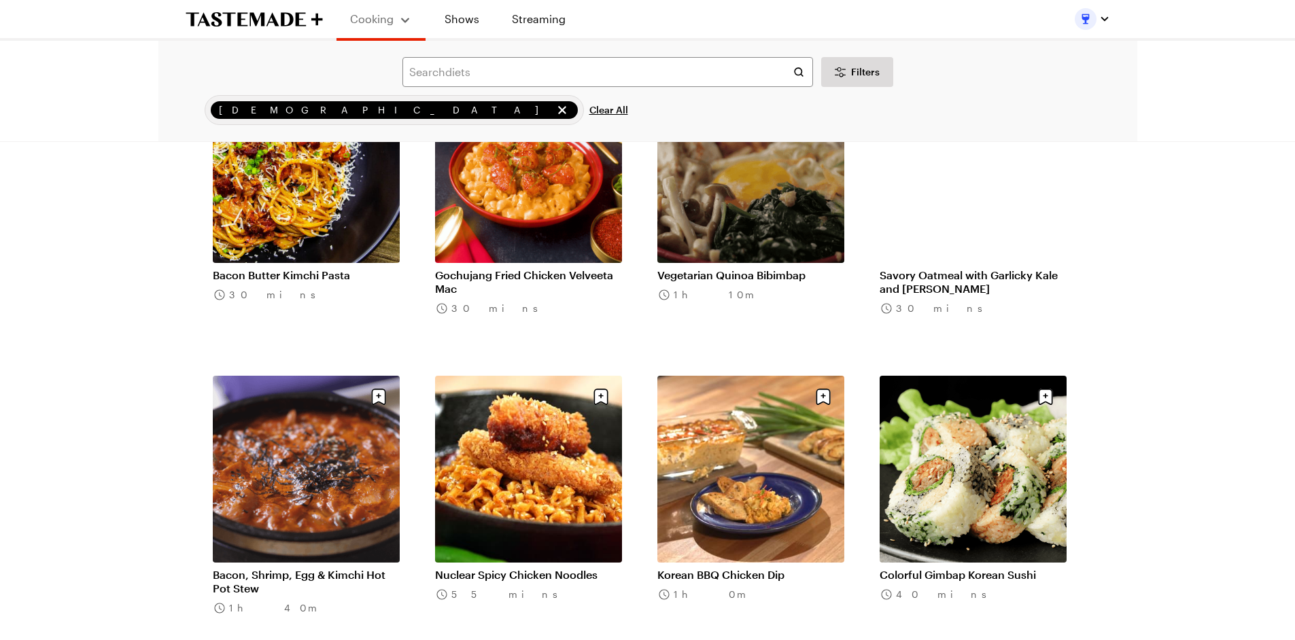
scroll to position [4984, 0]
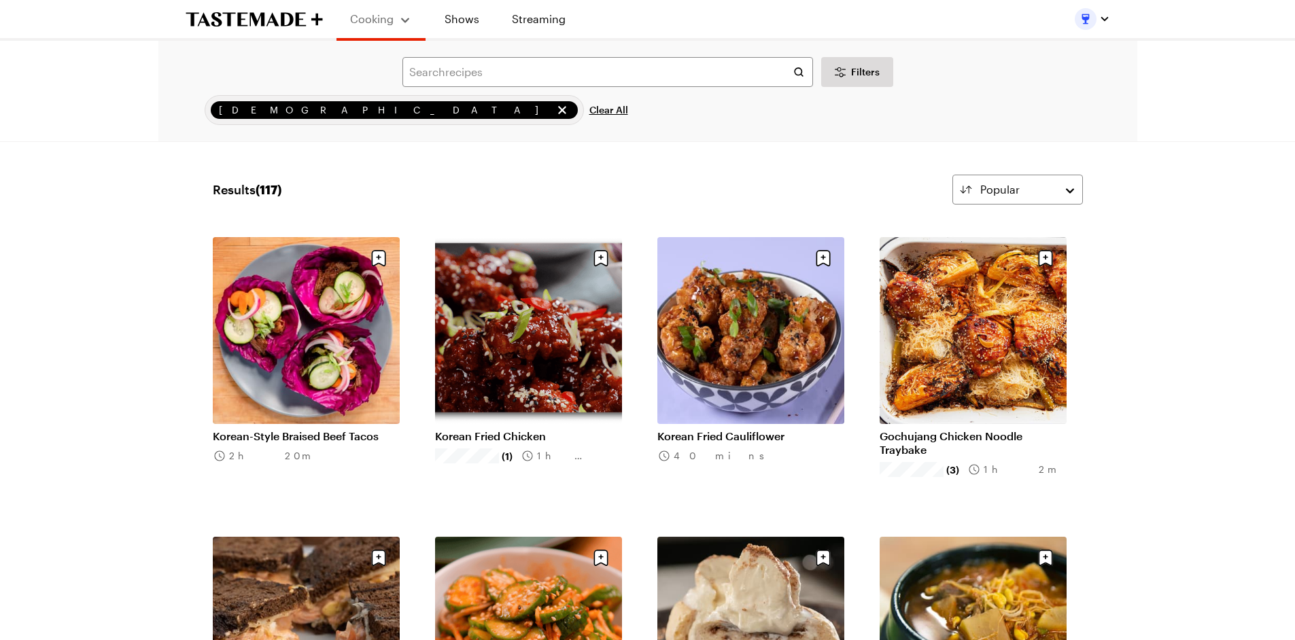
scroll to position [0, 5]
click at [418, 82] on input "text" at bounding box center [607, 72] width 410 height 30
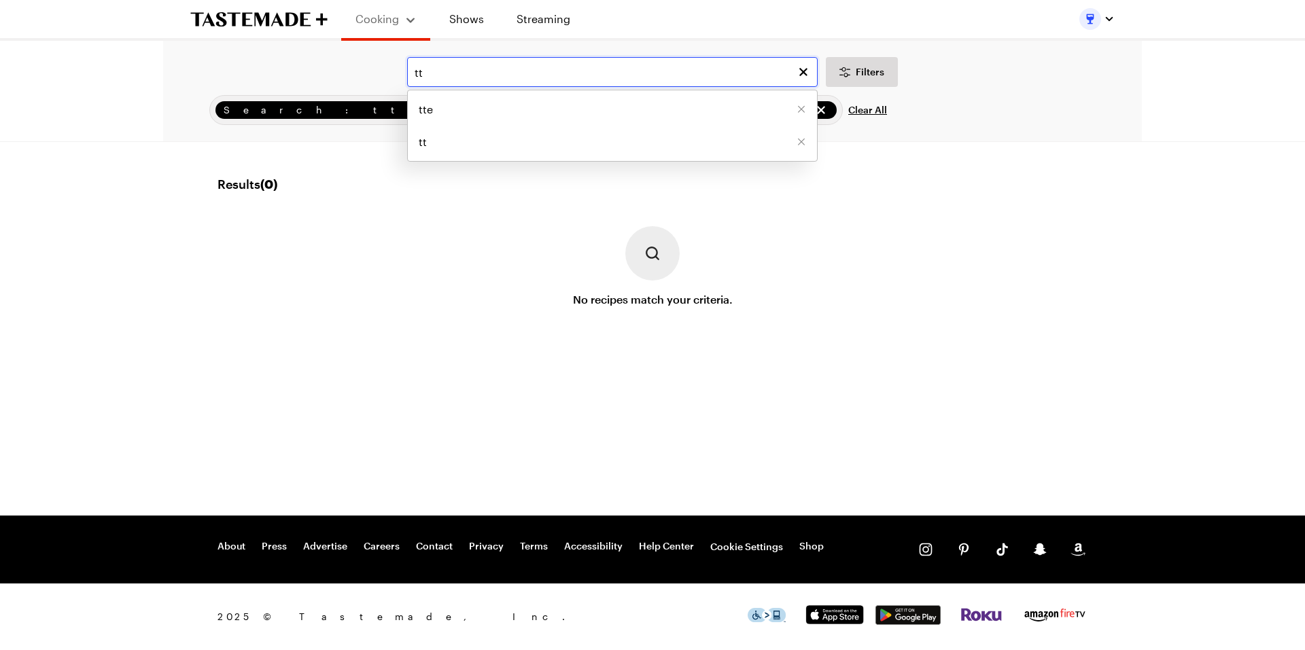
type input "t"
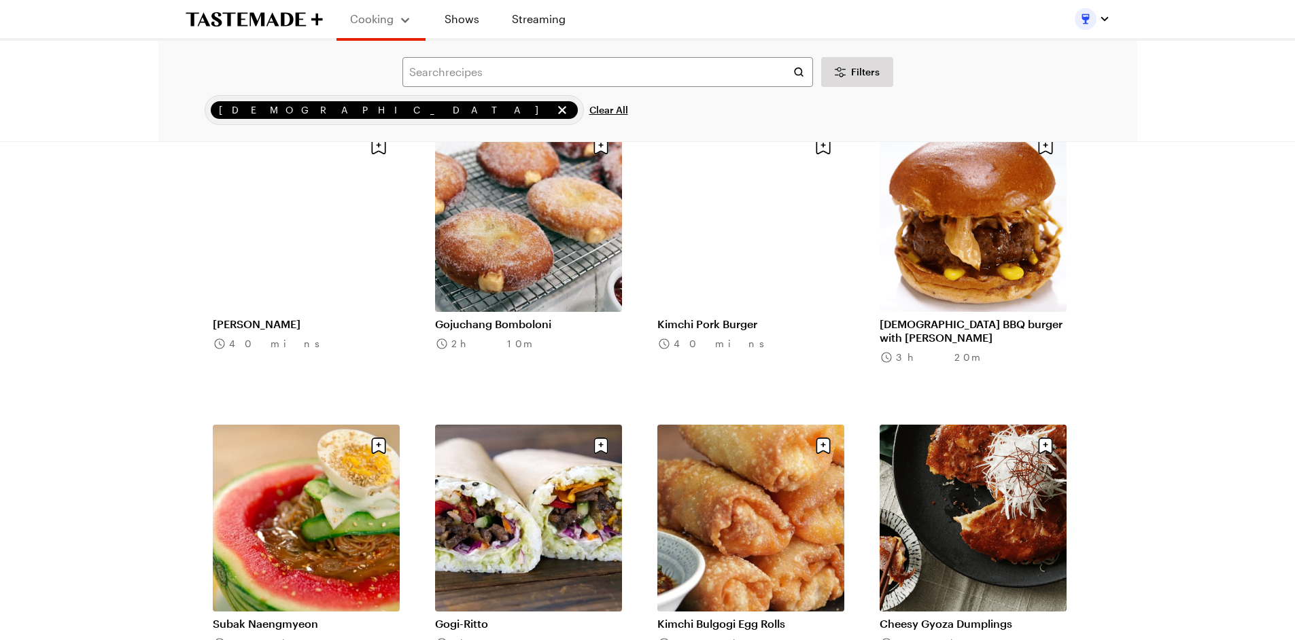
scroll to position [6795, 0]
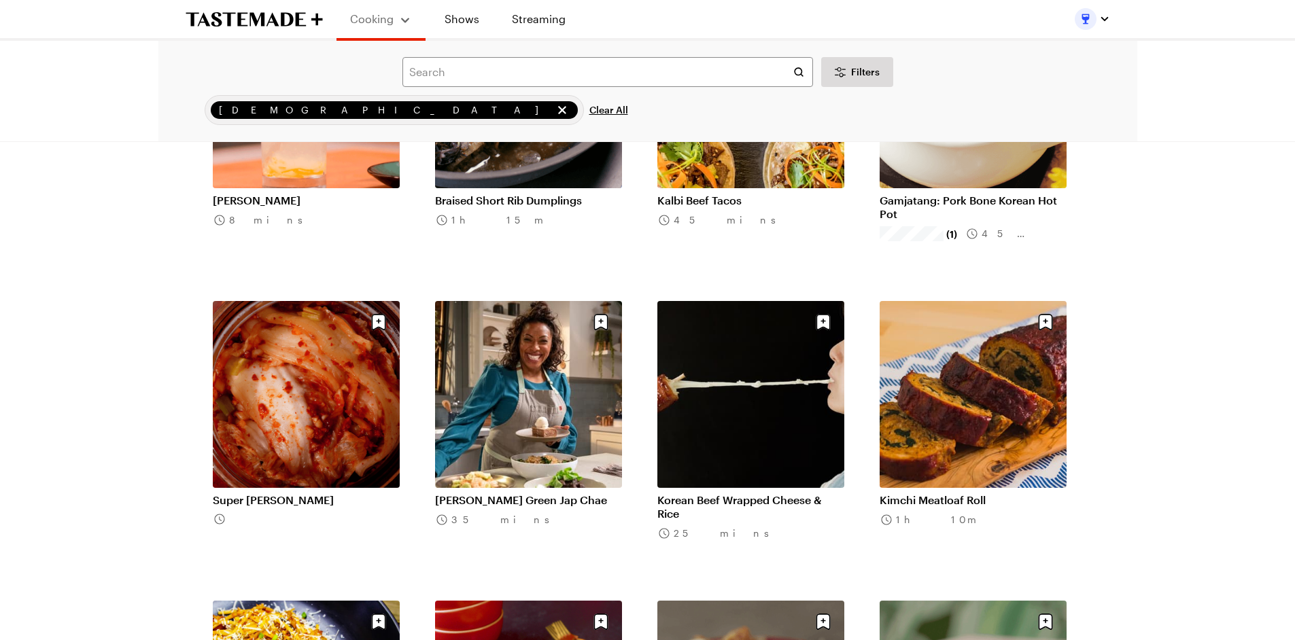
scroll to position [0, 5]
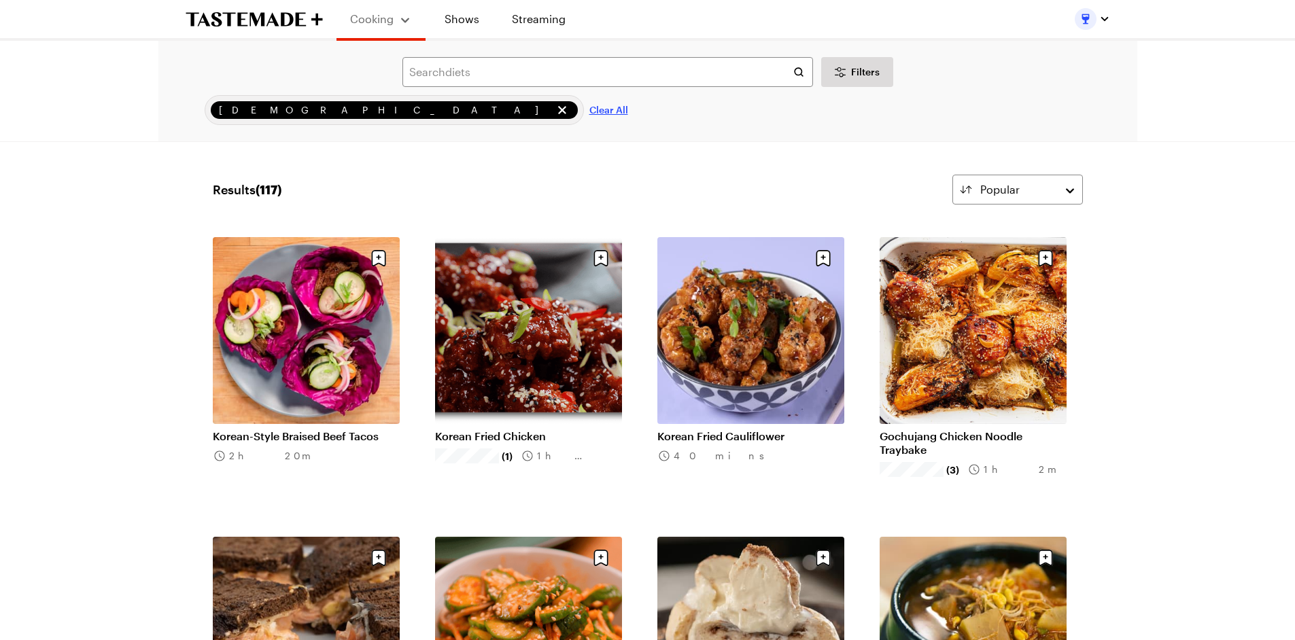
click at [589, 111] on span "Clear All" at bounding box center [608, 110] width 39 height 14
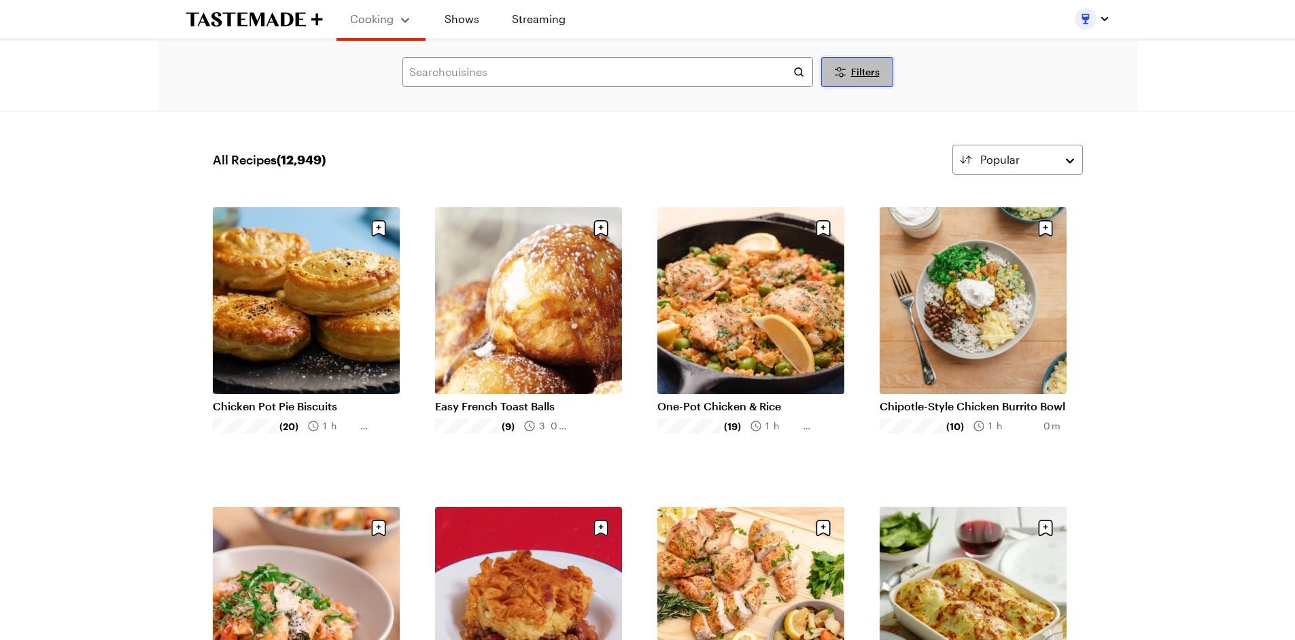
click at [848, 71] on button "Filters" at bounding box center [857, 72] width 72 height 30
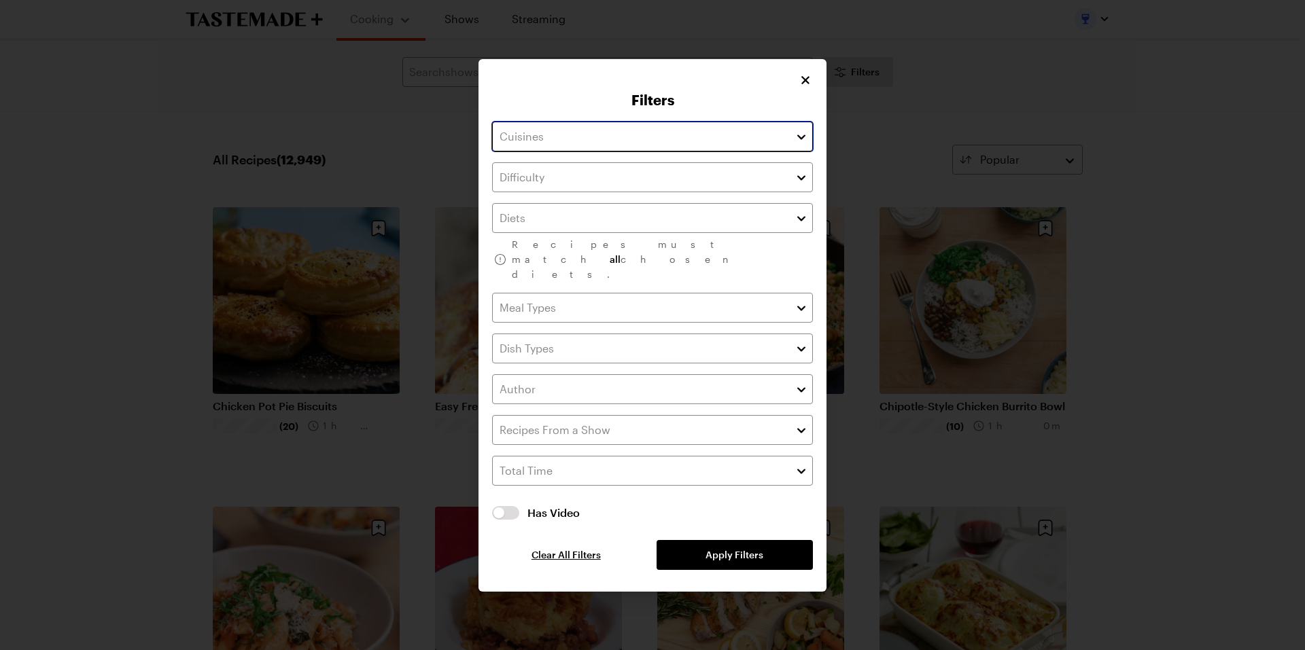
click at [693, 145] on input "text" at bounding box center [652, 137] width 321 height 30
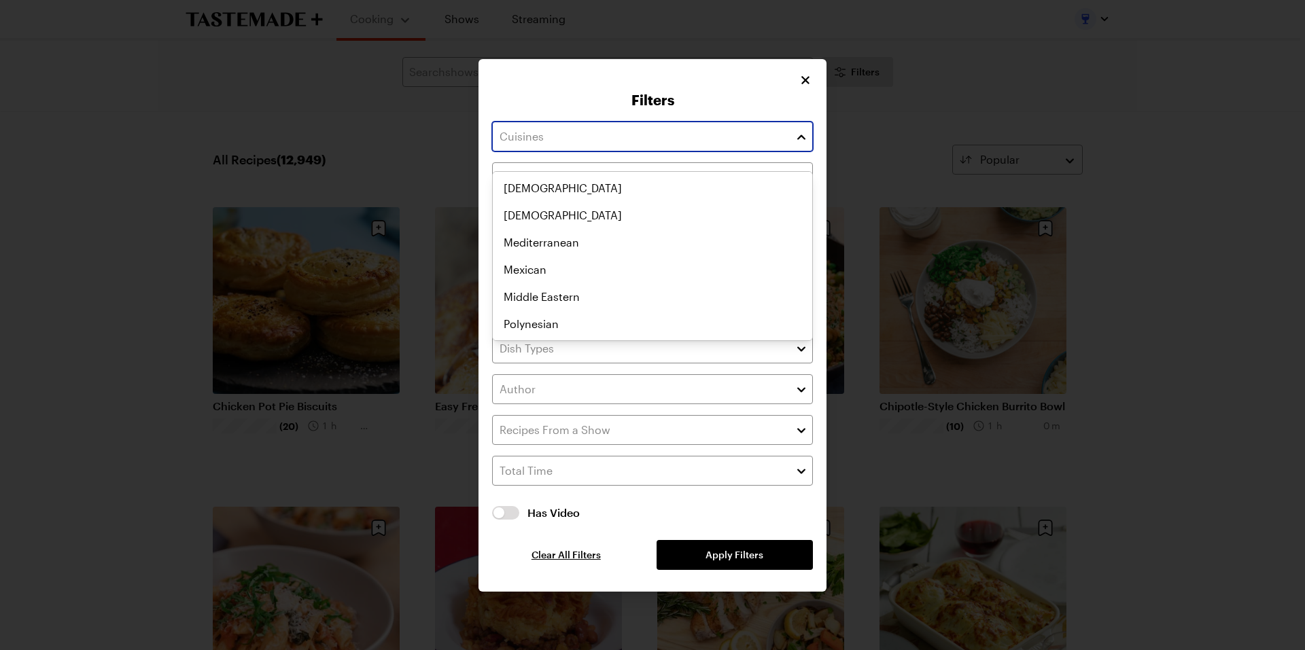
scroll to position [704, 0]
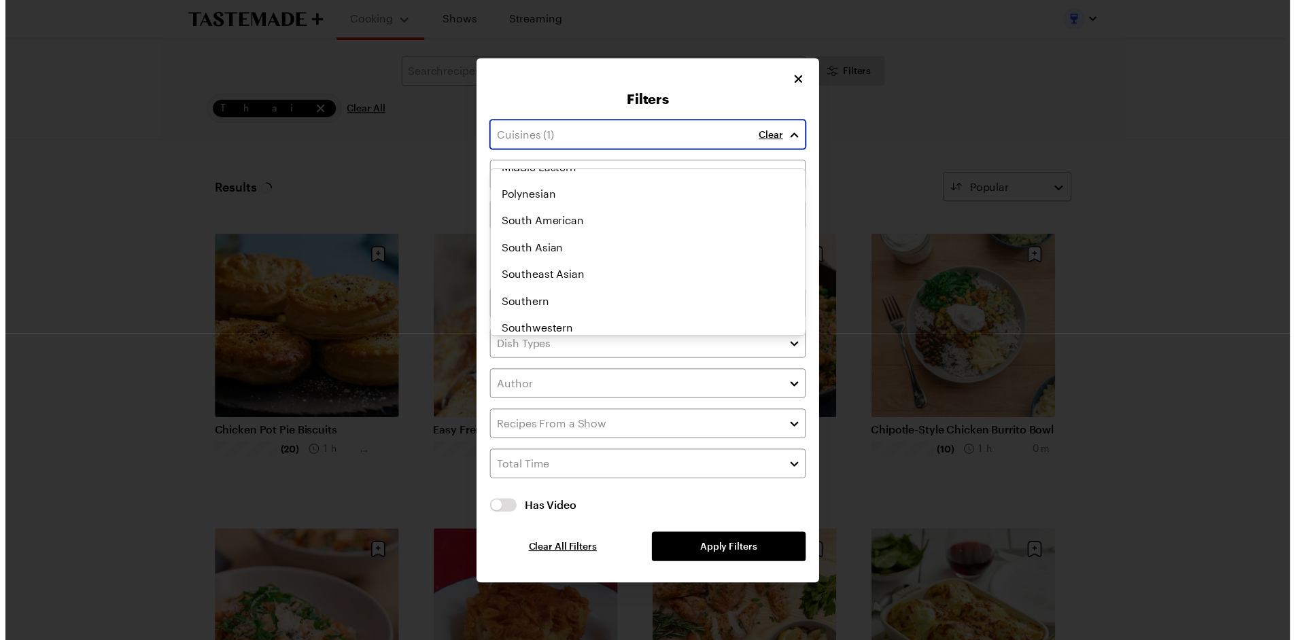
scroll to position [710, 0]
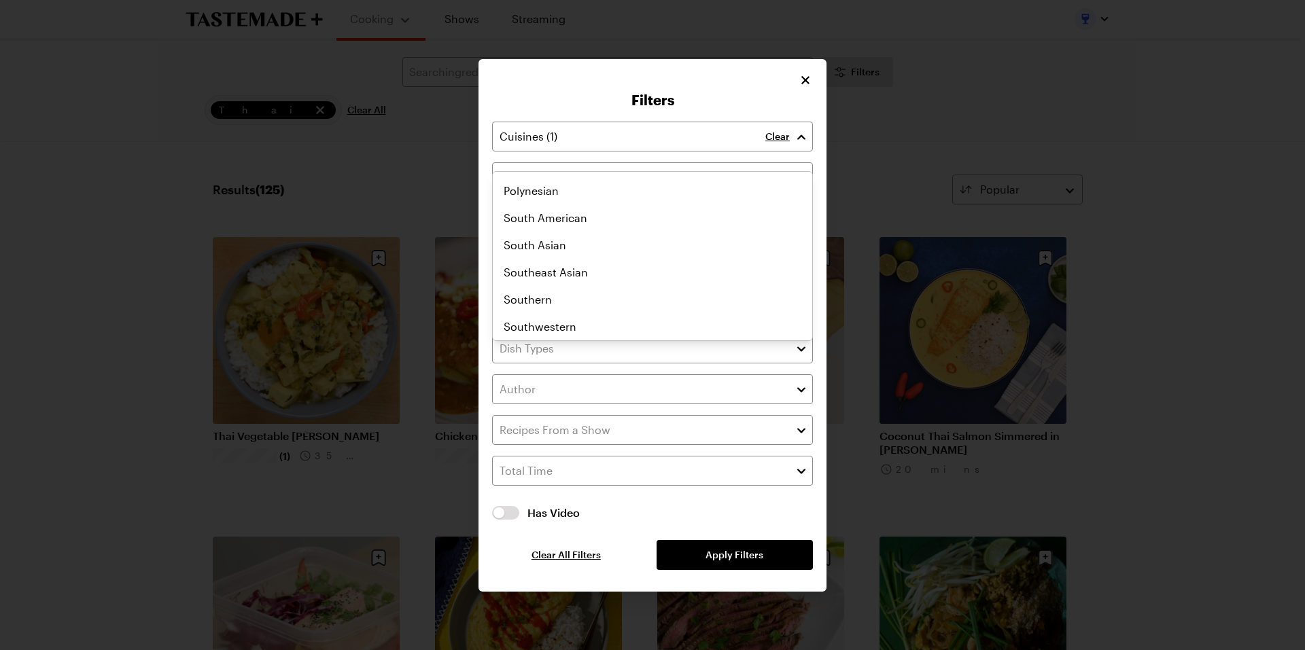
click at [145, 224] on div "Filters Clear Recipes must match all chosen diets. Has Video Has Video Clear Al…" at bounding box center [652, 325] width 1305 height 650
click at [806, 86] on icon "Close" at bounding box center [806, 80] width 14 height 14
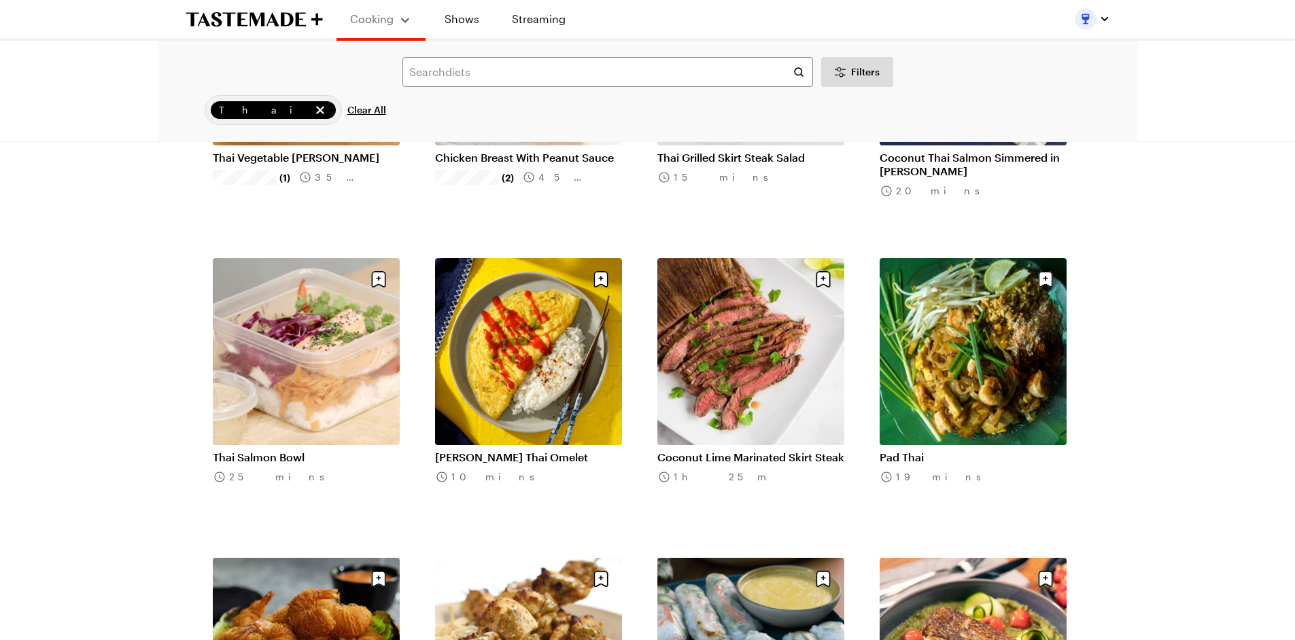
scroll to position [90, 0]
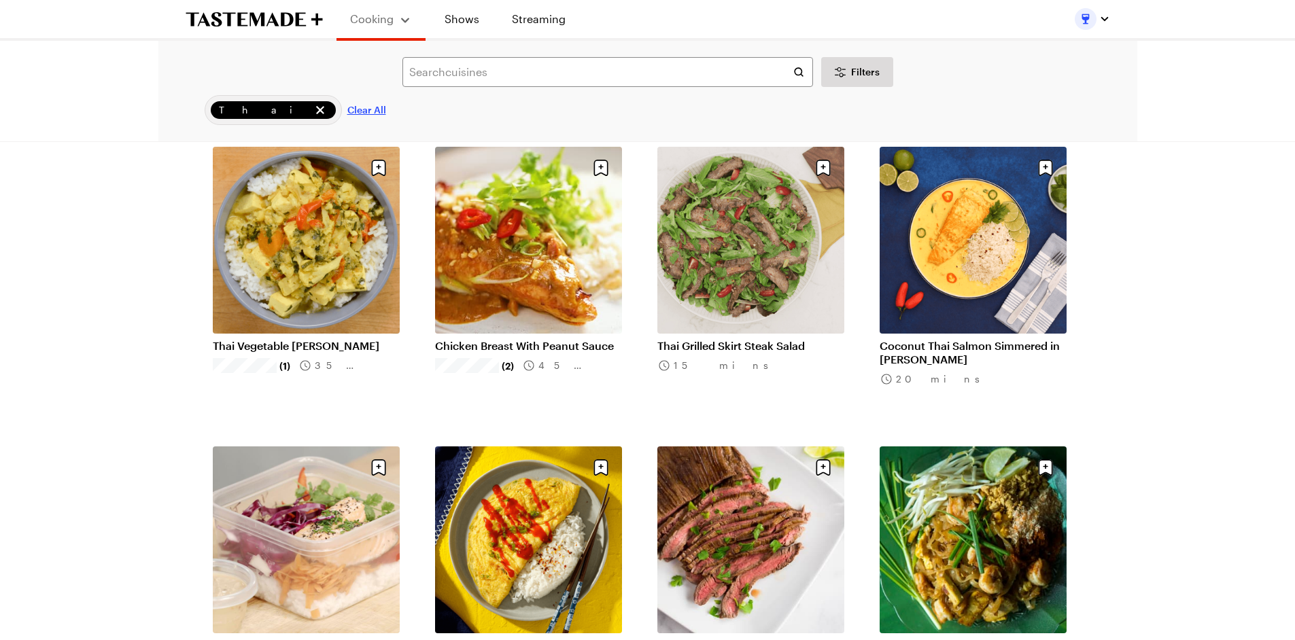
click at [347, 111] on span "Clear All" at bounding box center [366, 110] width 39 height 14
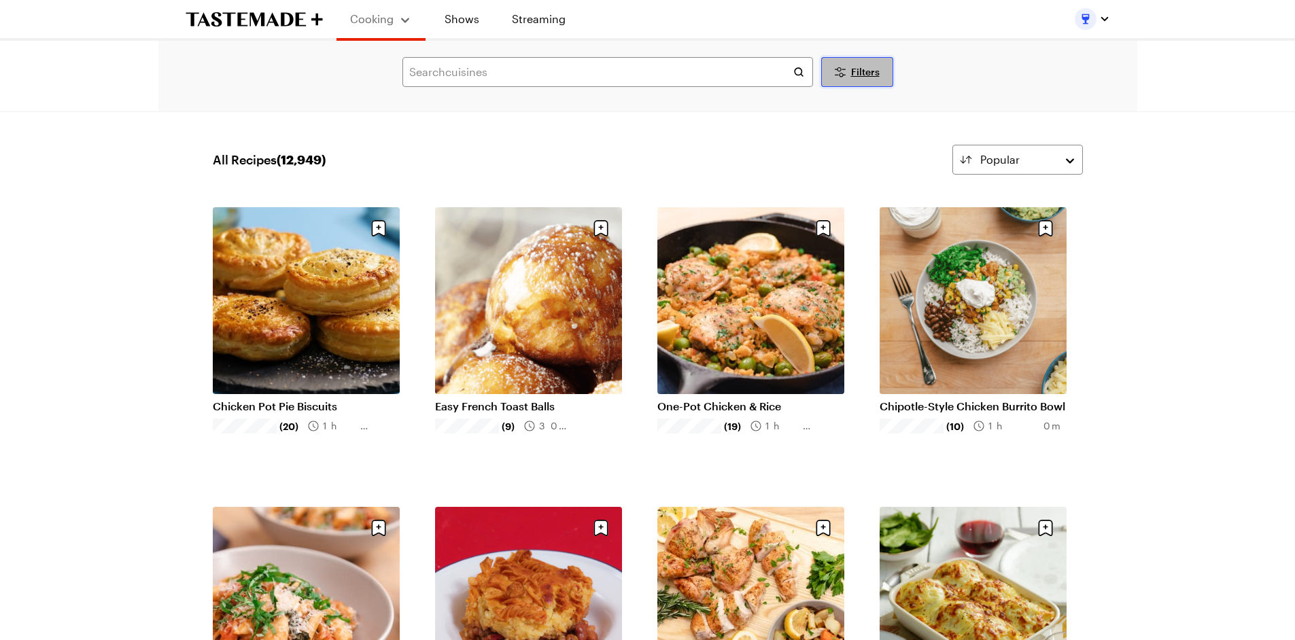
click at [845, 69] on icon "Desktop filters" at bounding box center [840, 72] width 16 height 16
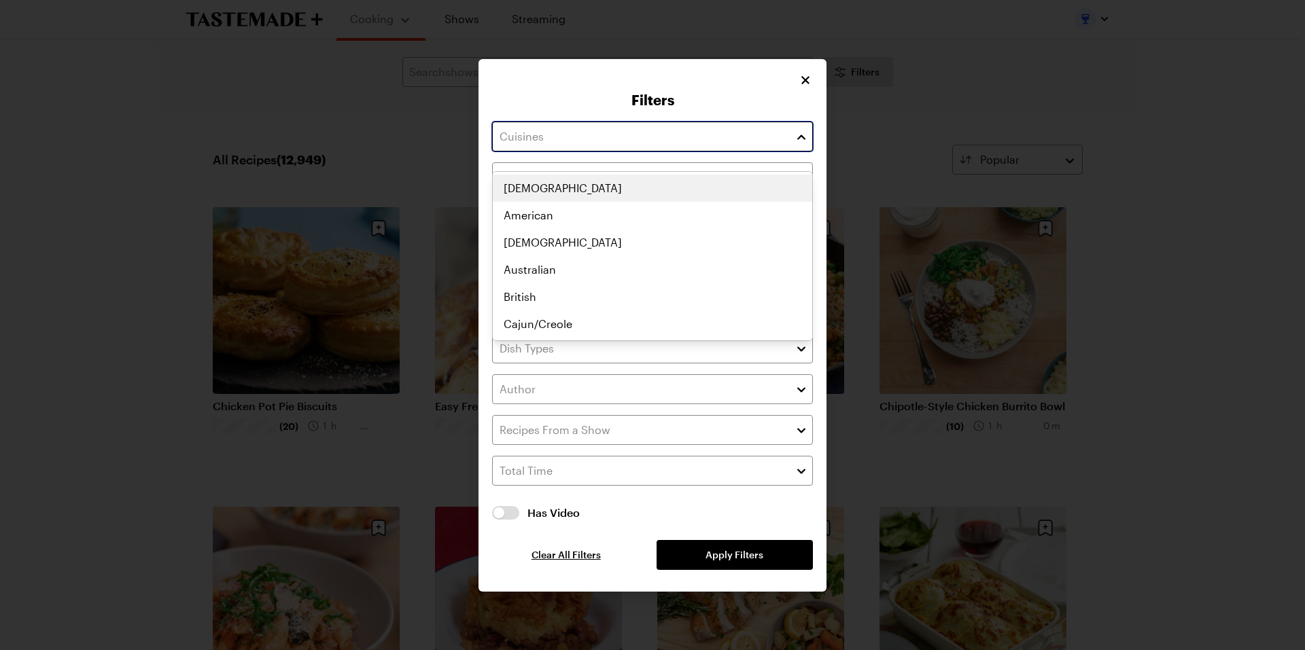
click at [692, 145] on input "text" at bounding box center [652, 137] width 321 height 30
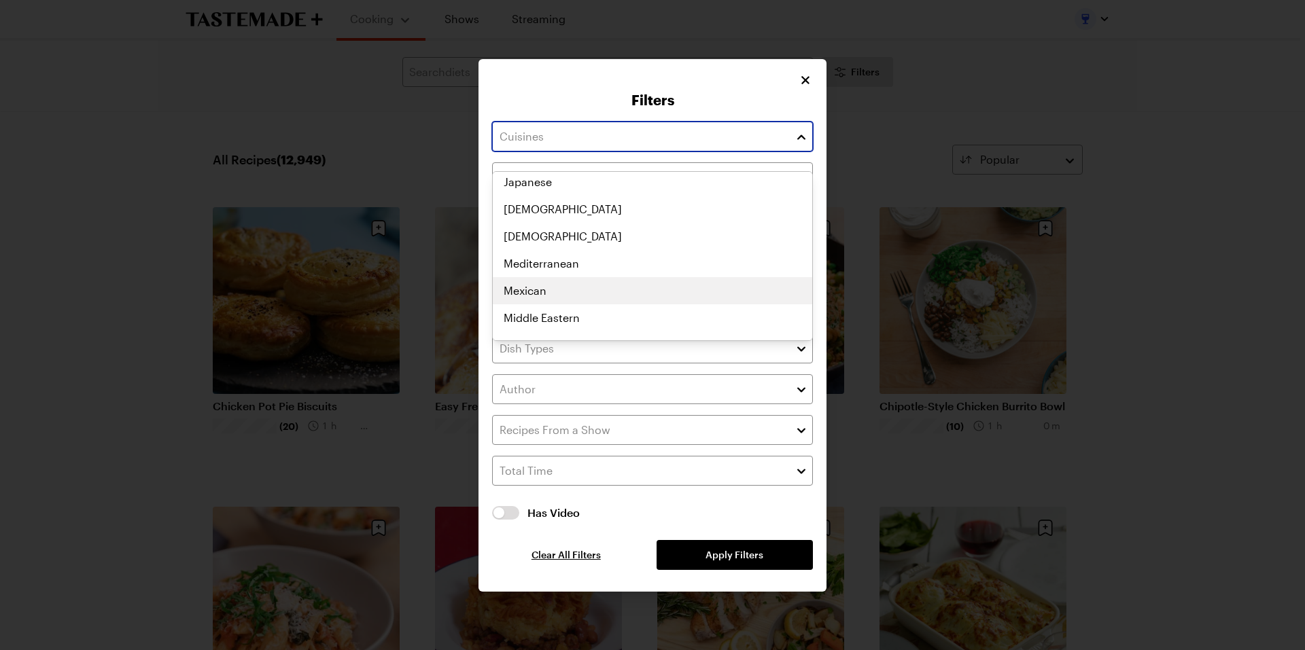
scroll to position [432, 0]
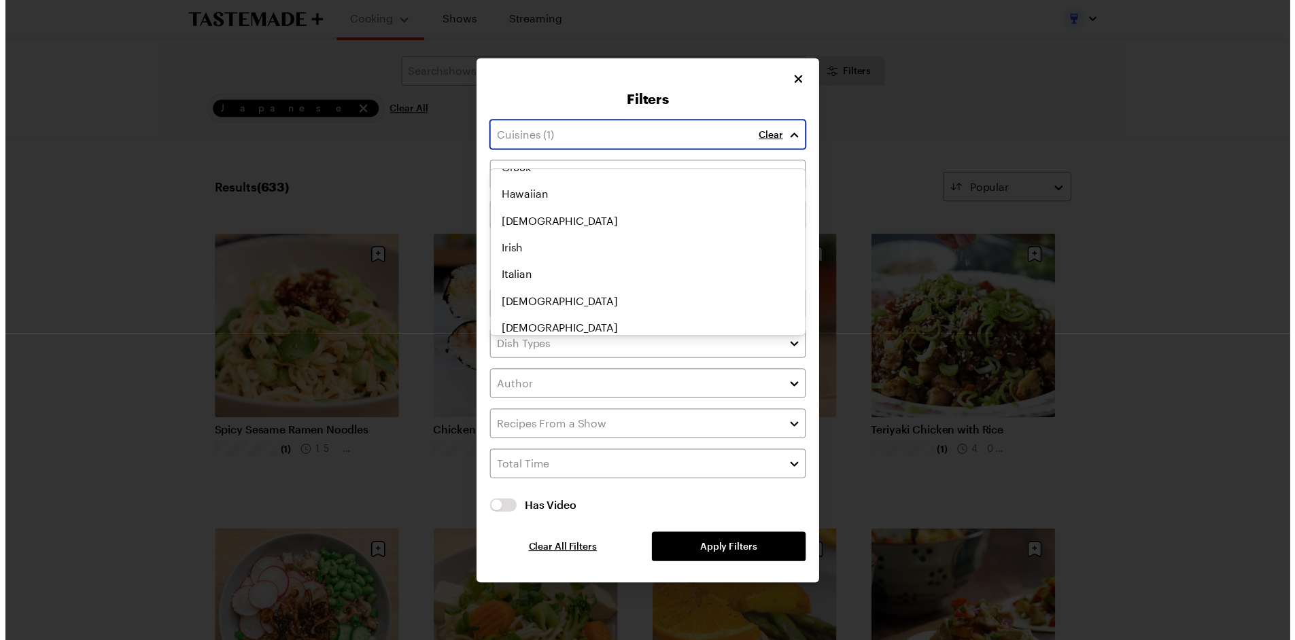
scroll to position [465, 0]
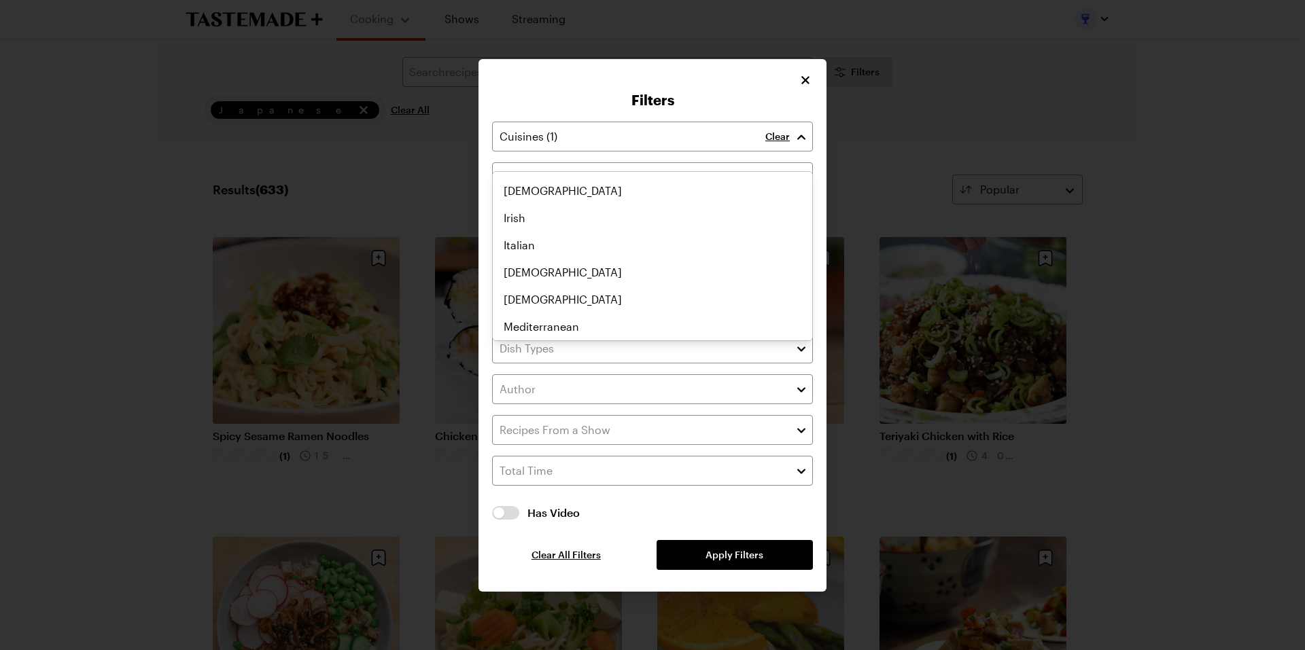
click at [803, 94] on div "Filters Clear Recipes must match all chosen diets. Has Video Has Video Clear Al…" at bounding box center [652, 325] width 348 height 533
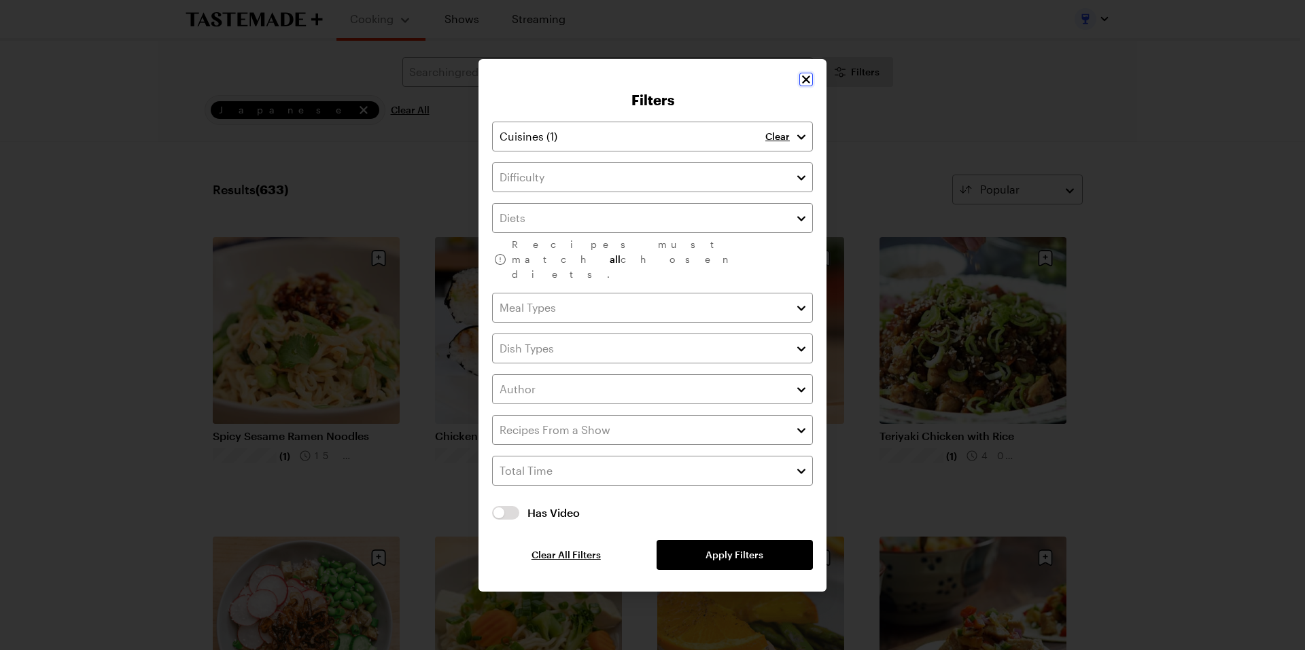
click at [805, 86] on icon "Close" at bounding box center [806, 80] width 14 height 14
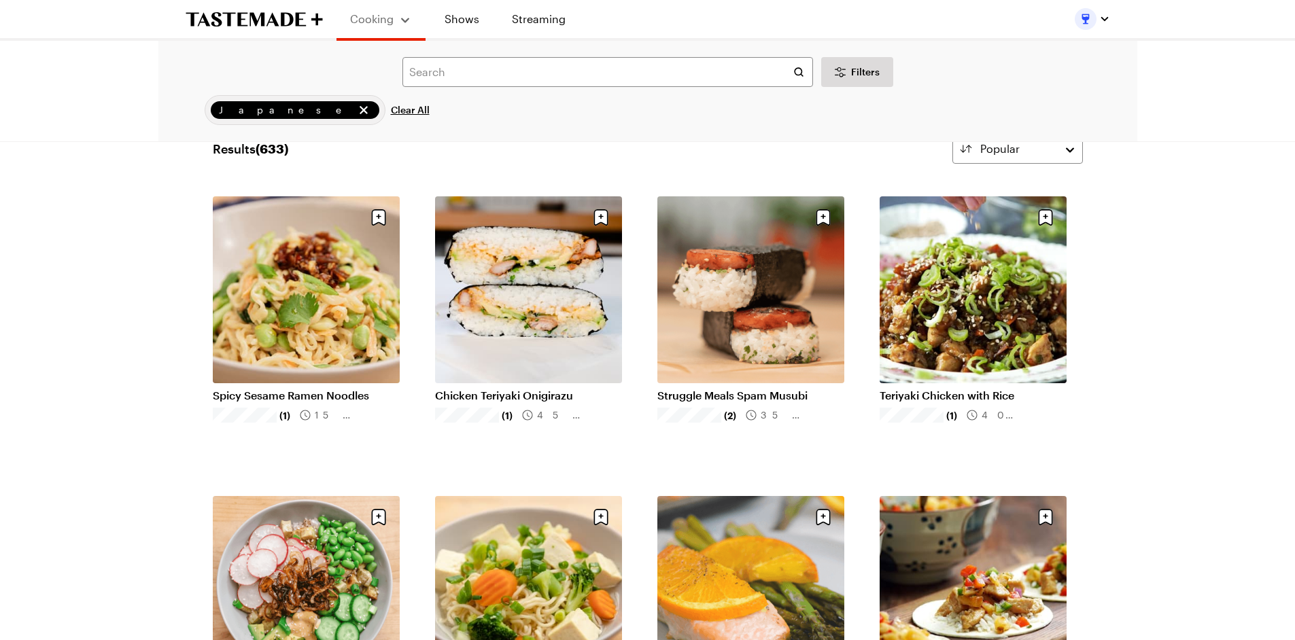
scroll to position [0, 0]
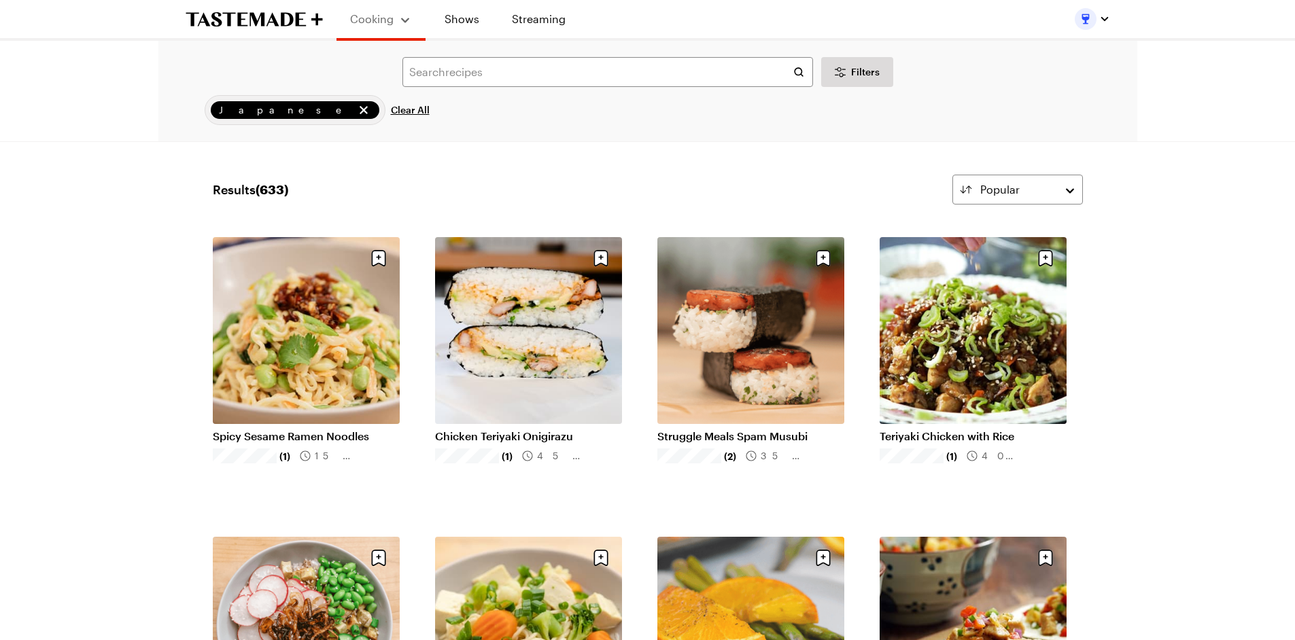
click at [259, 18] on icon "To Tastemade Home Page" at bounding box center [225, 19] width 79 height 14
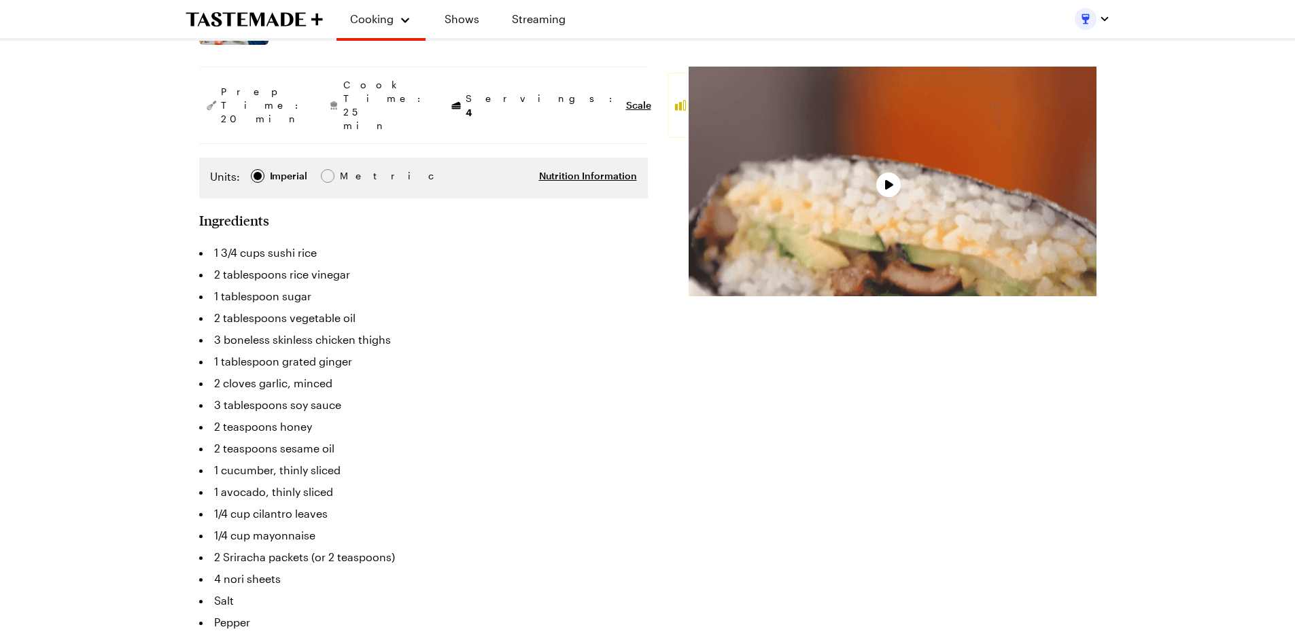
scroll to position [272, 0]
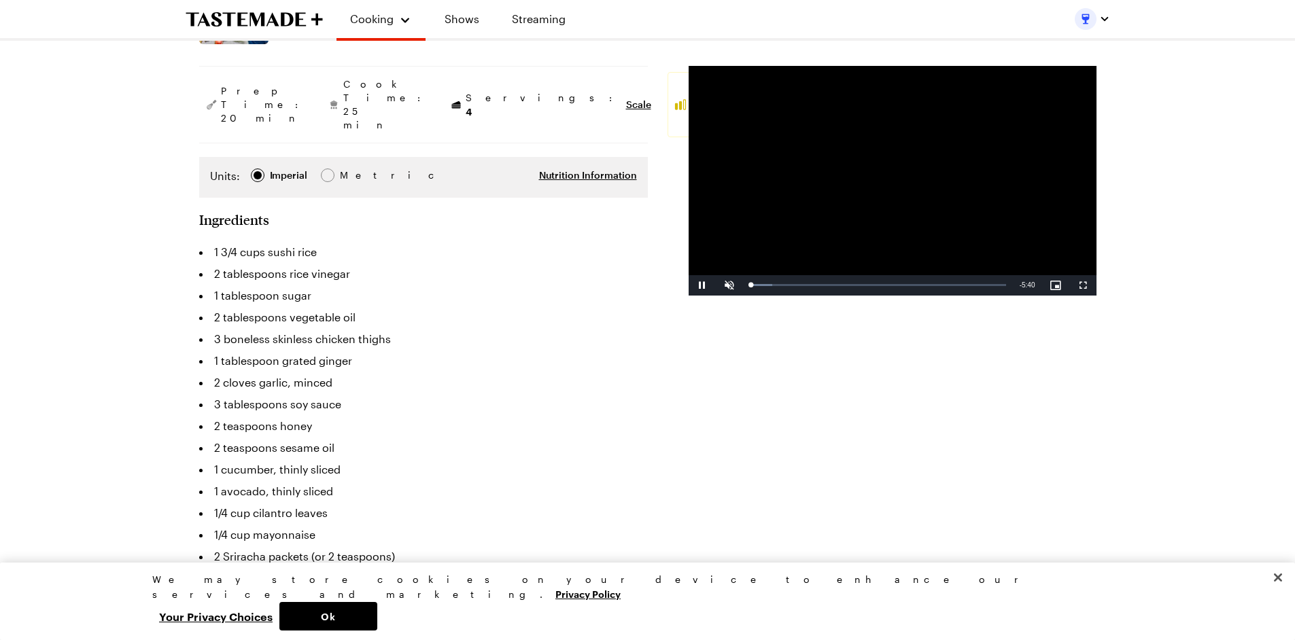
type textarea "x"
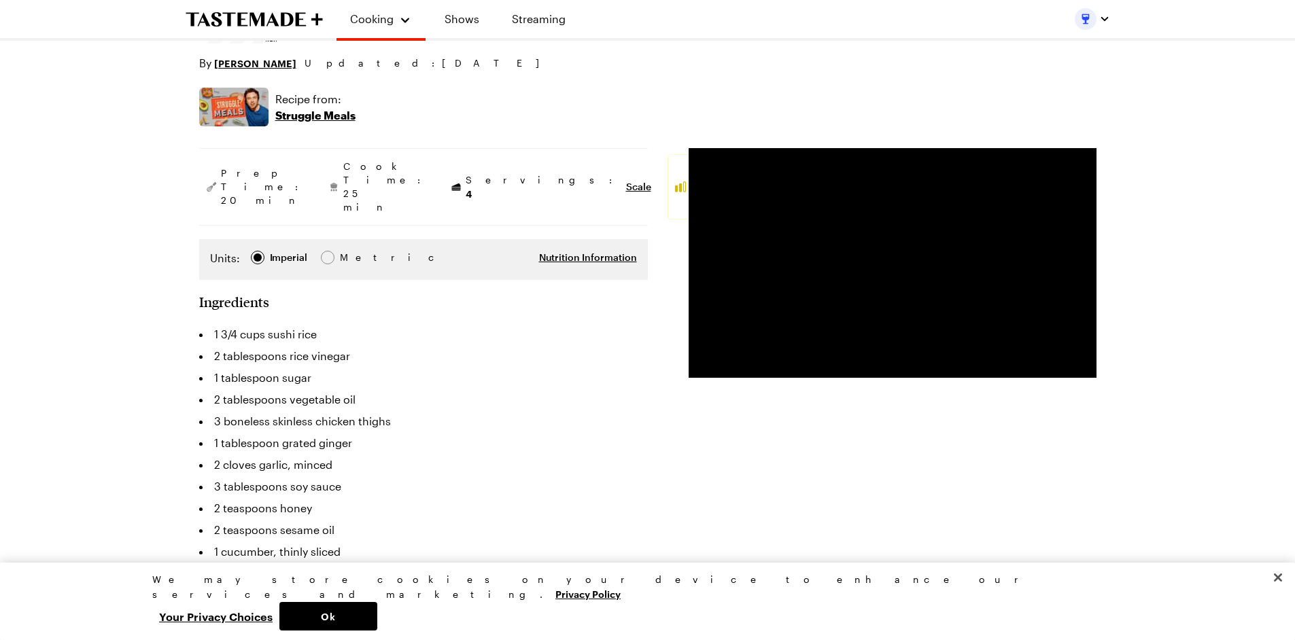
scroll to position [0, 0]
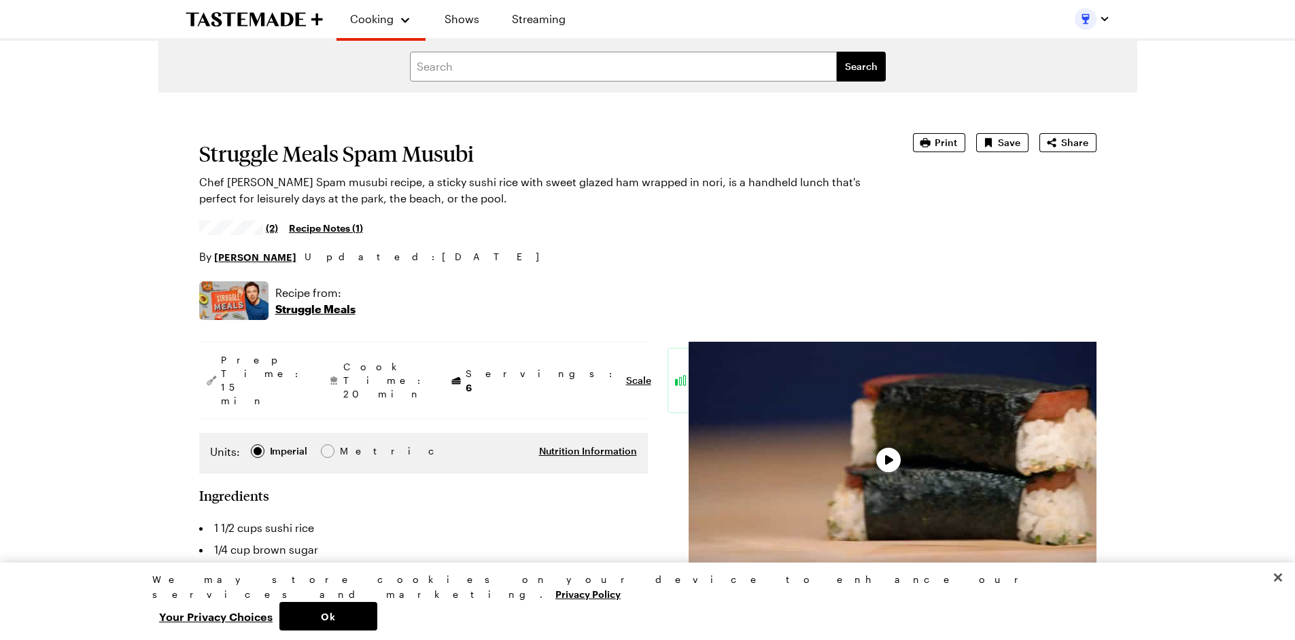
type textarea "x"
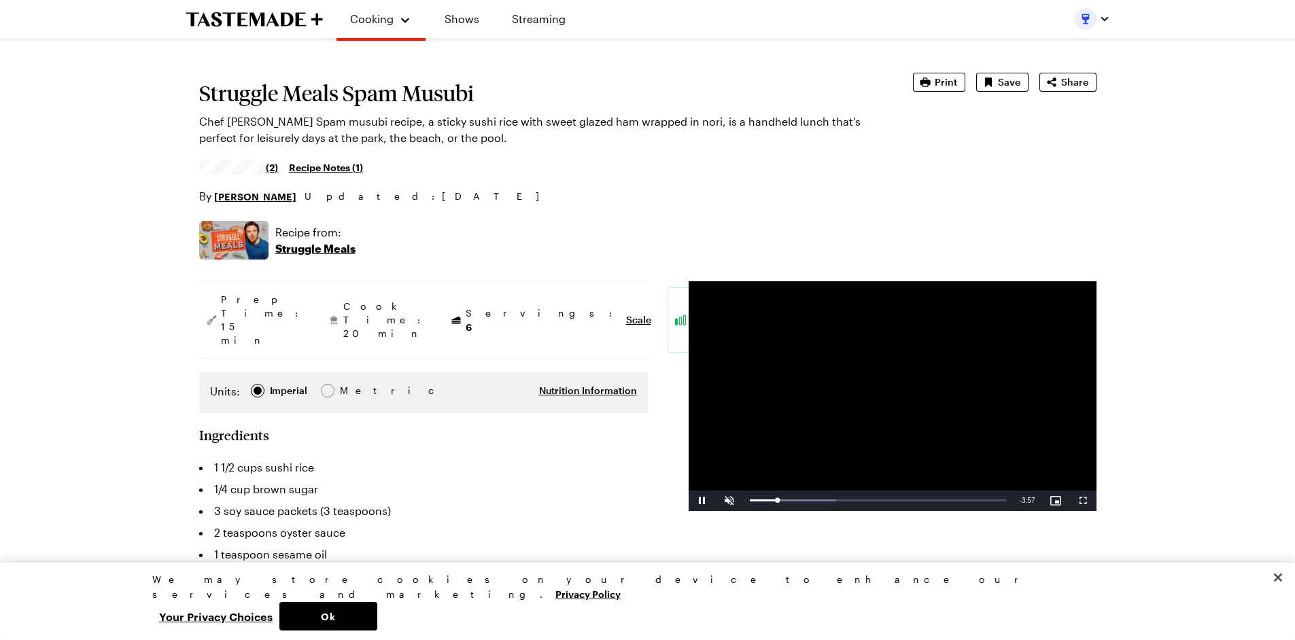
scroll to position [181, 0]
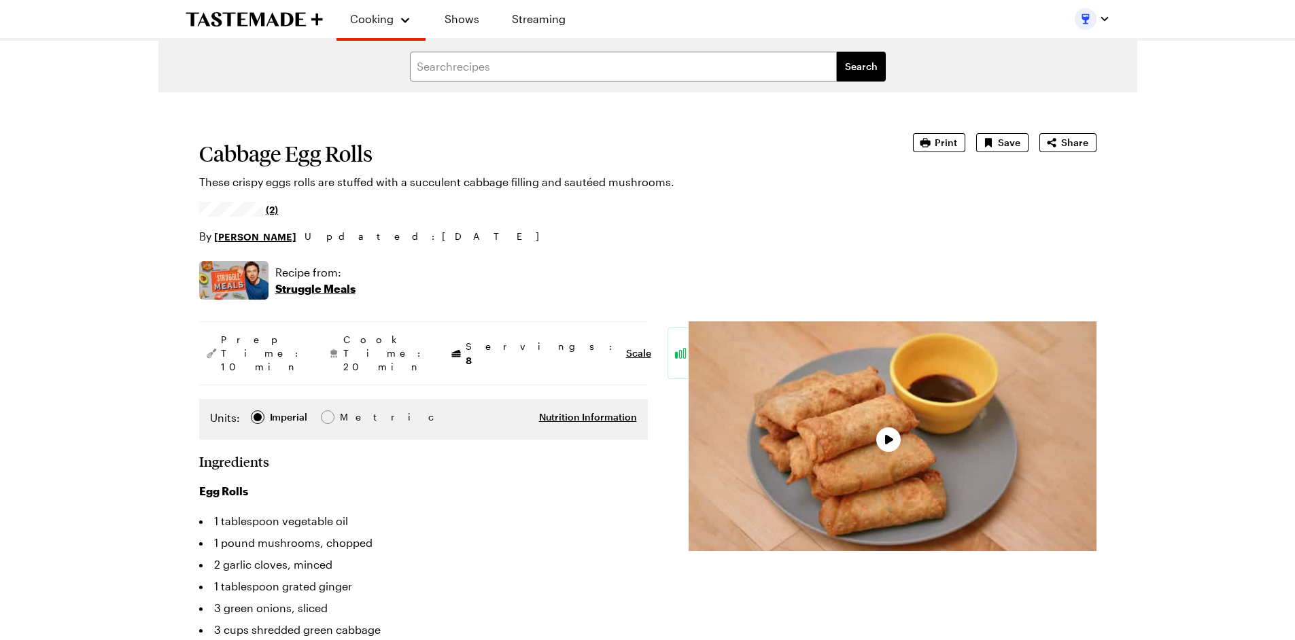
scroll to position [272, 0]
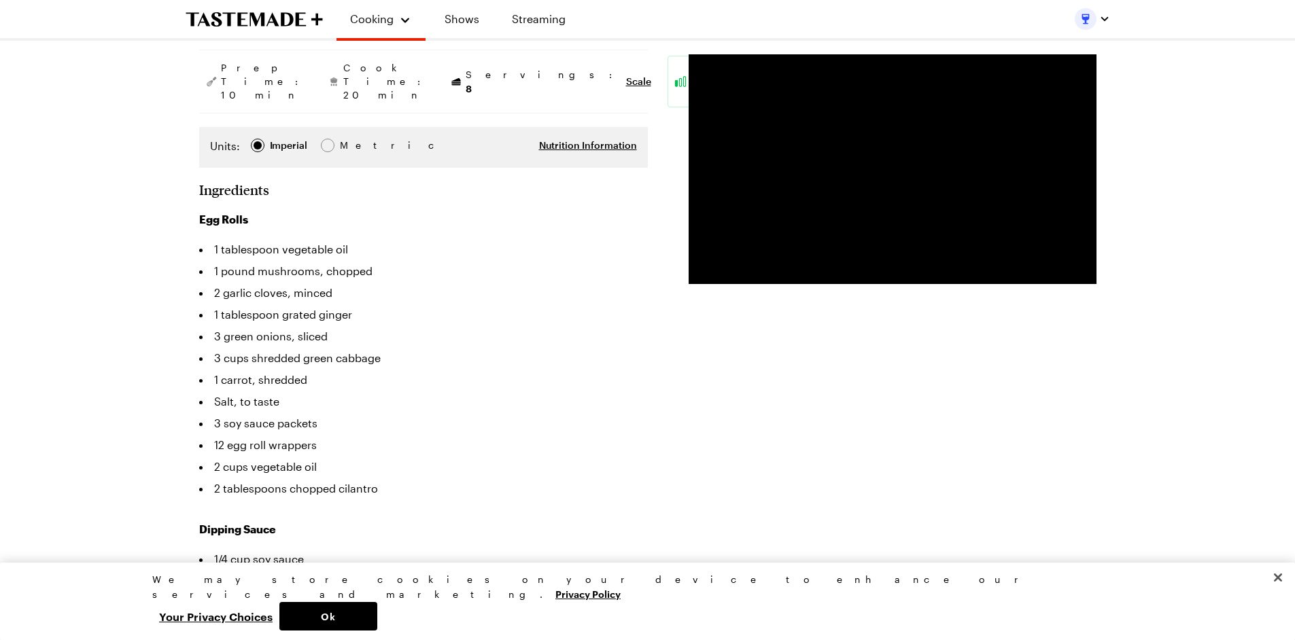
type textarea "x"
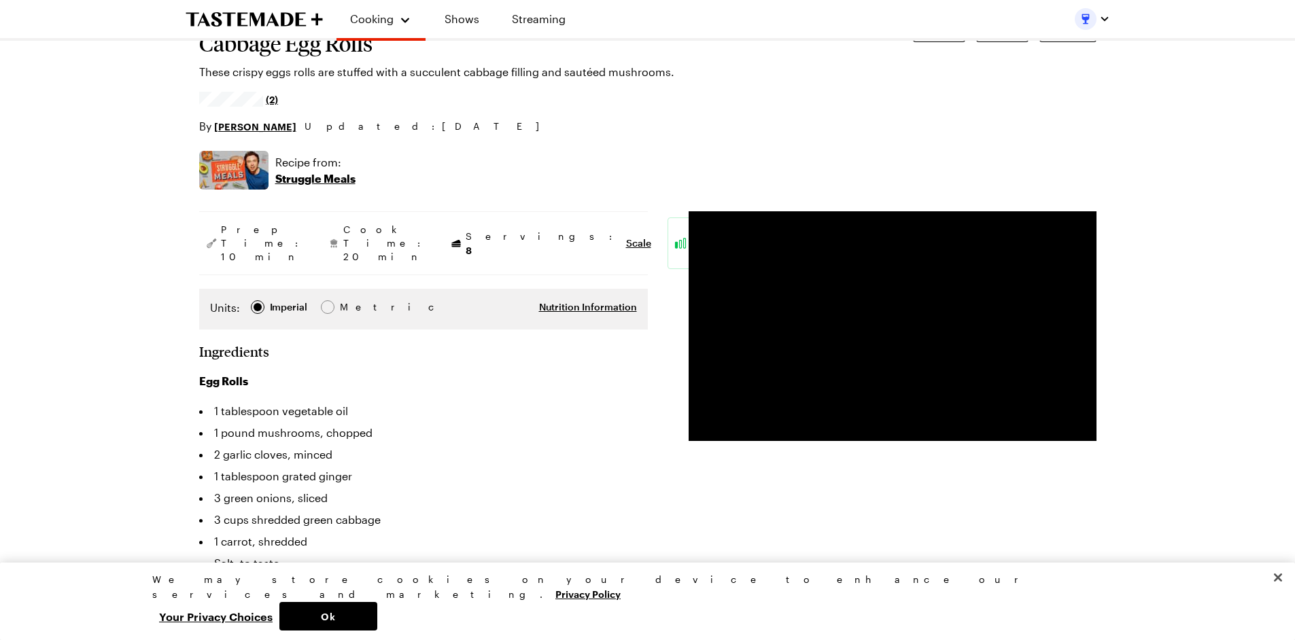
scroll to position [90, 0]
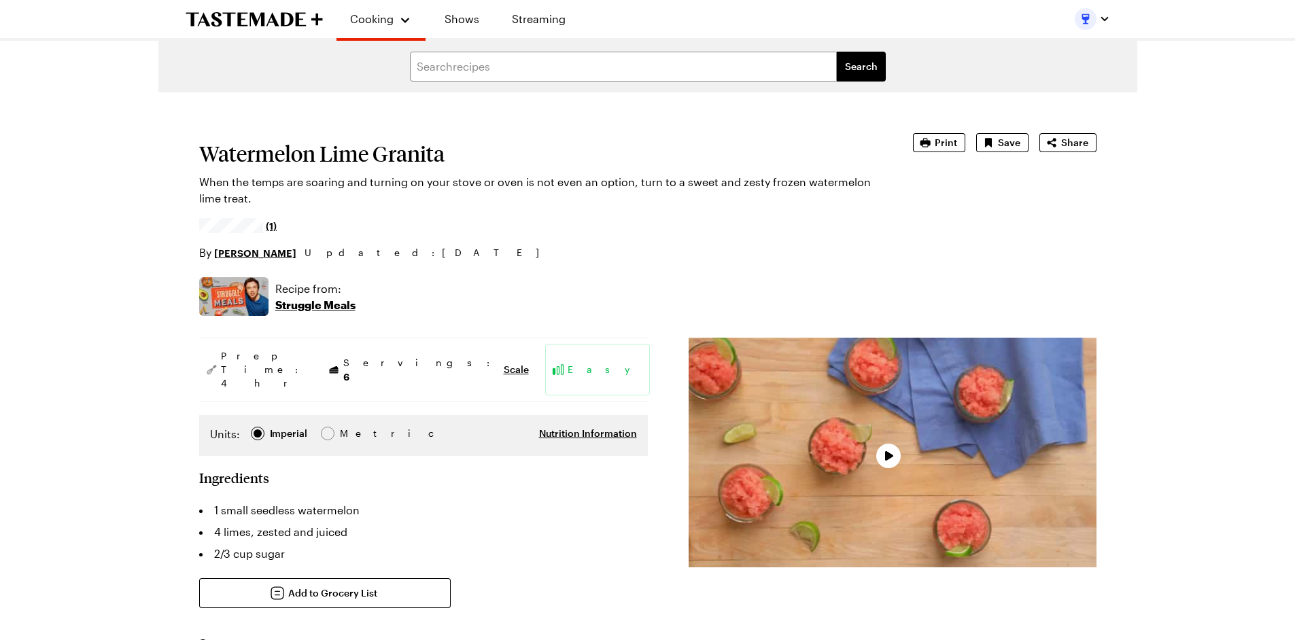
type textarea "x"
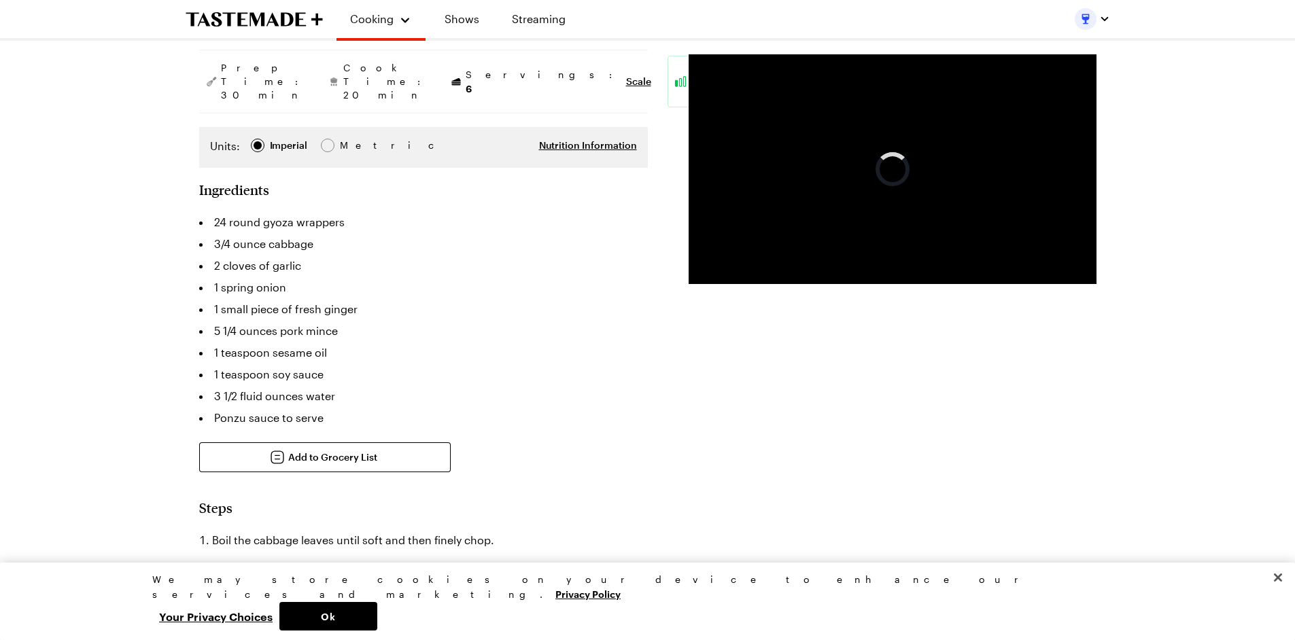
scroll to position [272, 0]
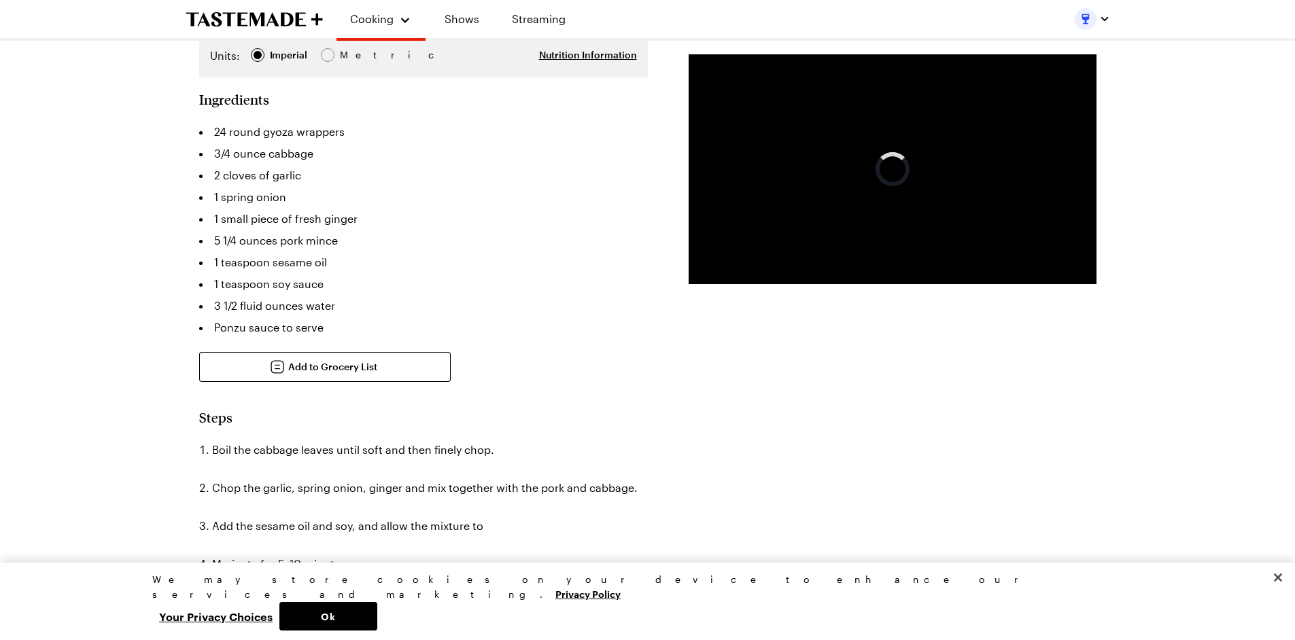
type textarea "x"
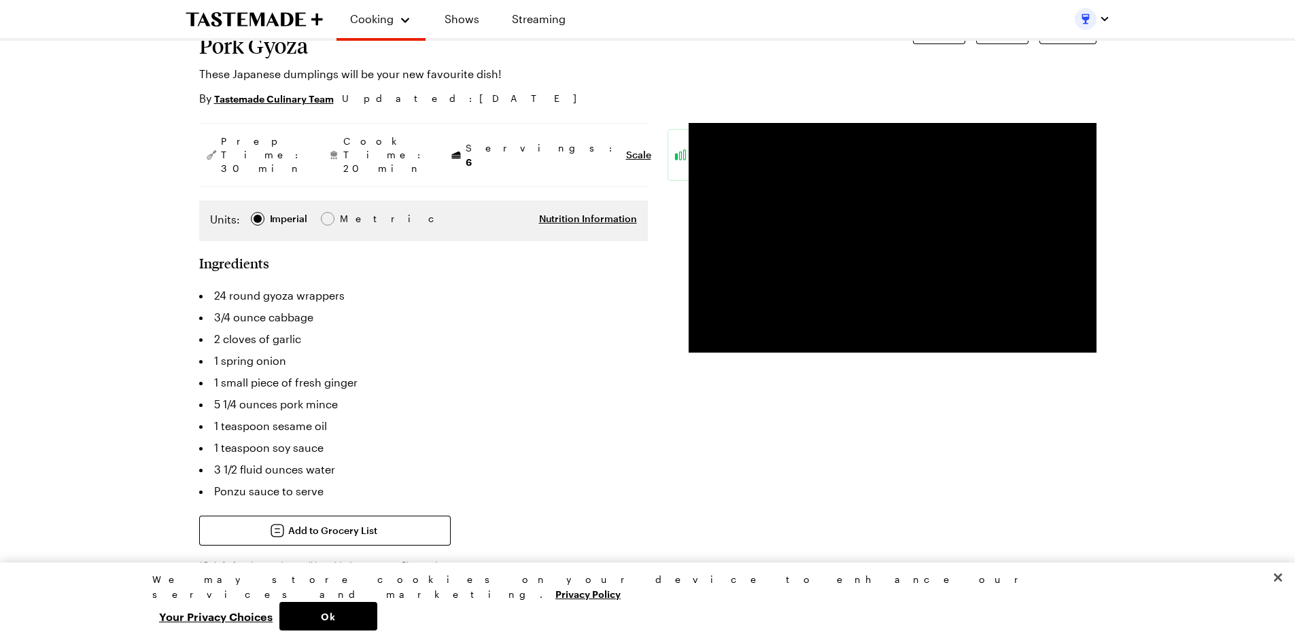
scroll to position [90, 0]
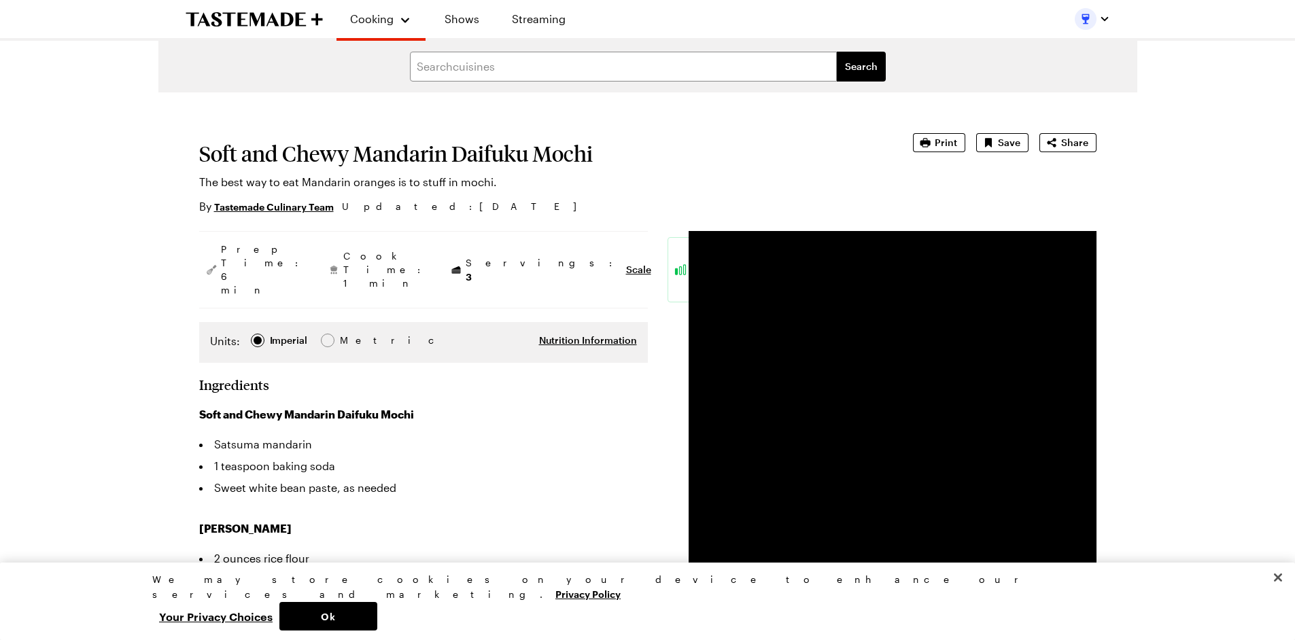
type textarea "x"
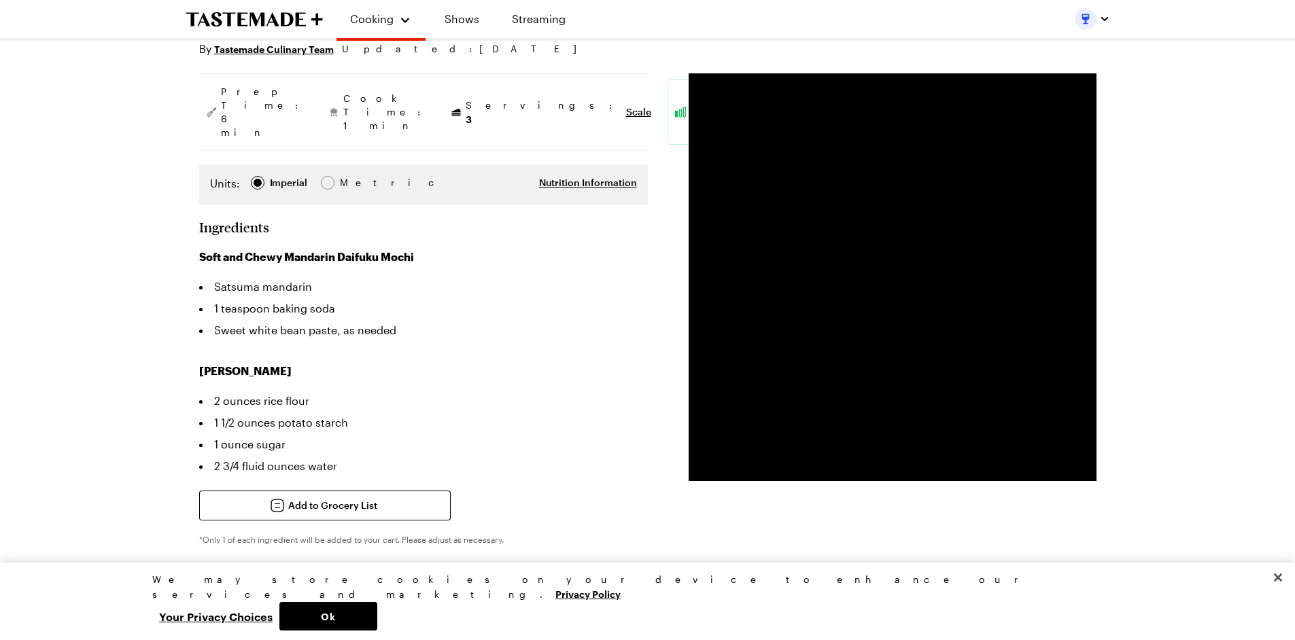
scroll to position [453, 0]
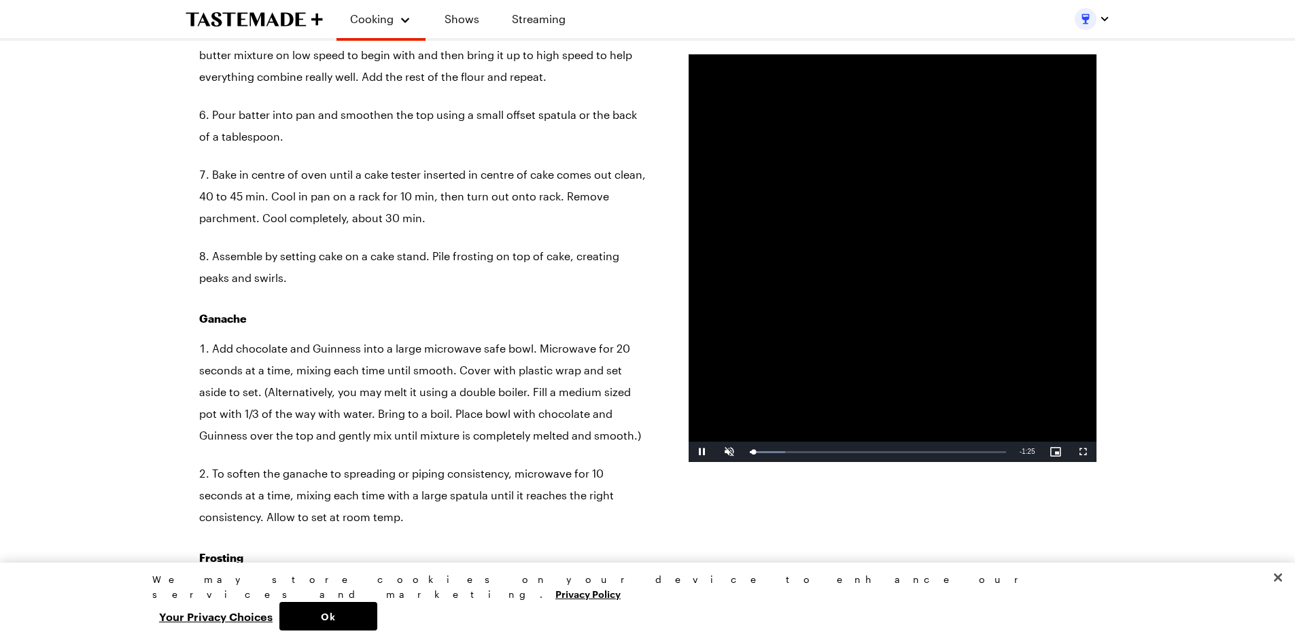
type textarea "x"
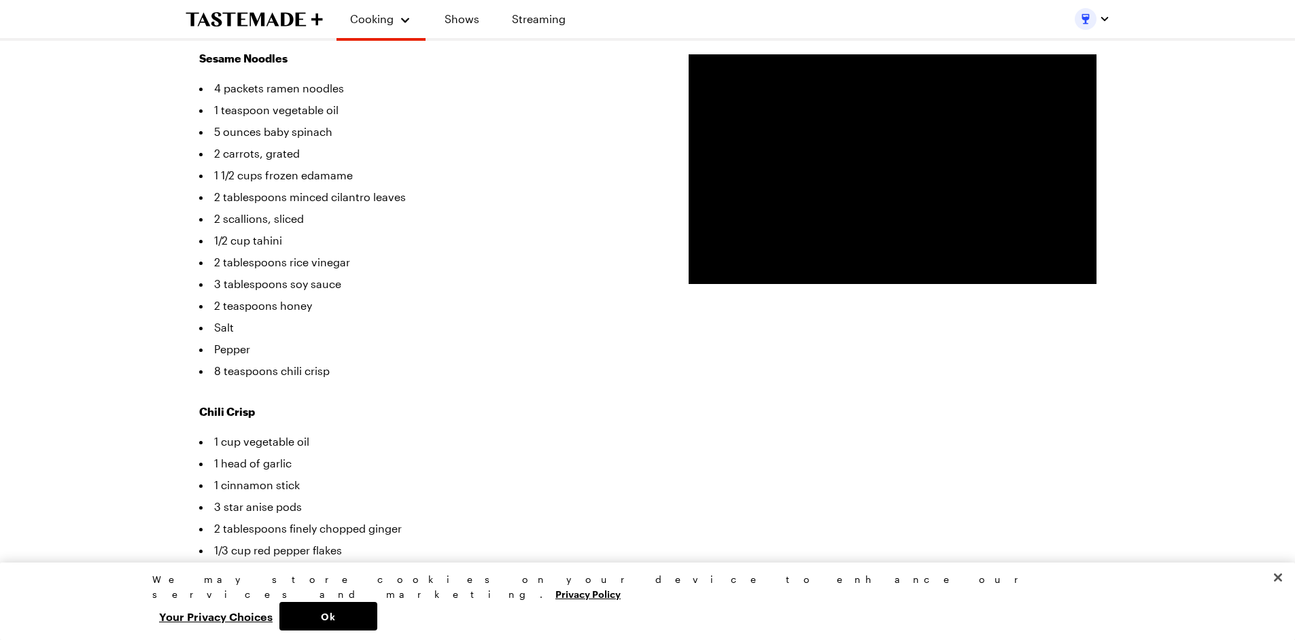
scroll to position [90, 0]
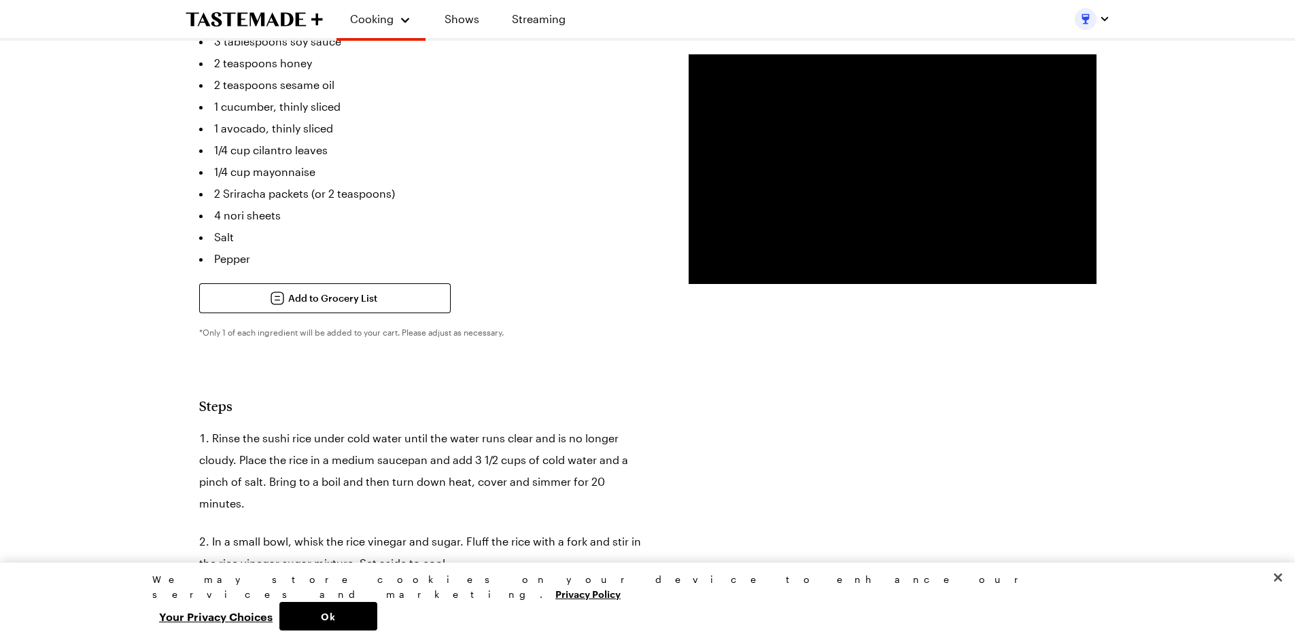
scroll to position [634, 0]
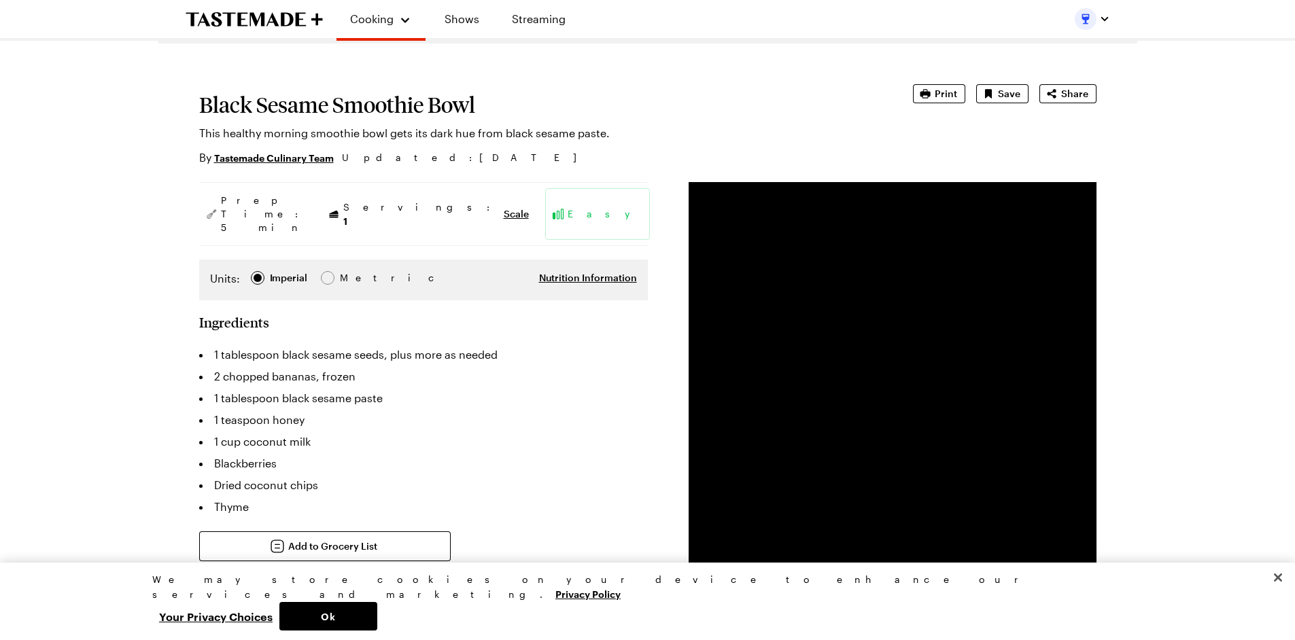
scroll to position [90, 0]
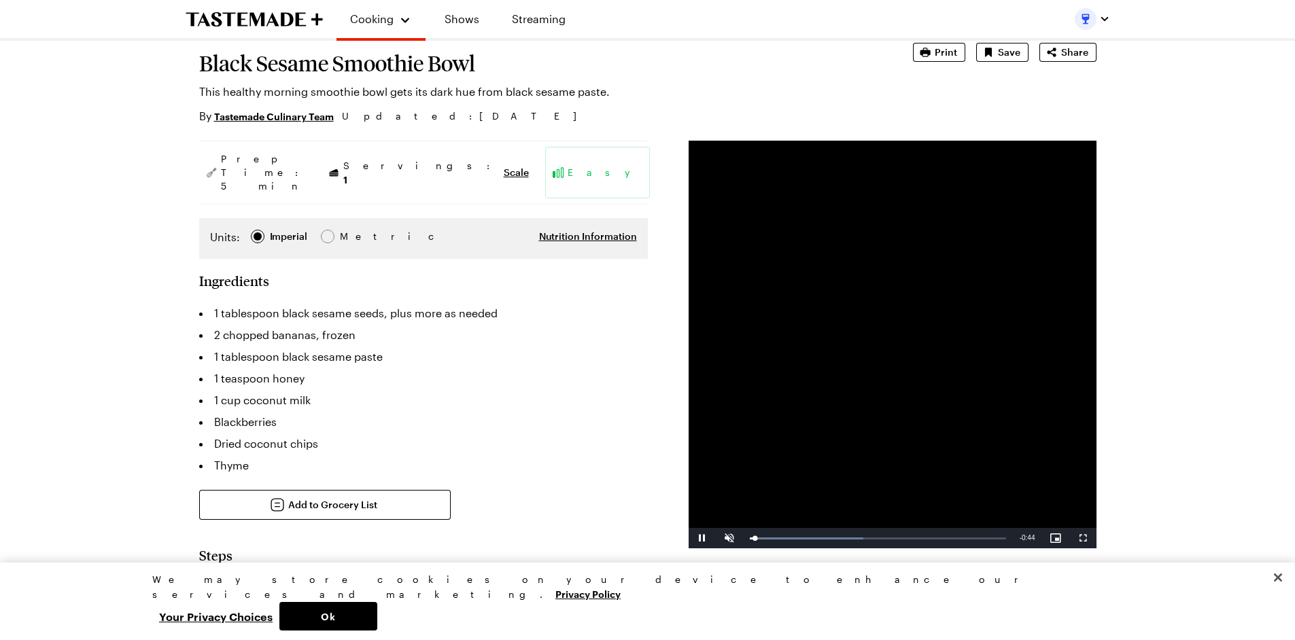
type textarea "x"
